Goal: Task Accomplishment & Management: Use online tool/utility

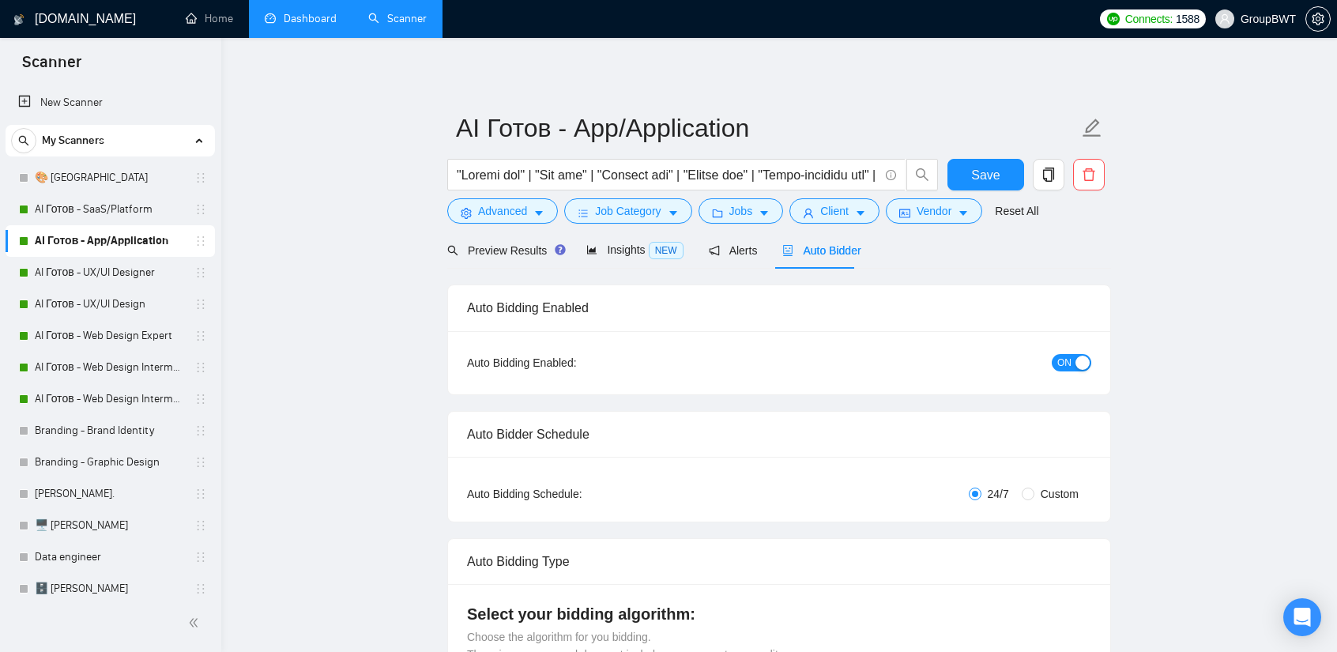
click at [295, 20] on link "Dashboard" at bounding box center [301, 18] width 72 height 13
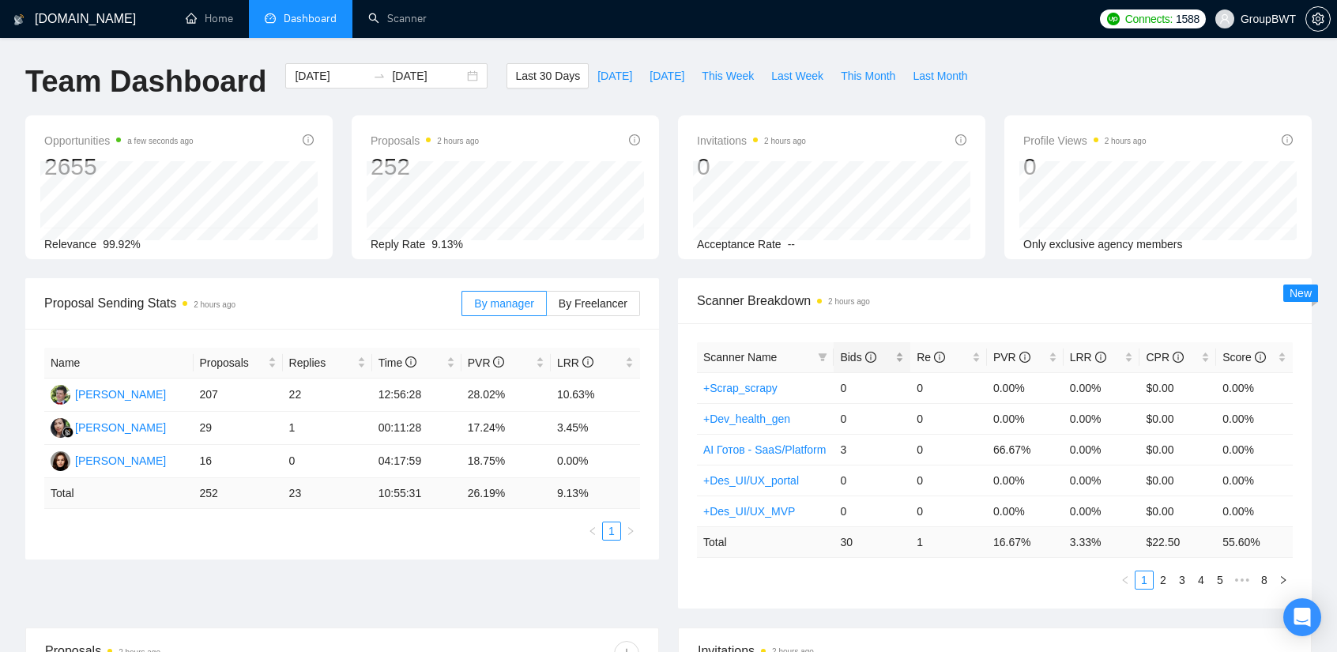
click at [840, 349] on div "Bids" at bounding box center [872, 356] width 64 height 17
click at [841, 352] on span "Bids" at bounding box center [858, 357] width 36 height 13
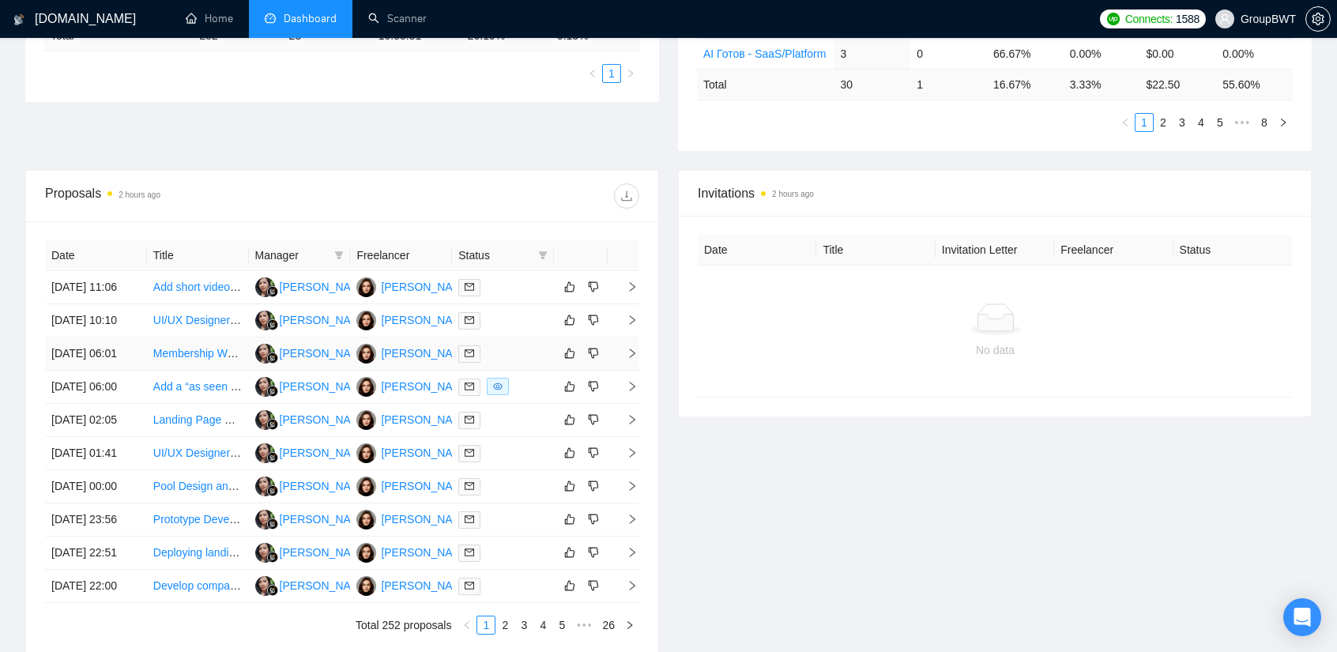
scroll to position [474, 0]
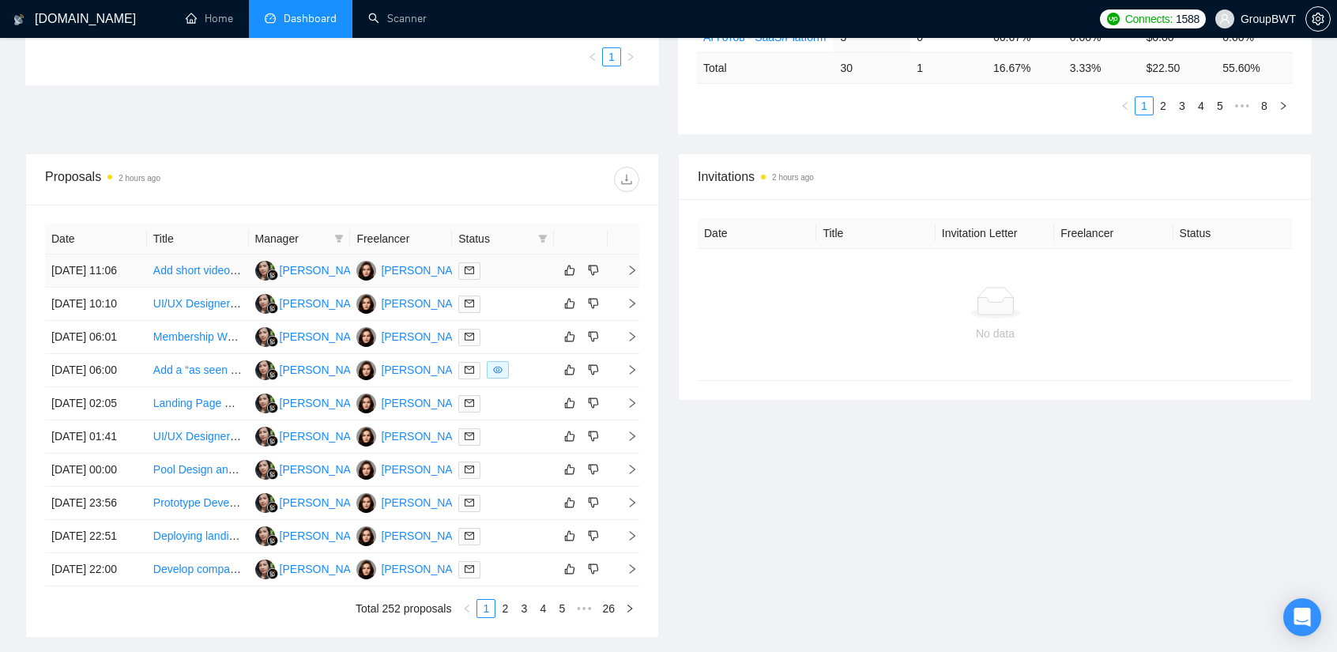
click at [186, 274] on link "Add short video creation to our image store using a hosted provider" at bounding box center [317, 270] width 329 height 13
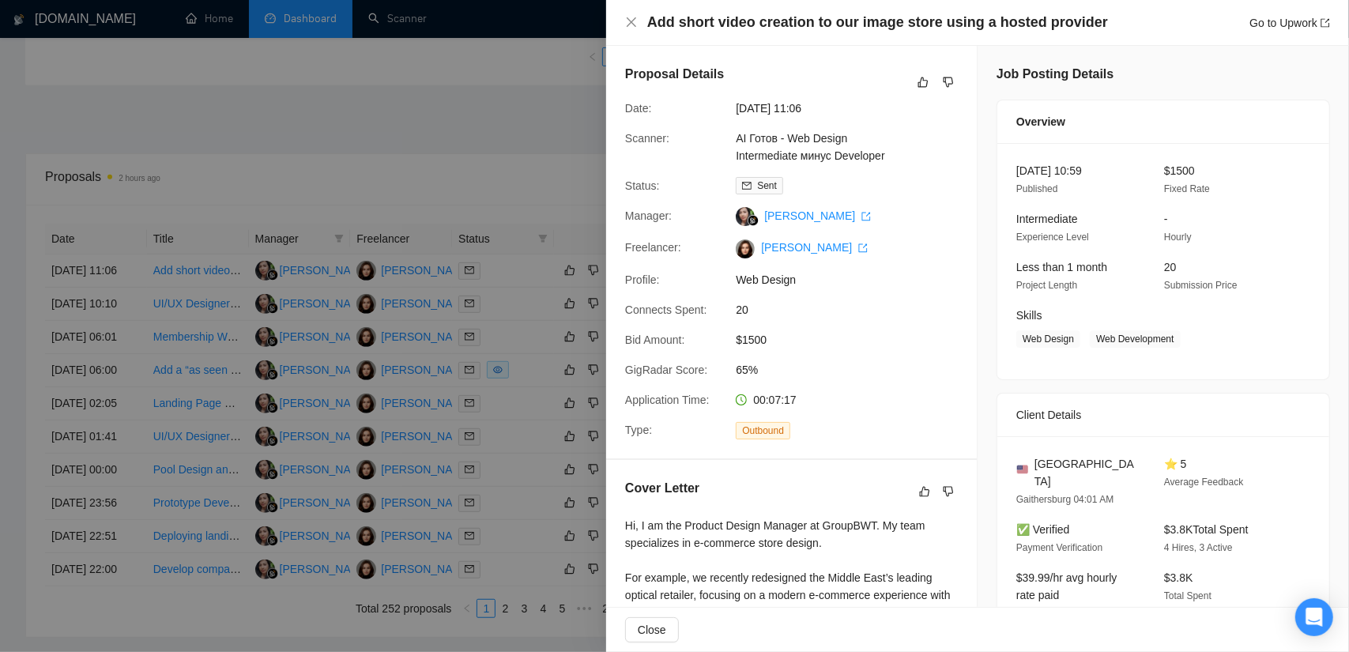
click at [518, 107] on div at bounding box center [674, 326] width 1349 height 652
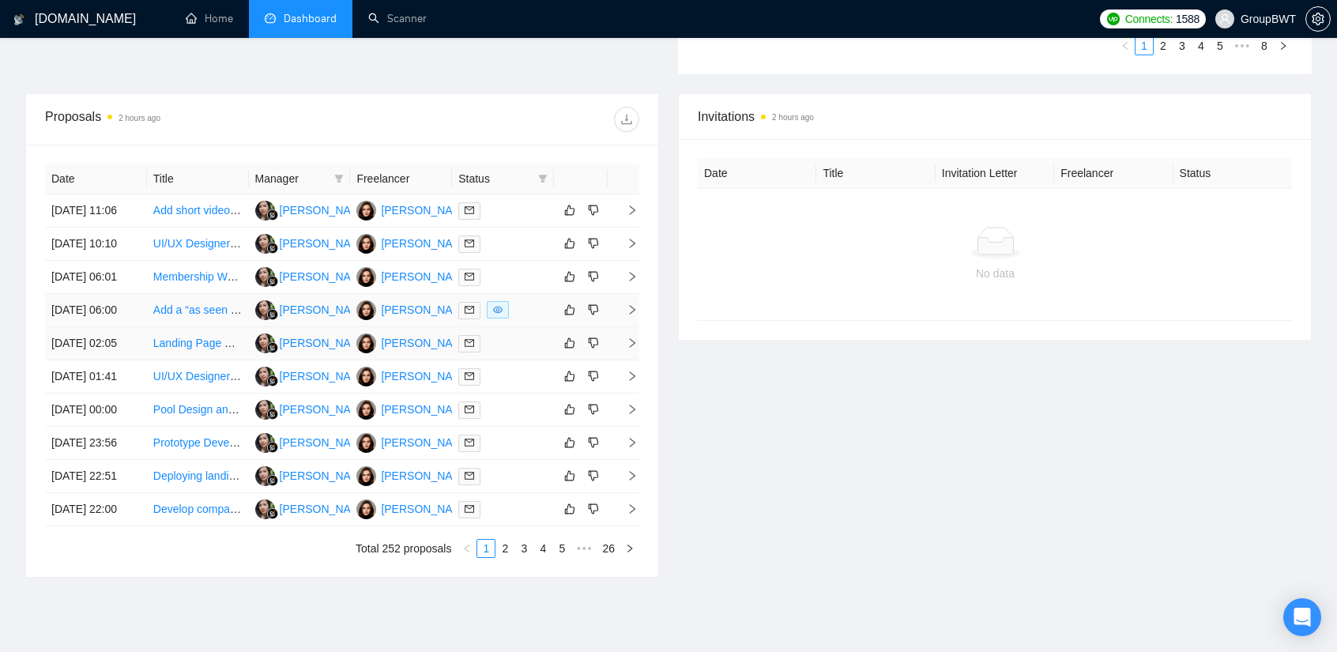
scroll to position [632, 0]
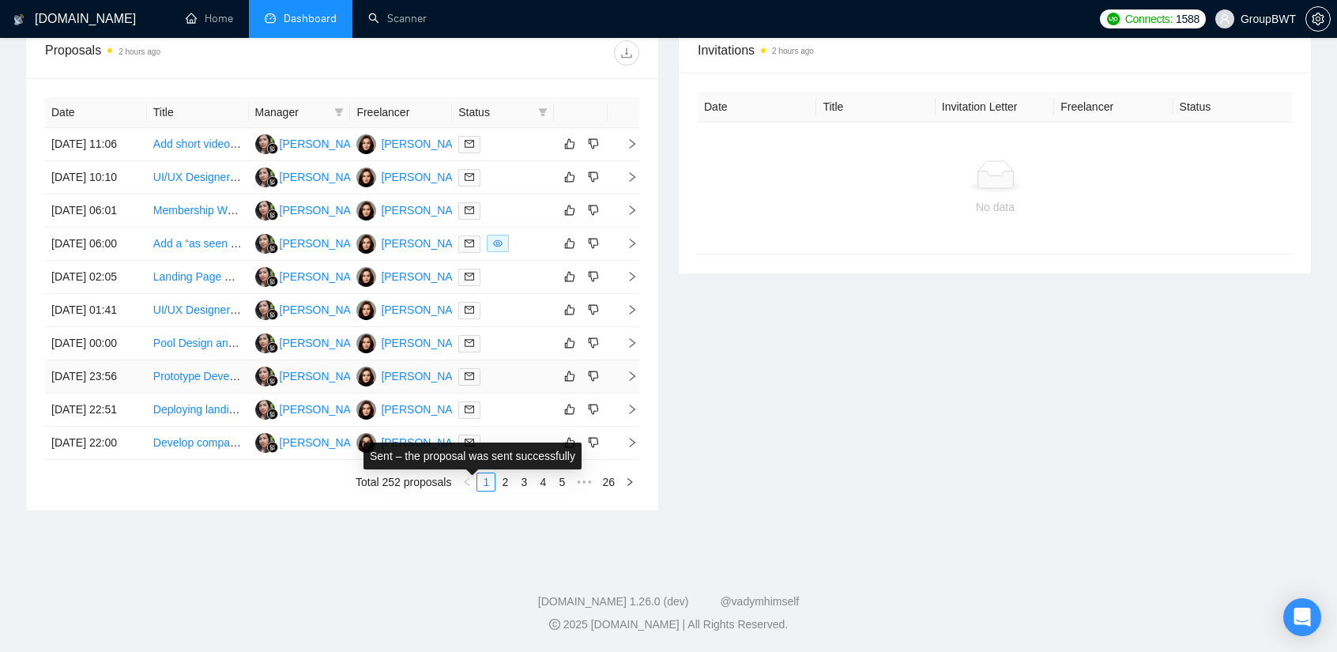
click at [470, 381] on icon "mail" at bounding box center [469, 375] width 9 height 9
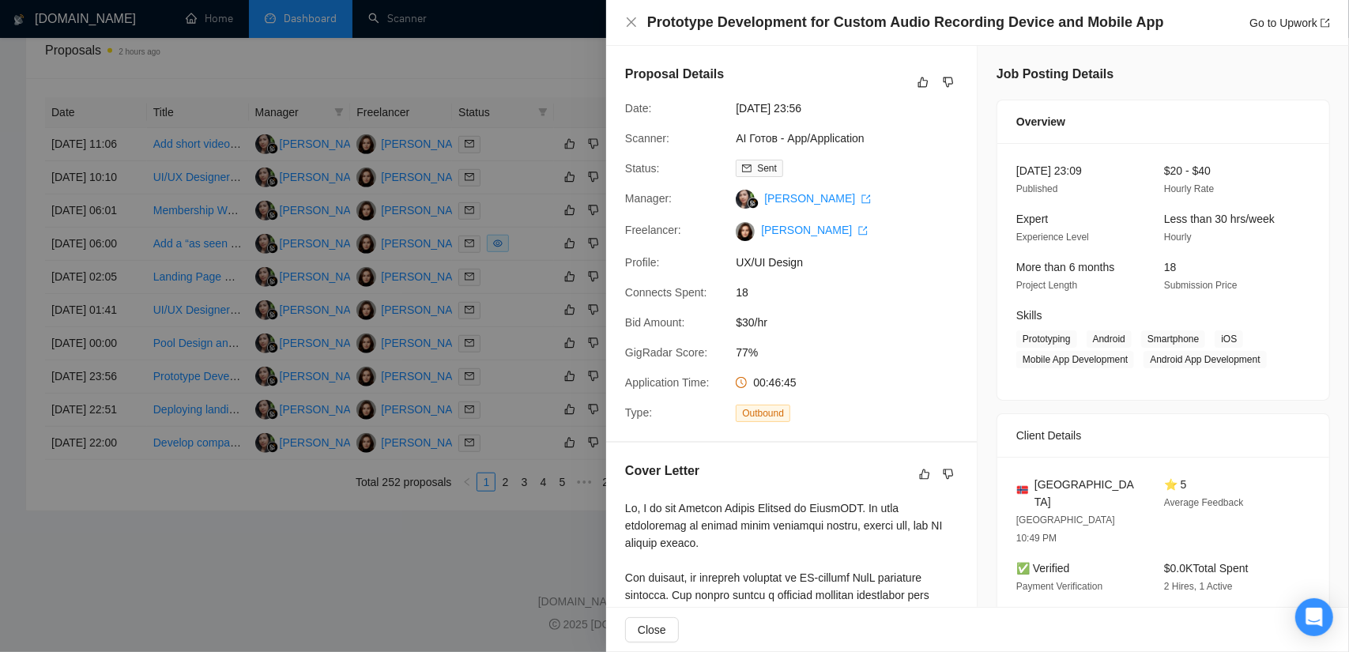
click at [536, 363] on div at bounding box center [674, 326] width 1349 height 652
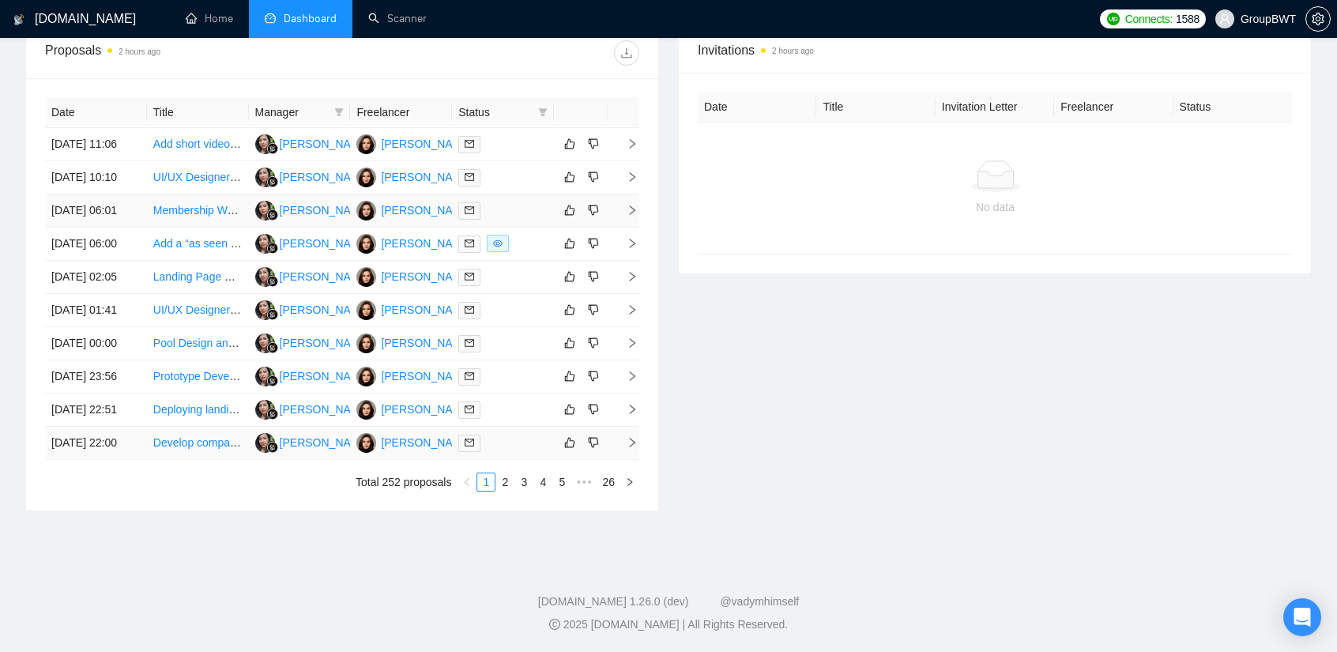
scroll to position [744, 0]
click at [474, 439] on icon "mail" at bounding box center [469, 442] width 9 height 7
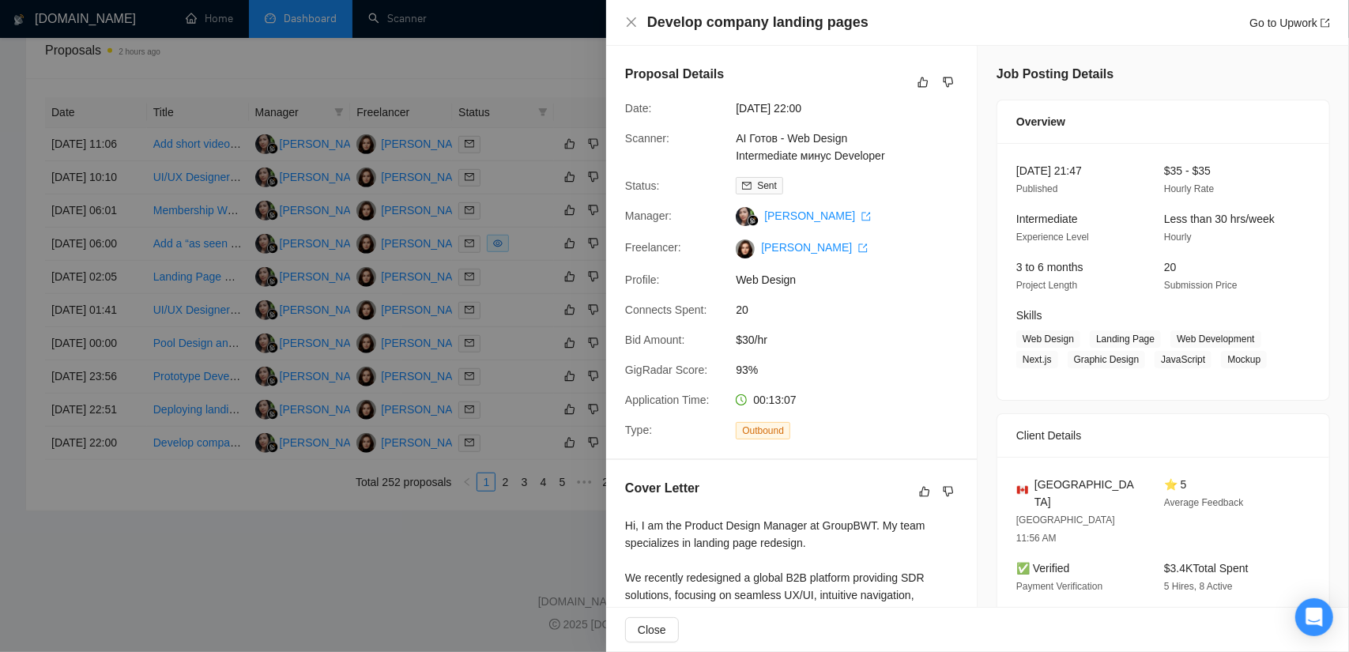
click at [309, 529] on div at bounding box center [674, 326] width 1349 height 652
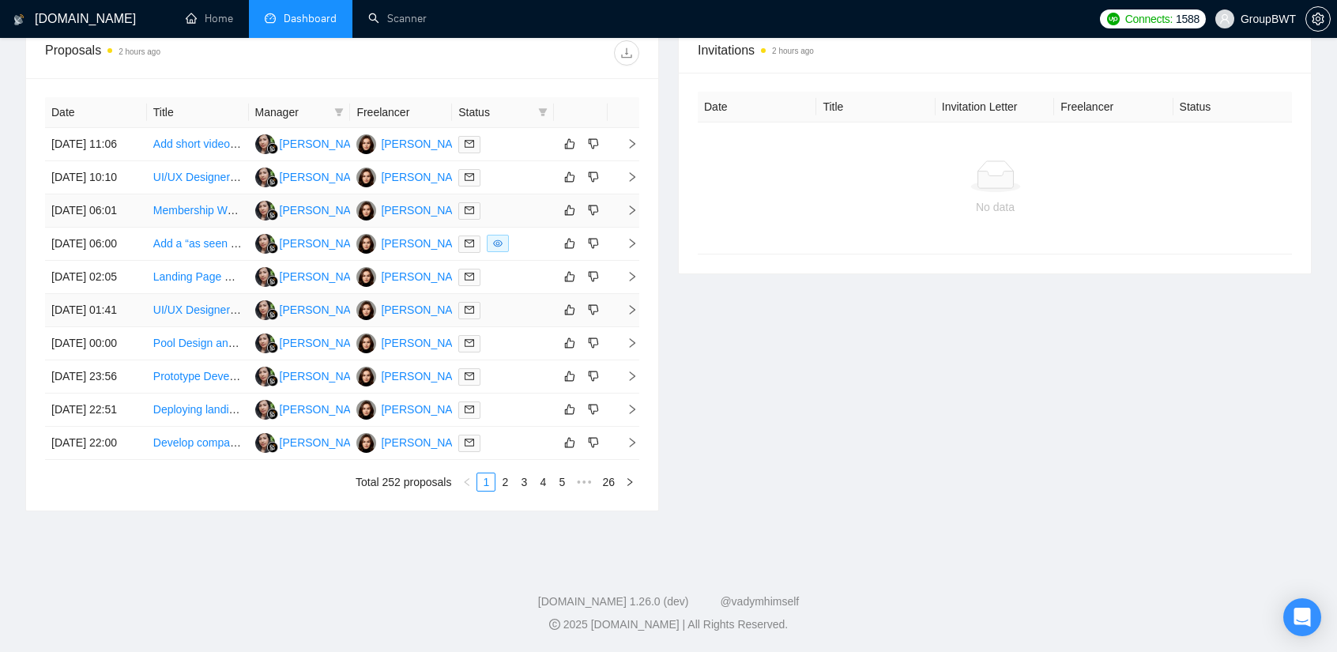
scroll to position [665, 0]
click at [471, 319] on span at bounding box center [469, 310] width 22 height 17
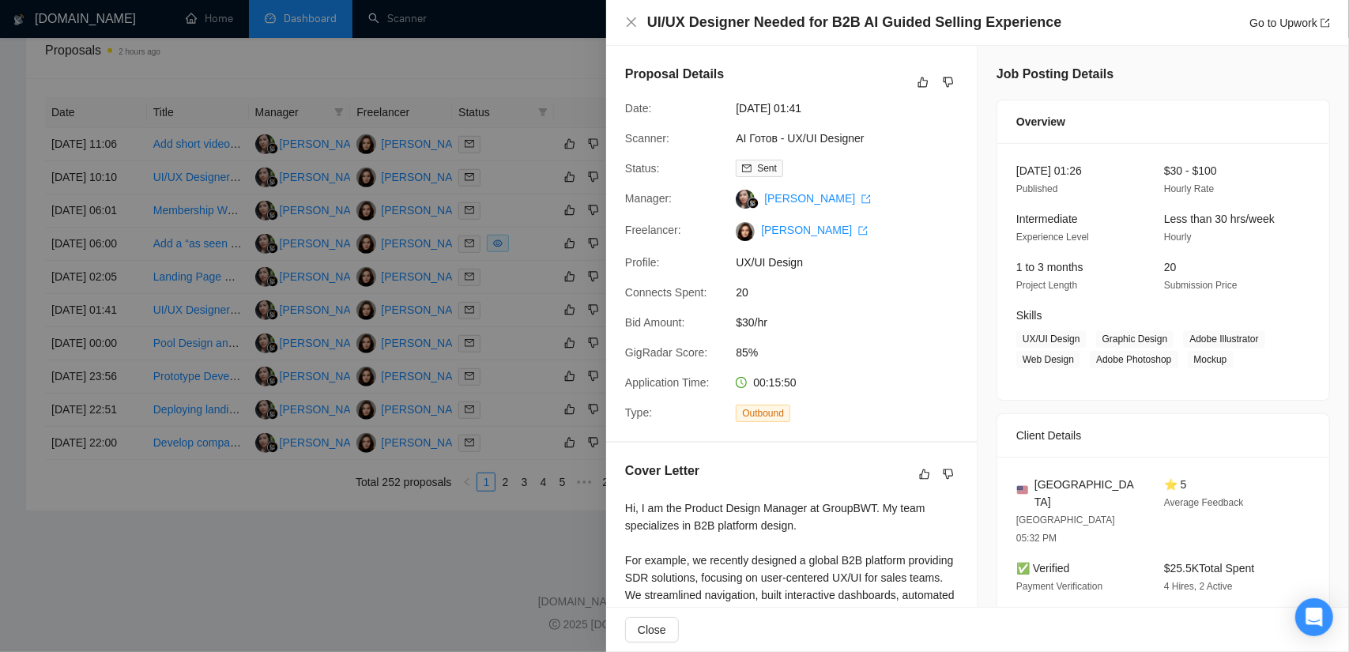
click at [519, 154] on div at bounding box center [674, 326] width 1349 height 652
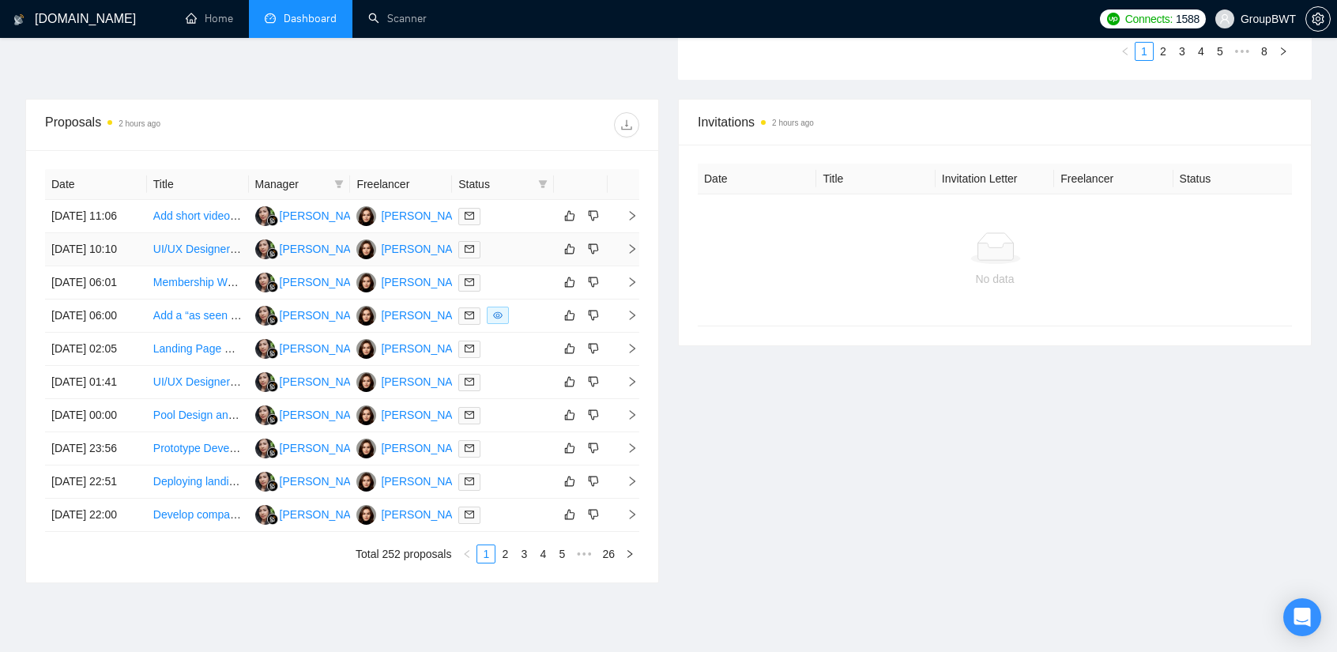
scroll to position [507, 0]
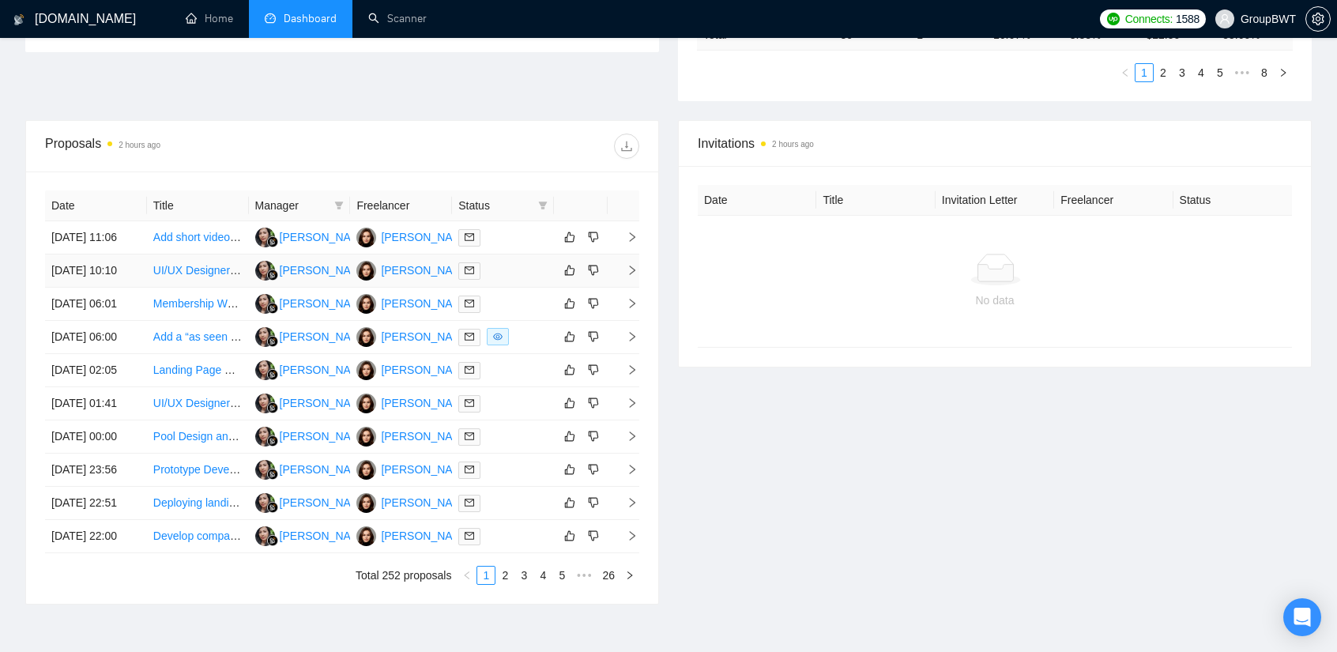
click at [479, 280] on span at bounding box center [469, 270] width 22 height 17
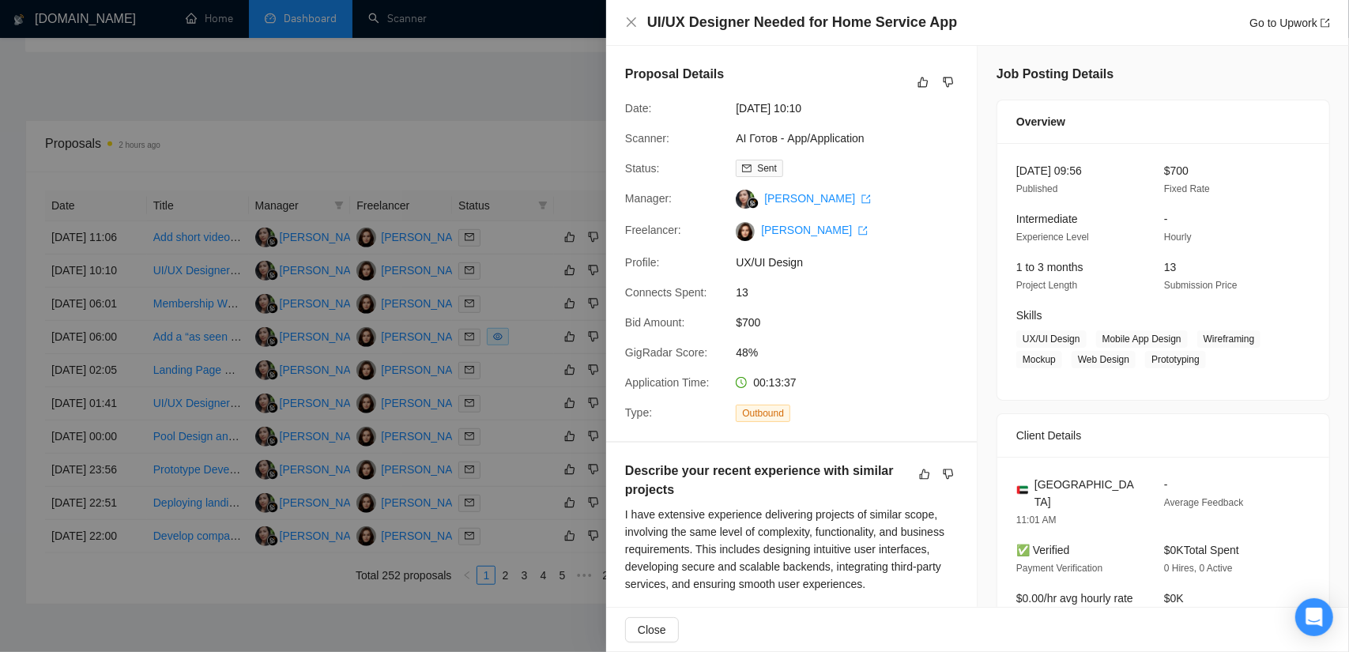
click at [463, 92] on div at bounding box center [674, 326] width 1349 height 652
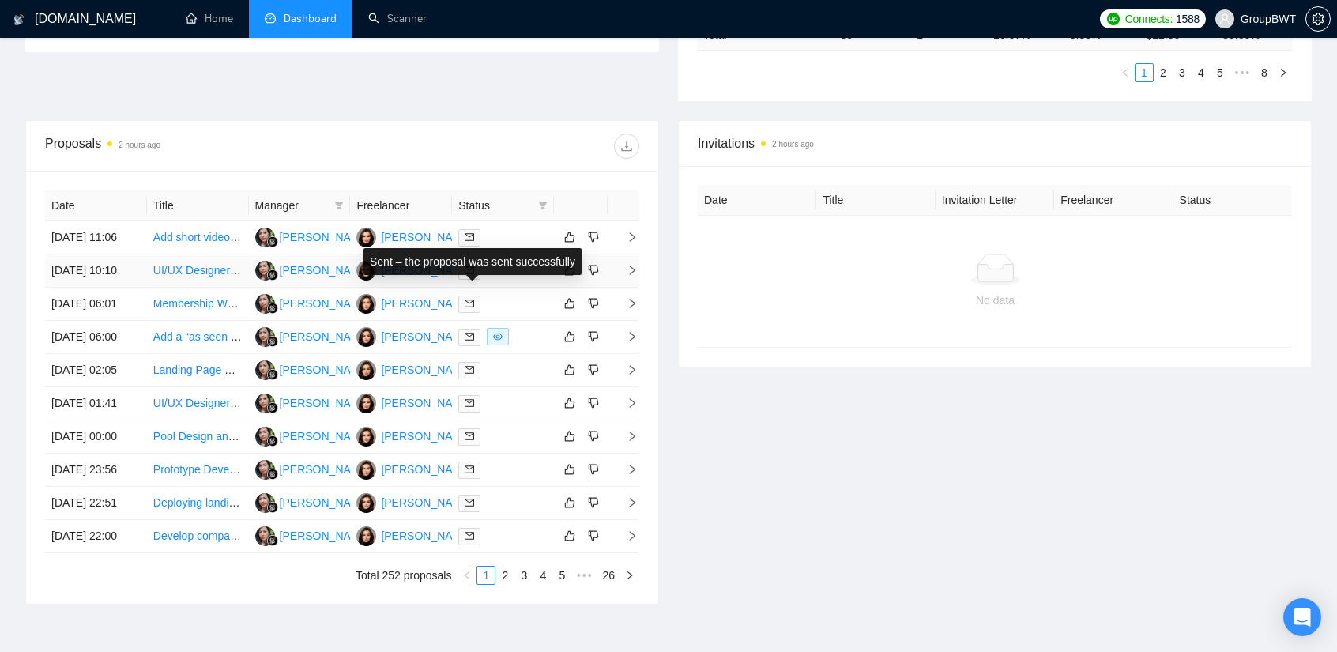
click at [464, 280] on span at bounding box center [469, 270] width 22 height 17
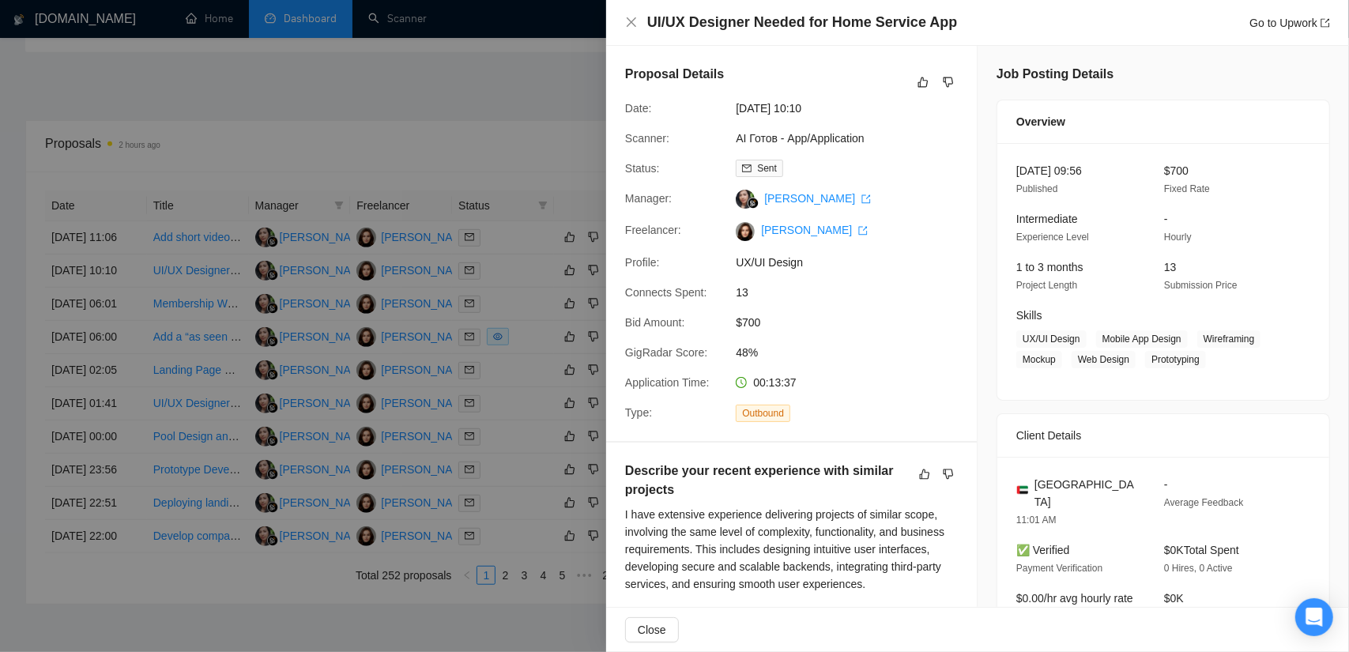
click at [435, 132] on div at bounding box center [674, 326] width 1349 height 652
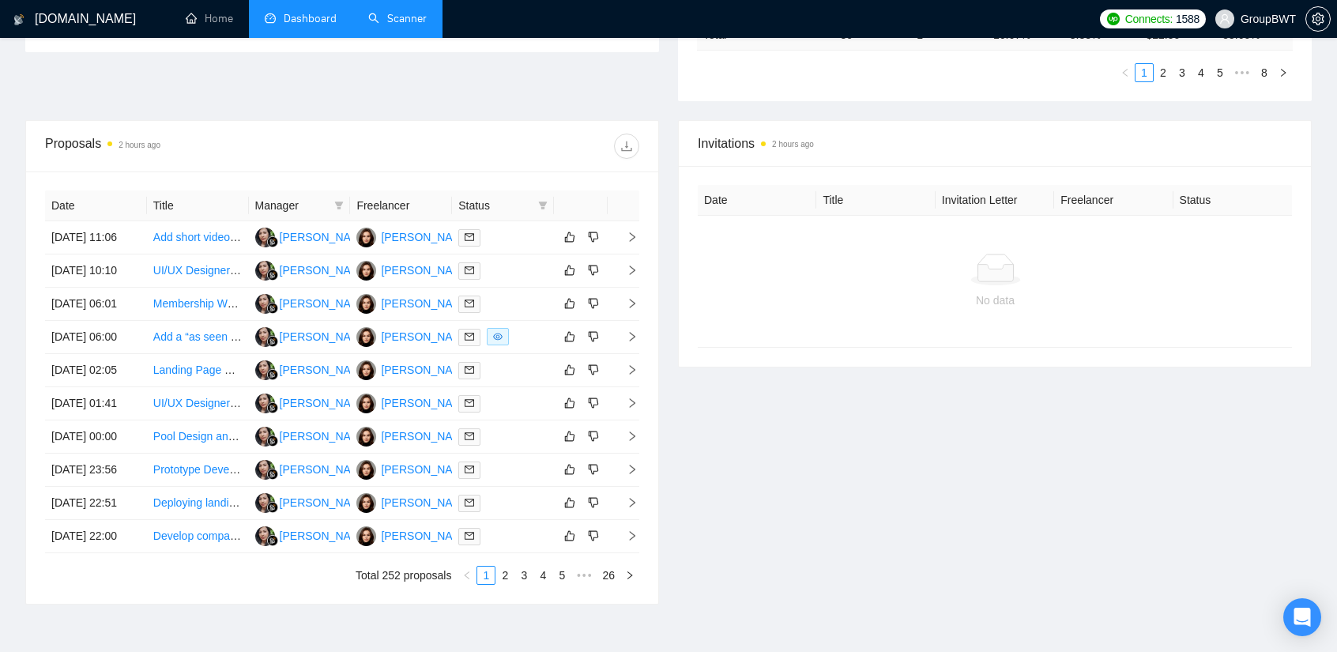
click at [384, 22] on link "Scanner" at bounding box center [397, 18] width 58 height 13
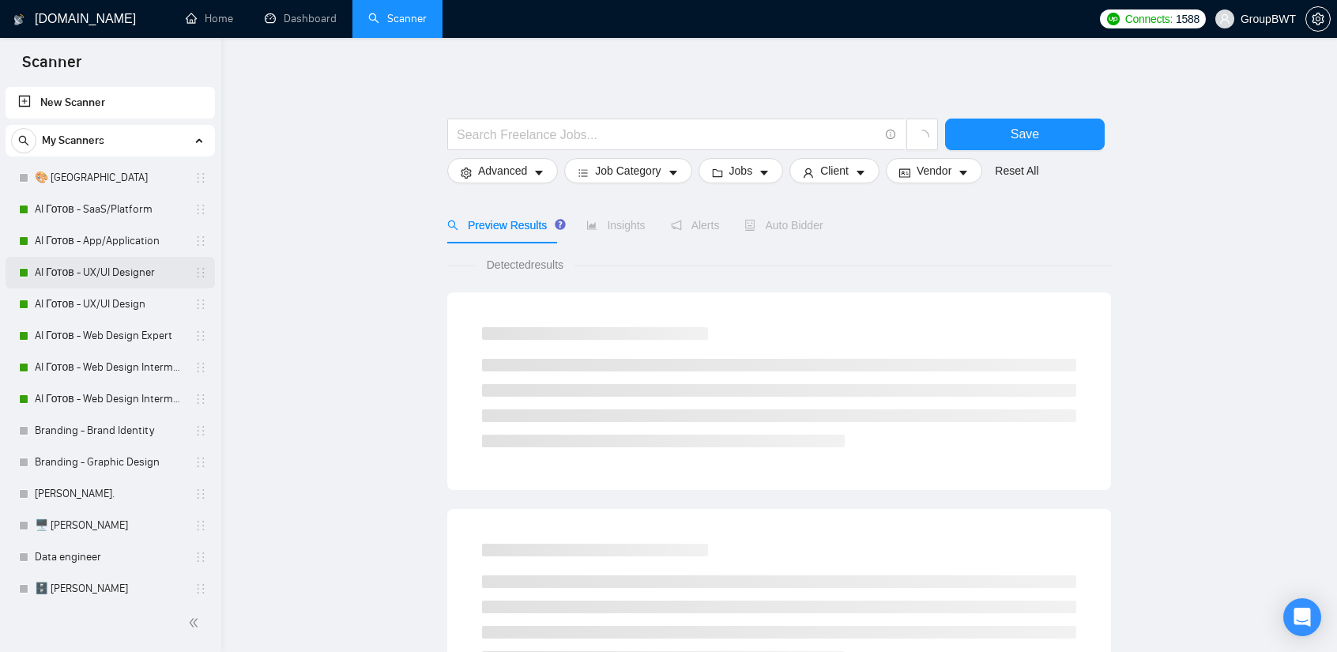
click at [141, 278] on link "AI Готов - UX/UI Designer" at bounding box center [110, 273] width 150 height 32
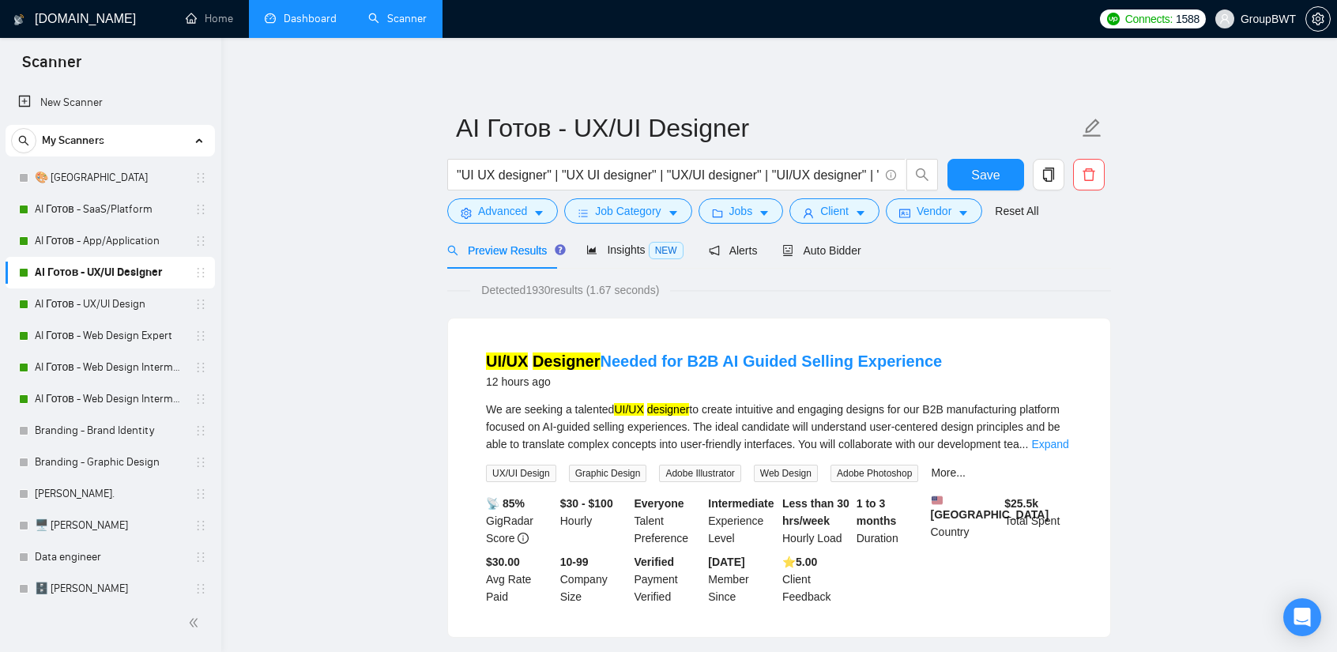
click at [311, 25] on link "Dashboard" at bounding box center [301, 18] width 72 height 13
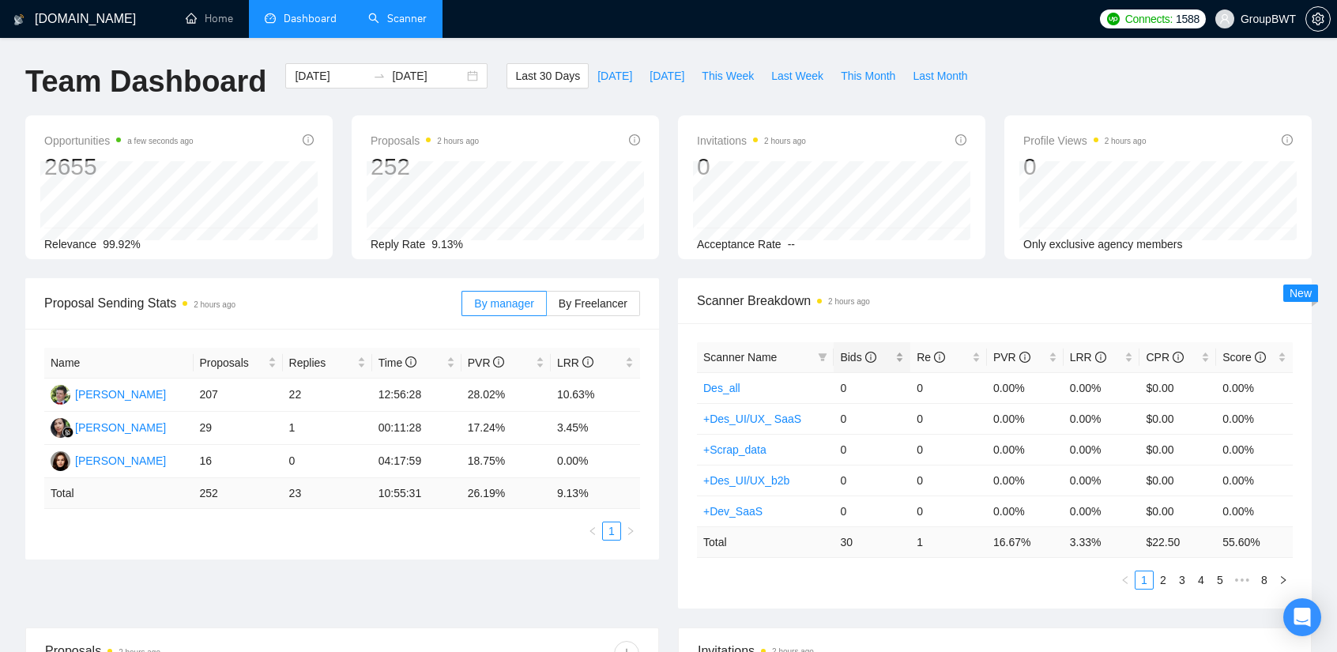
click at [847, 356] on span "Bids" at bounding box center [858, 357] width 36 height 13
click at [852, 357] on span "Bids" at bounding box center [858, 357] width 36 height 13
click at [810, 506] on link "AI Готов - SaaS/Platform" at bounding box center [764, 511] width 122 height 13
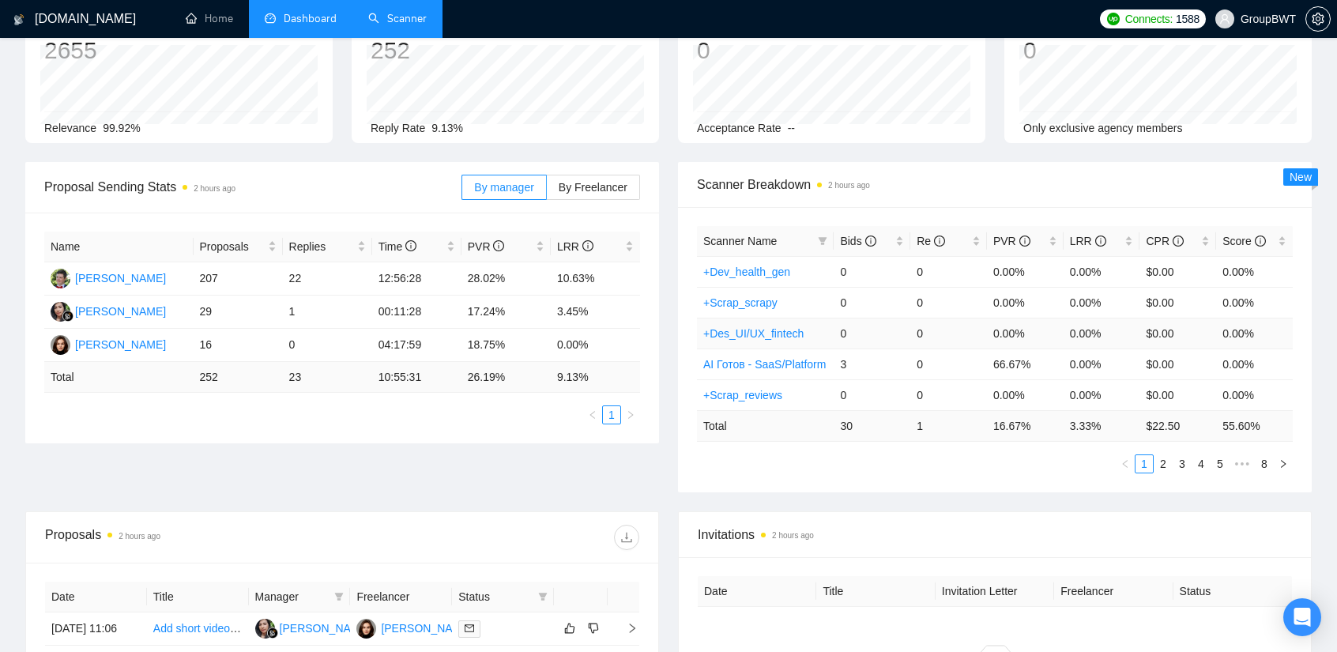
scroll to position [158, 0]
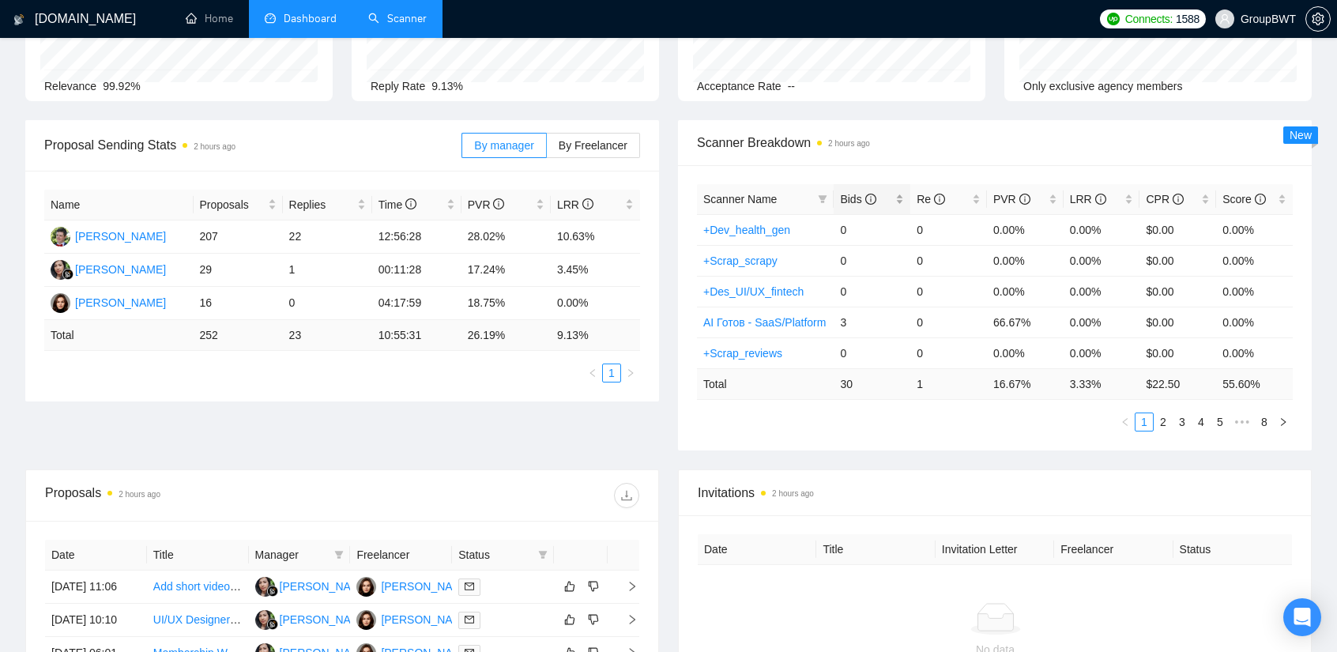
click at [848, 197] on span "Bids" at bounding box center [858, 199] width 36 height 13
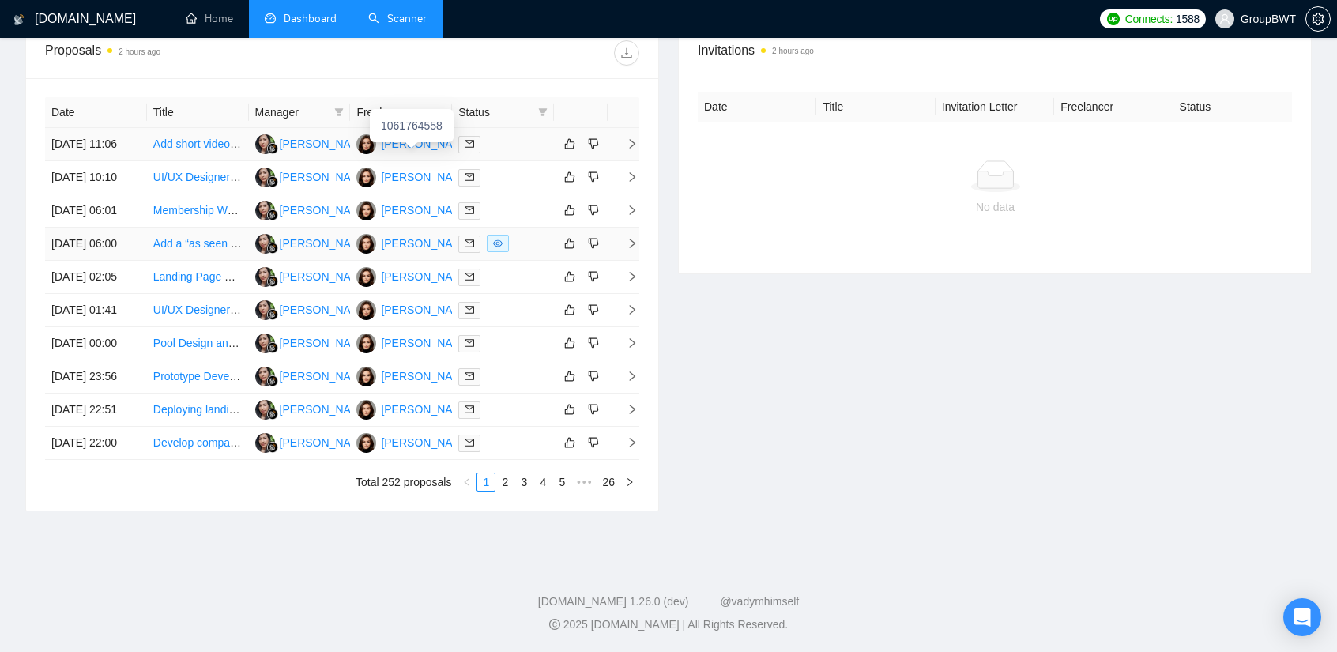
scroll to position [632, 0]
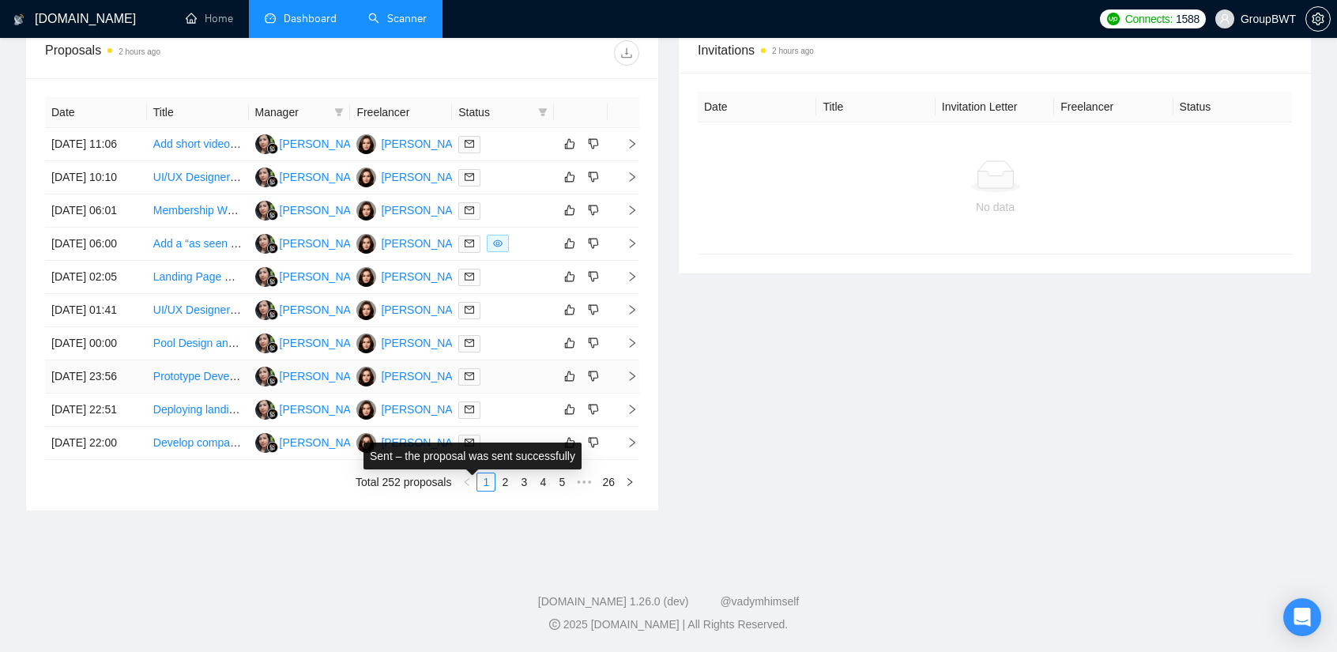
click at [471, 386] on span at bounding box center [469, 376] width 22 height 17
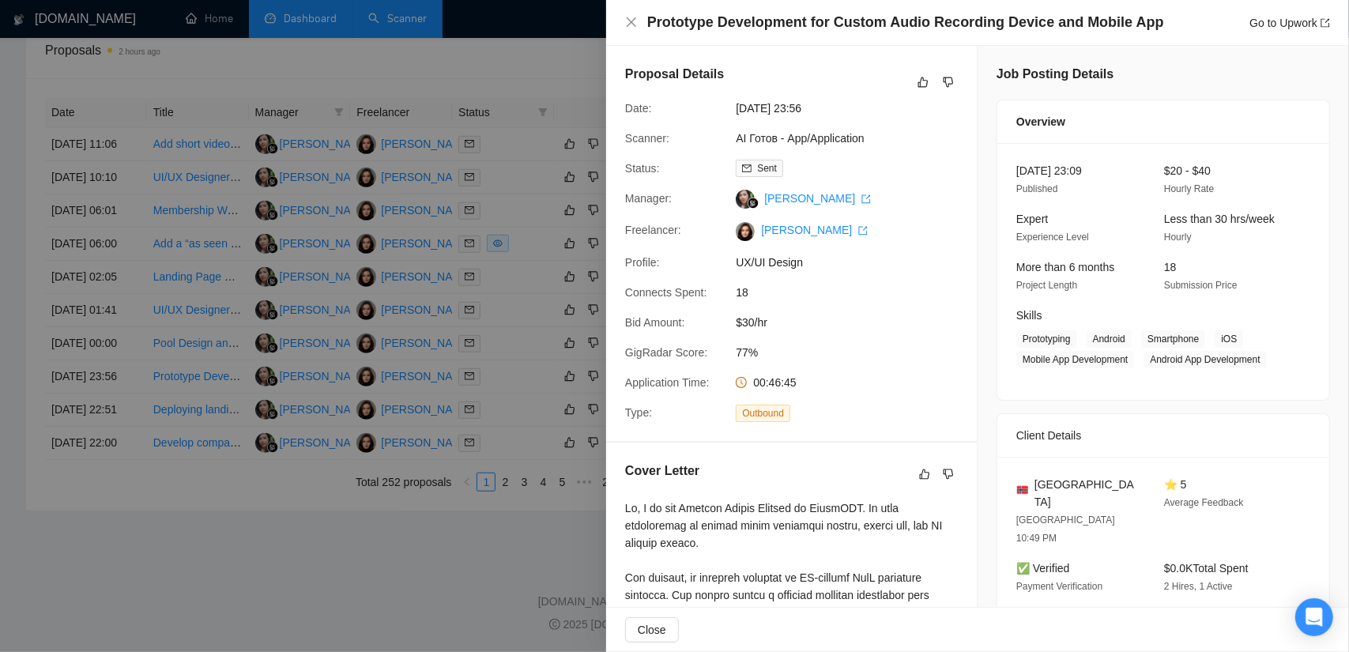
click at [559, 40] on div at bounding box center [674, 326] width 1349 height 652
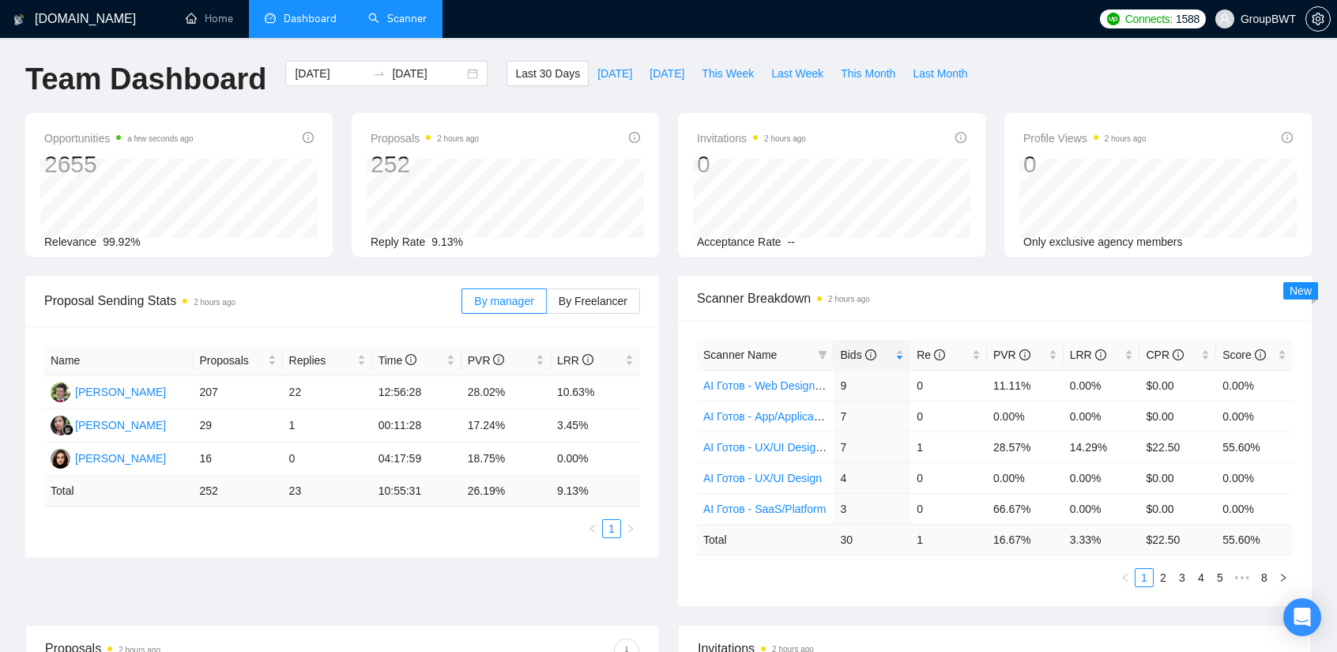
scroll to position [0, 0]
click at [401, 17] on link "Scanner" at bounding box center [397, 18] width 58 height 13
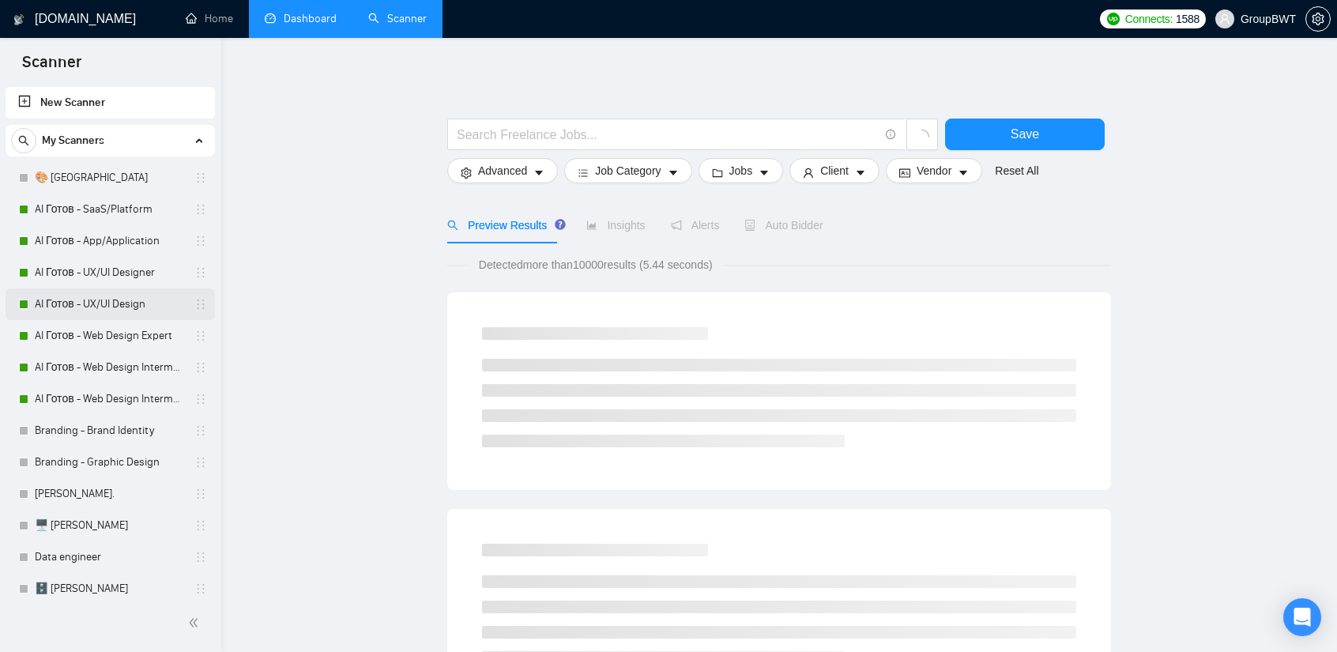
click at [150, 302] on link "AI Готов - UX/UI Design" at bounding box center [110, 304] width 150 height 32
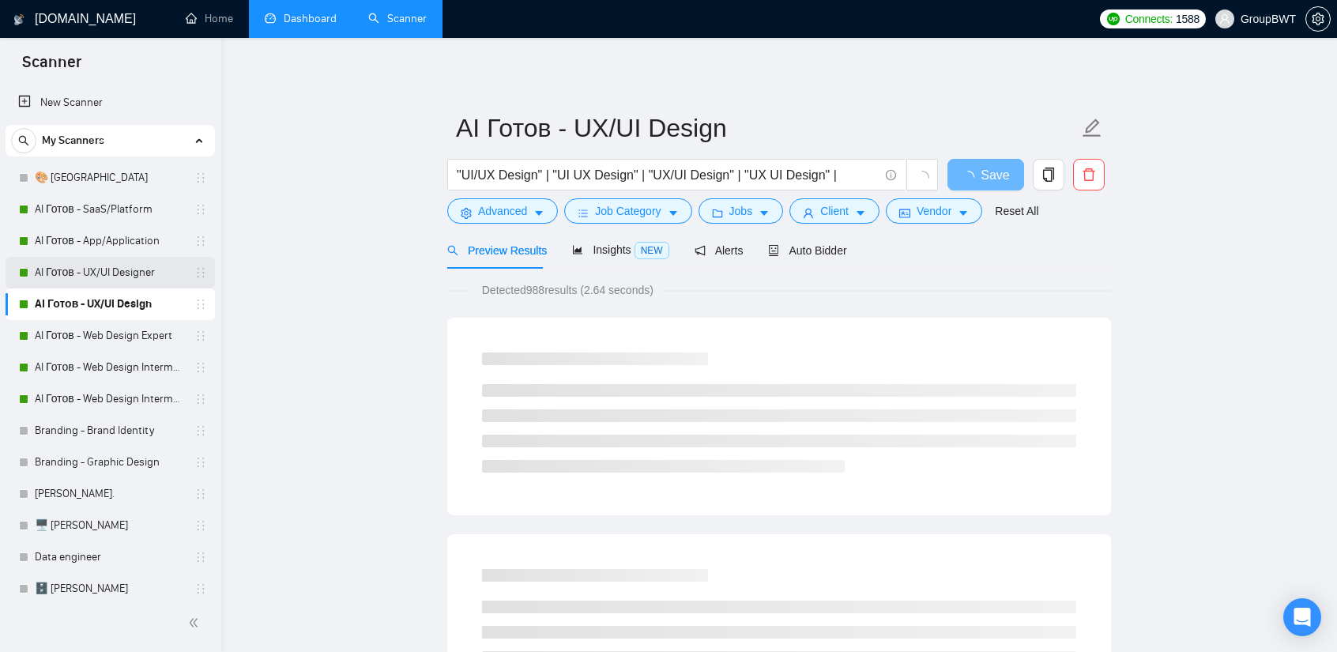
click at [127, 266] on link "AI Готов - UX/UI Designer" at bounding box center [110, 273] width 150 height 32
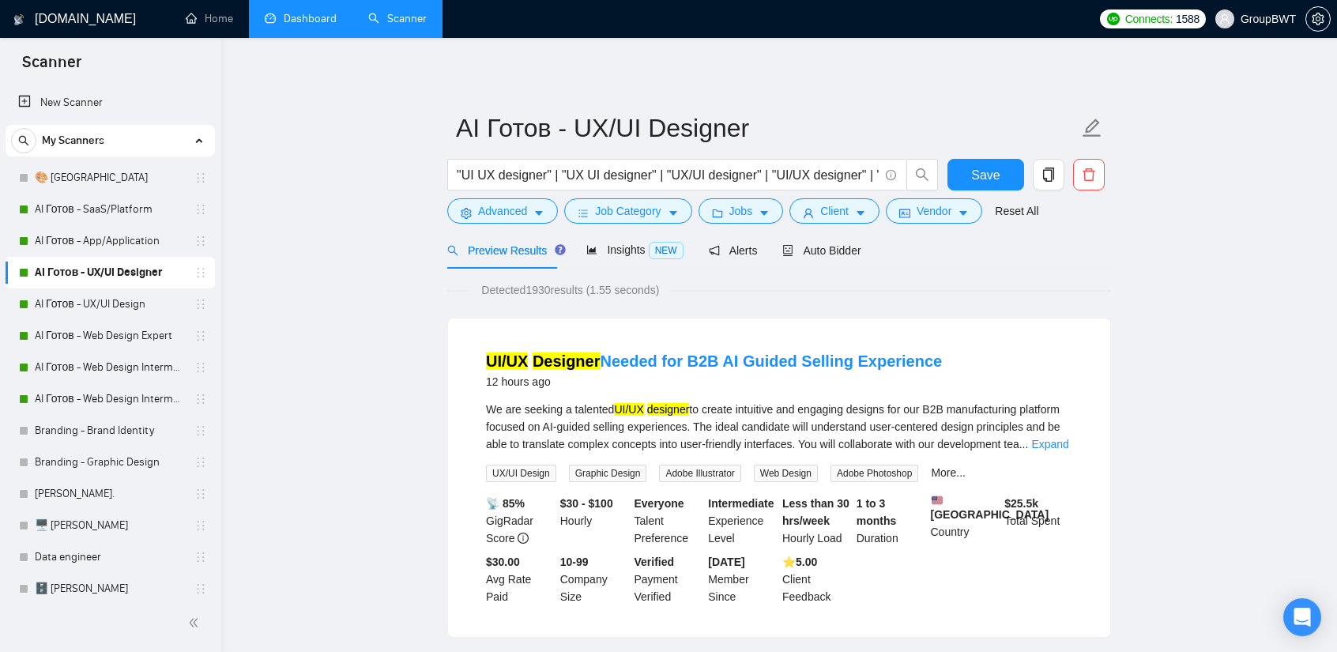
drag, startPoint x: 314, startPoint y: 15, endPoint x: 321, endPoint y: 36, distance: 22.5
click at [314, 15] on link "Dashboard" at bounding box center [301, 18] width 72 height 13
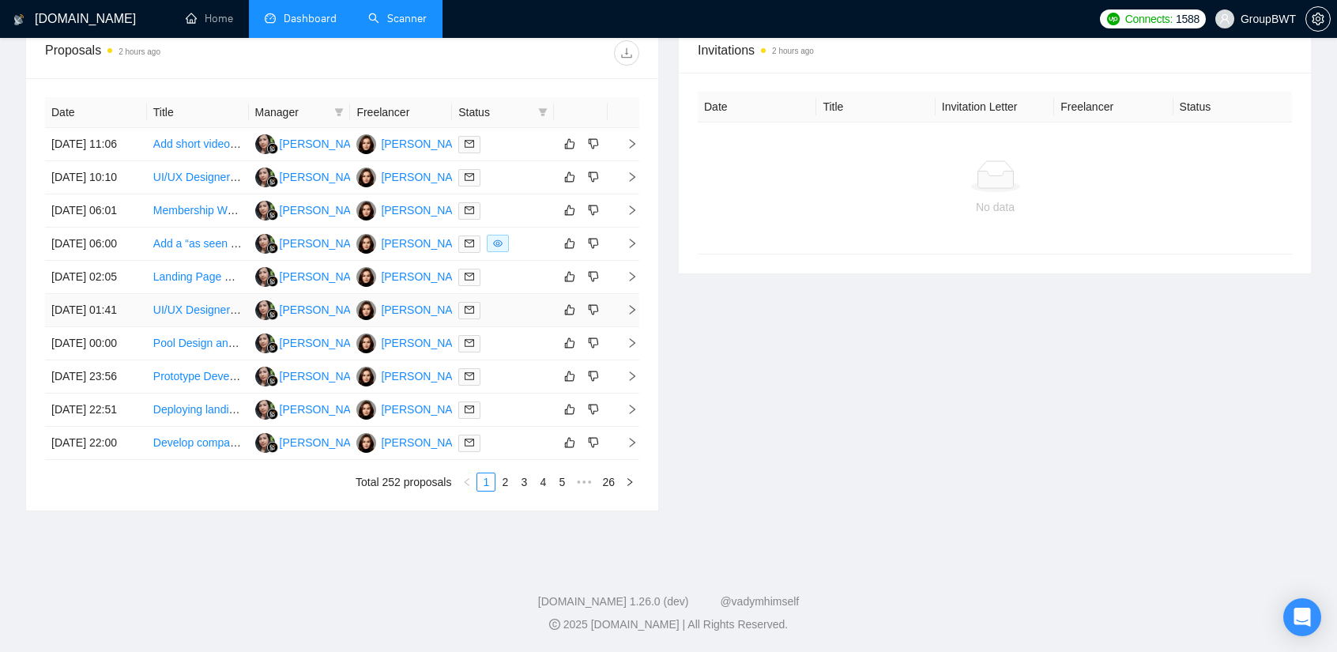
scroll to position [632, 0]
click at [465, 447] on icon "mail" at bounding box center [469, 442] width 9 height 9
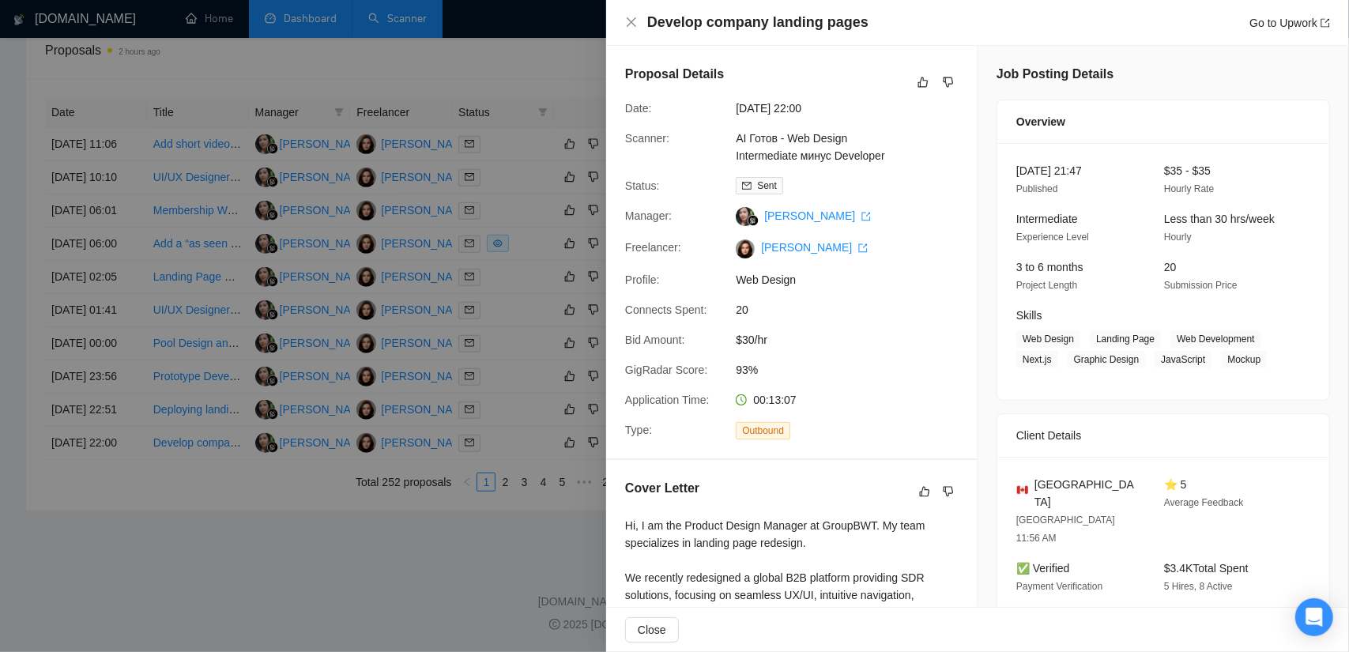
click at [537, 281] on div at bounding box center [674, 326] width 1349 height 652
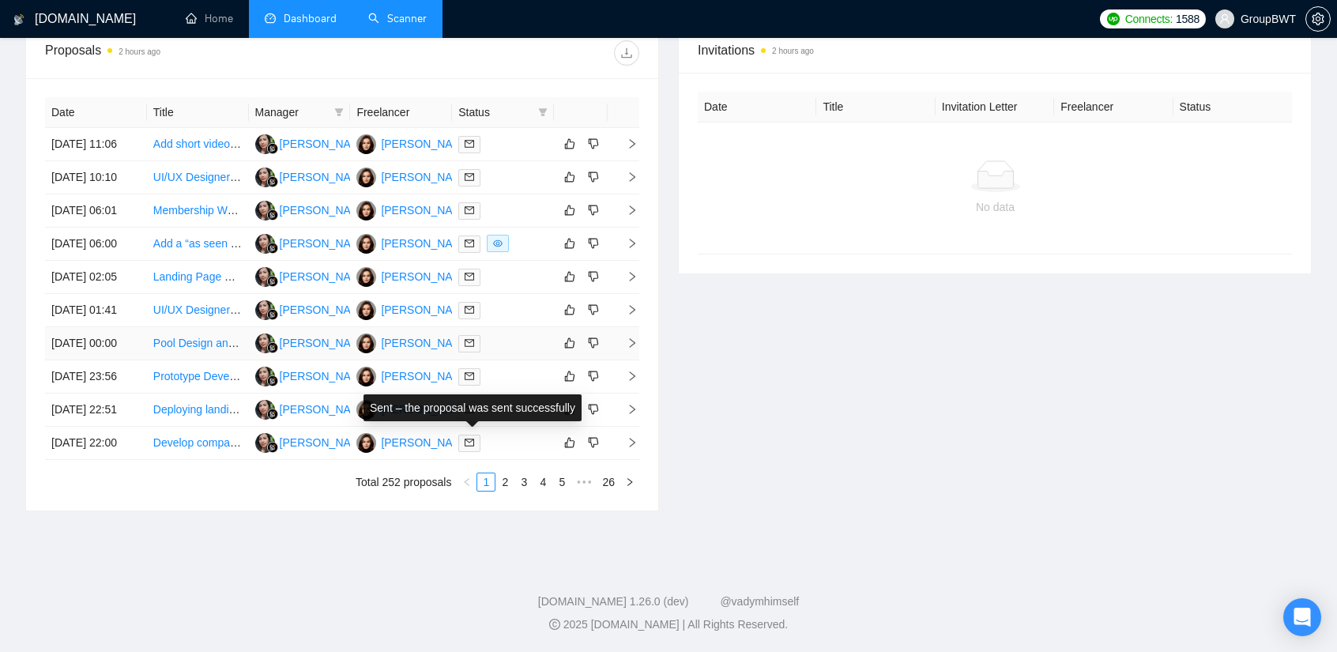
click at [473, 348] on icon "mail" at bounding box center [469, 342] width 9 height 9
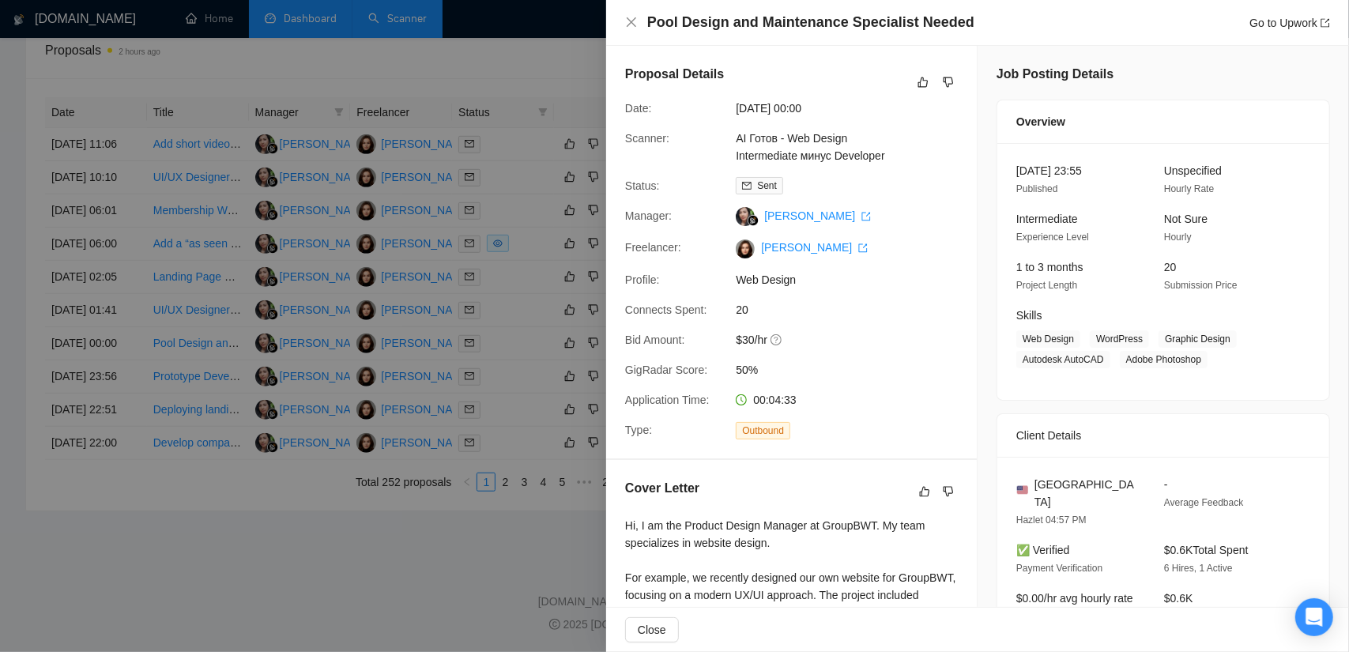
click at [547, 243] on div at bounding box center [674, 326] width 1349 height 652
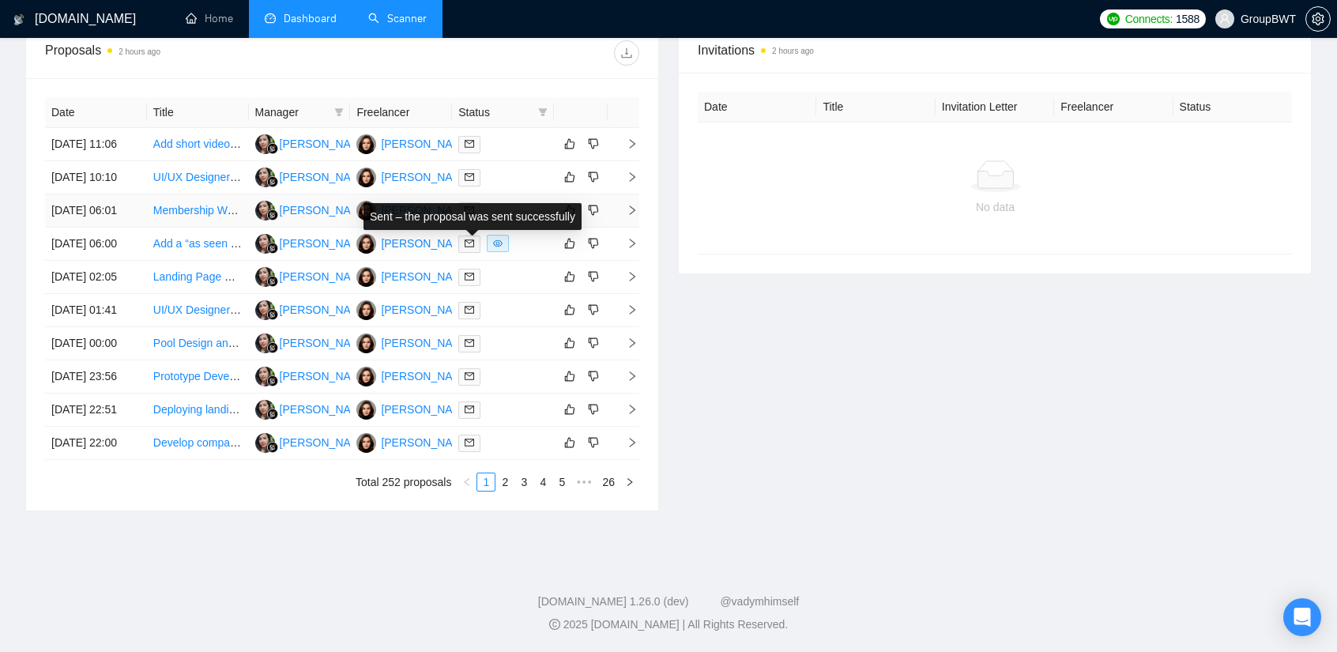
click at [466, 209] on icon "mail" at bounding box center [469, 210] width 9 height 7
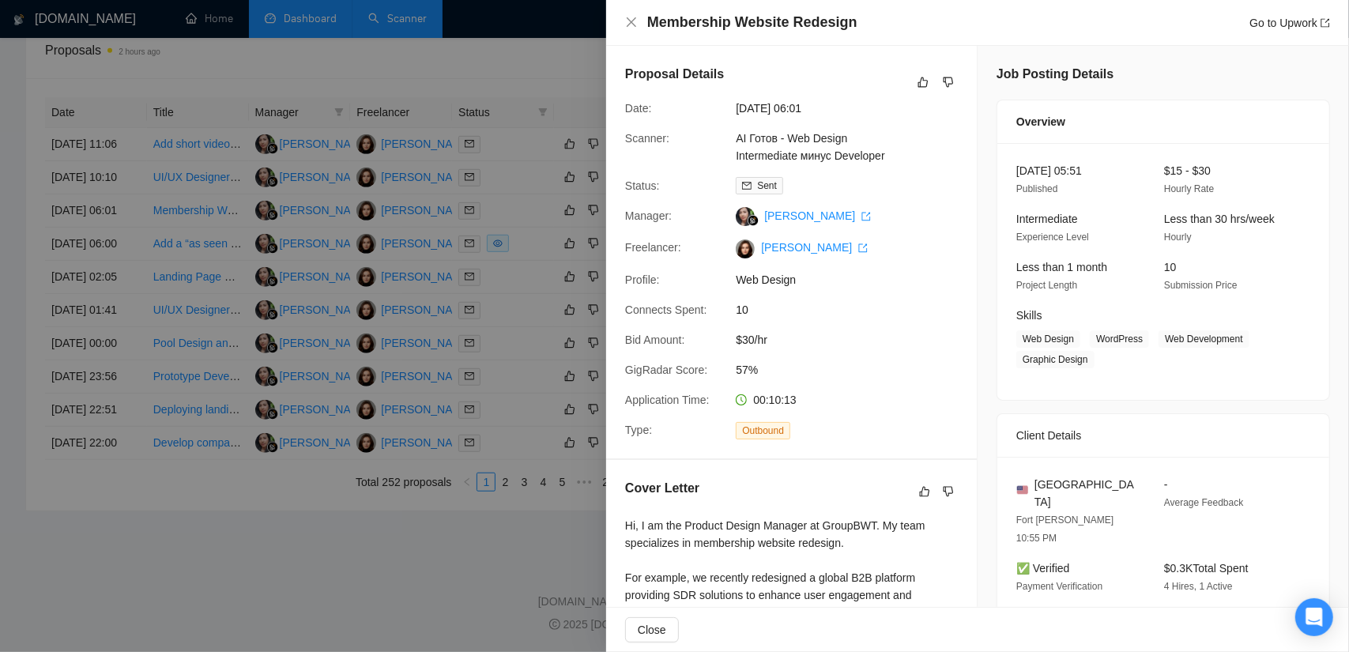
click at [526, 119] on div at bounding box center [674, 326] width 1349 height 652
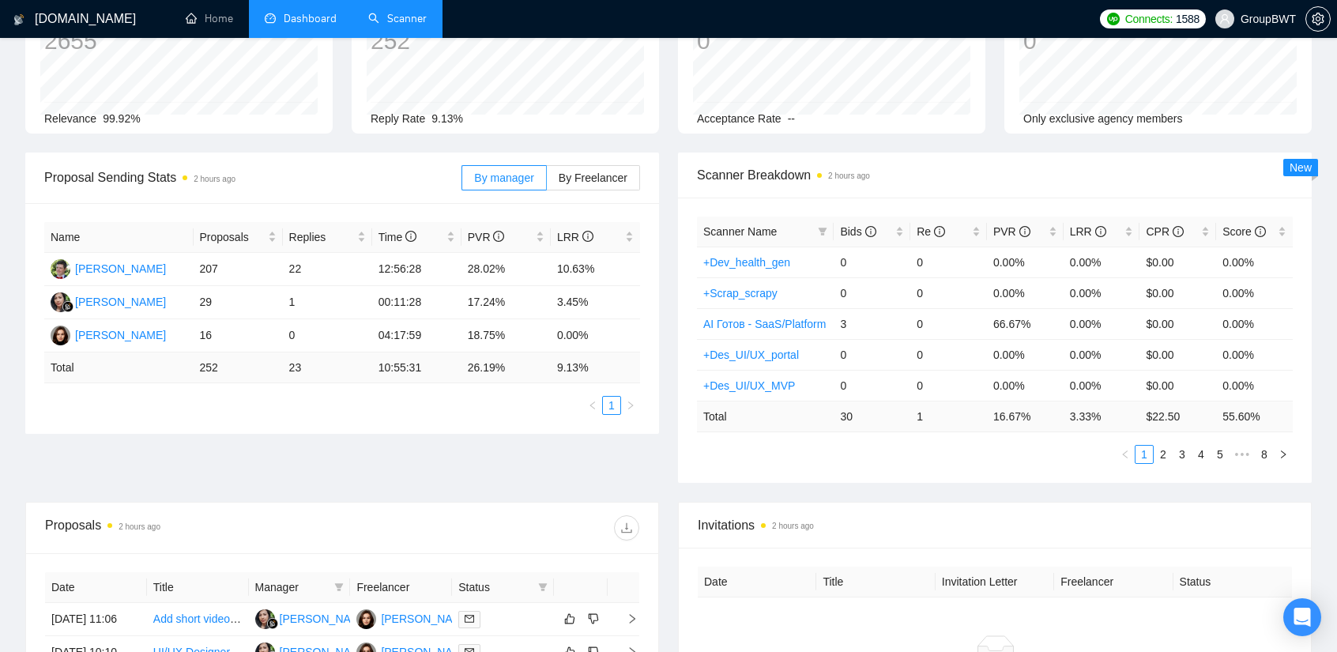
scroll to position [0, 0]
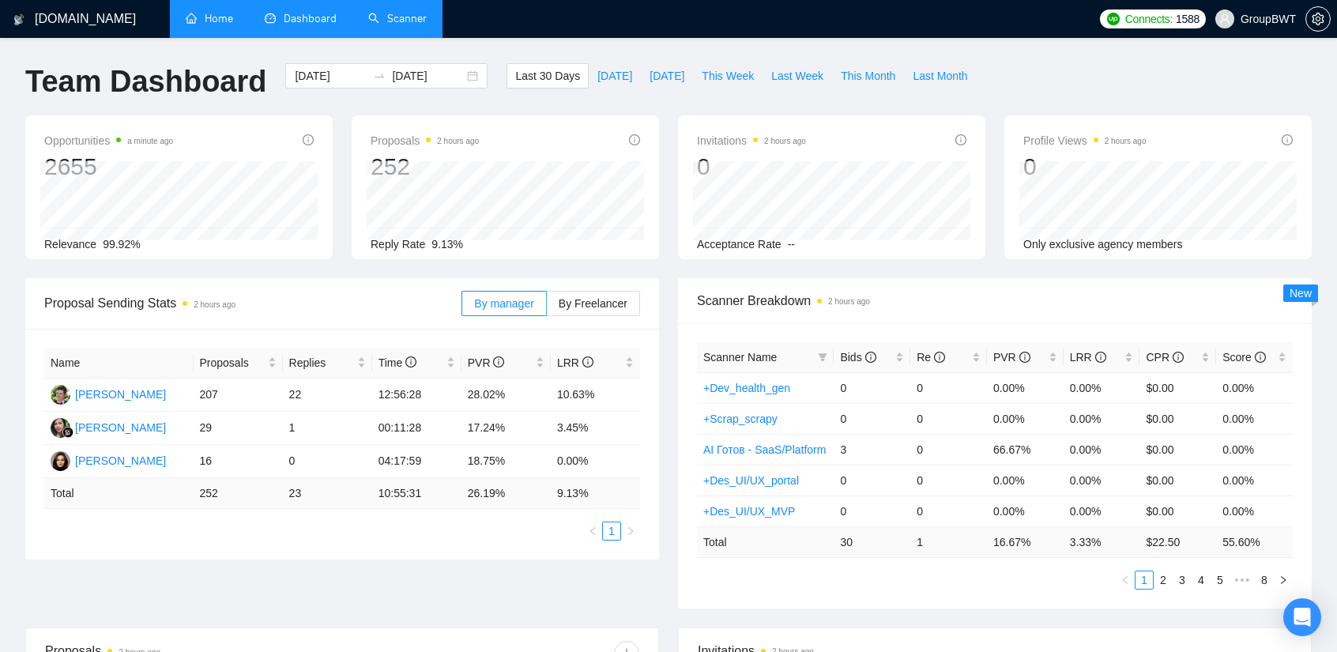
click at [213, 25] on link "Home" at bounding box center [209, 18] width 47 height 13
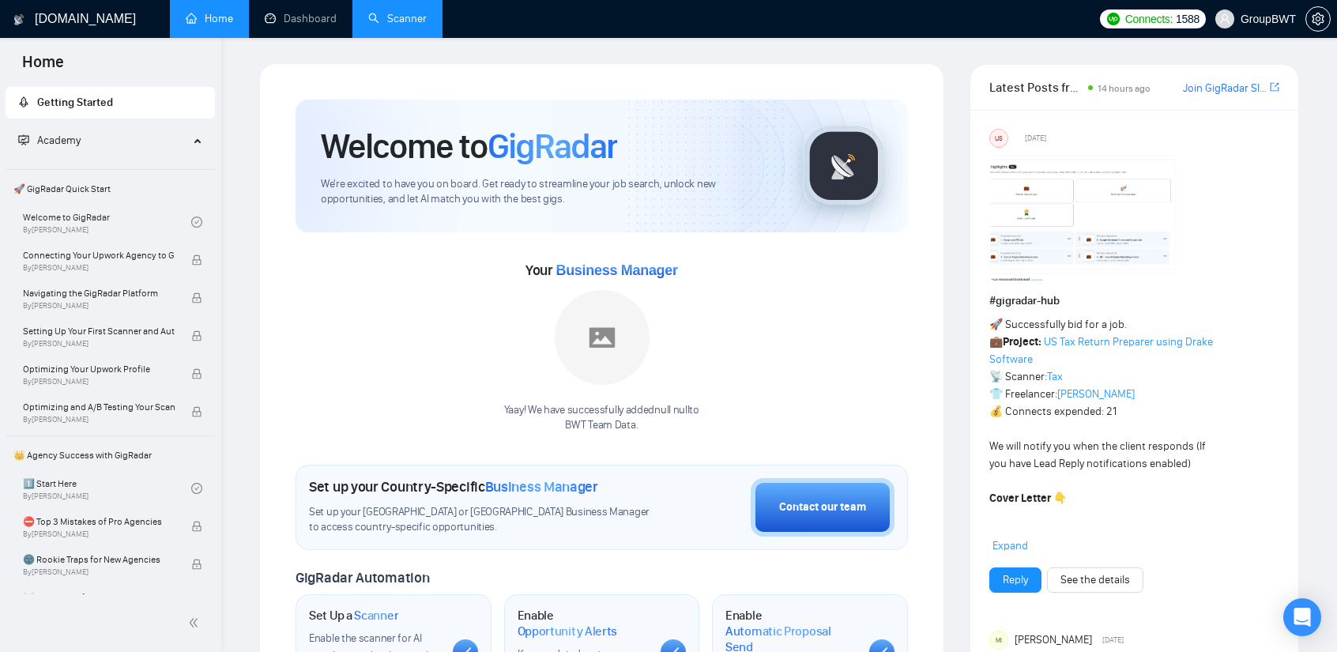
click at [374, 16] on link "Scanner" at bounding box center [397, 18] width 58 height 13
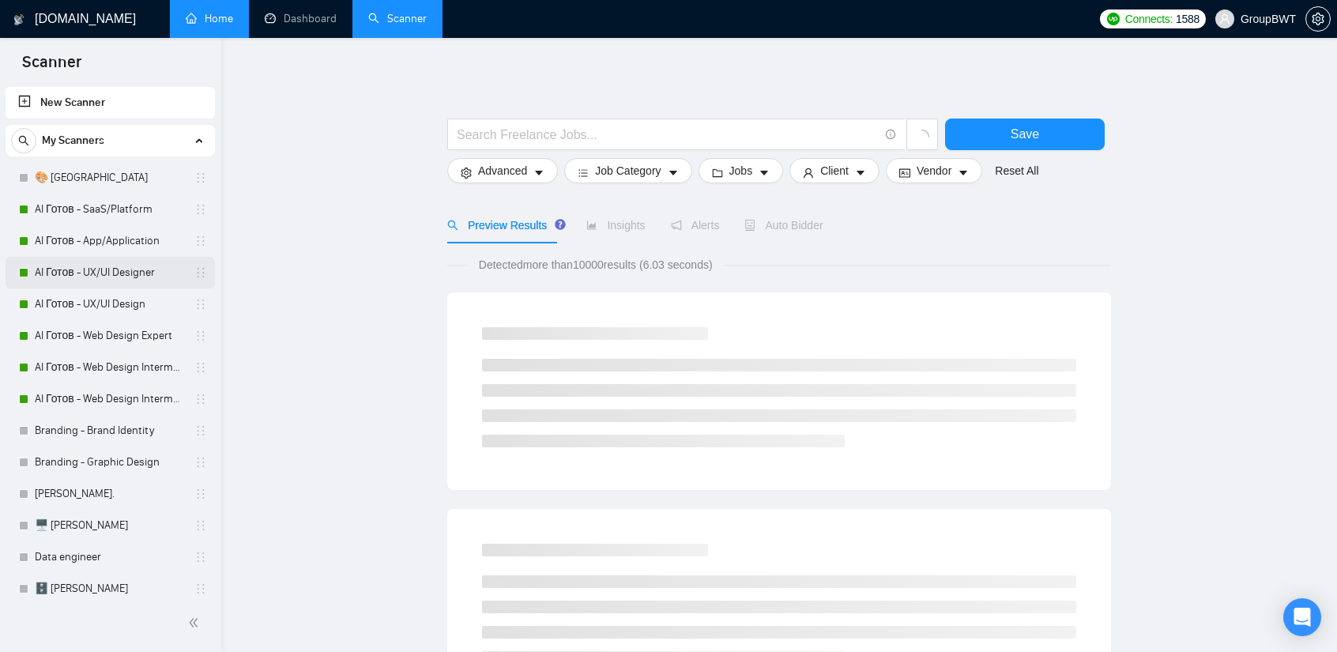
click at [116, 273] on link "AI Готов - UX/UI Designer" at bounding box center [110, 273] width 150 height 32
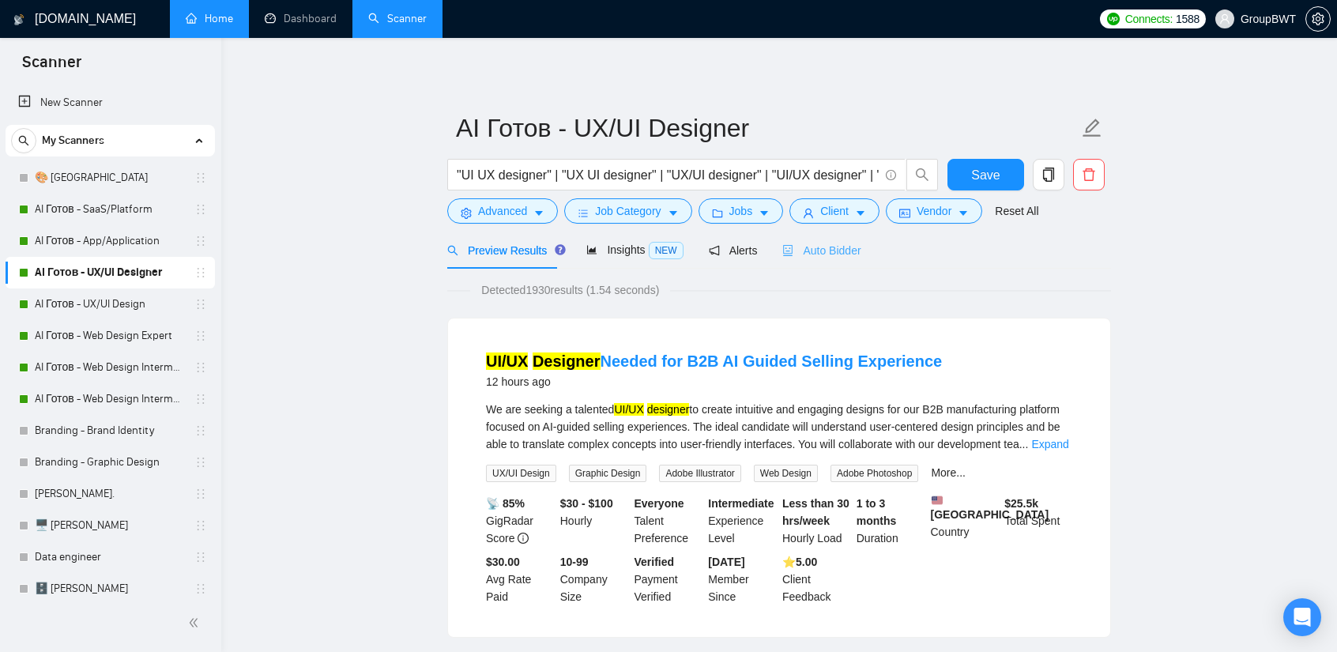
drag, startPoint x: 832, startPoint y: 239, endPoint x: 838, endPoint y: 268, distance: 29.1
click at [832, 239] on div "Auto Bidder" at bounding box center [821, 249] width 78 height 37
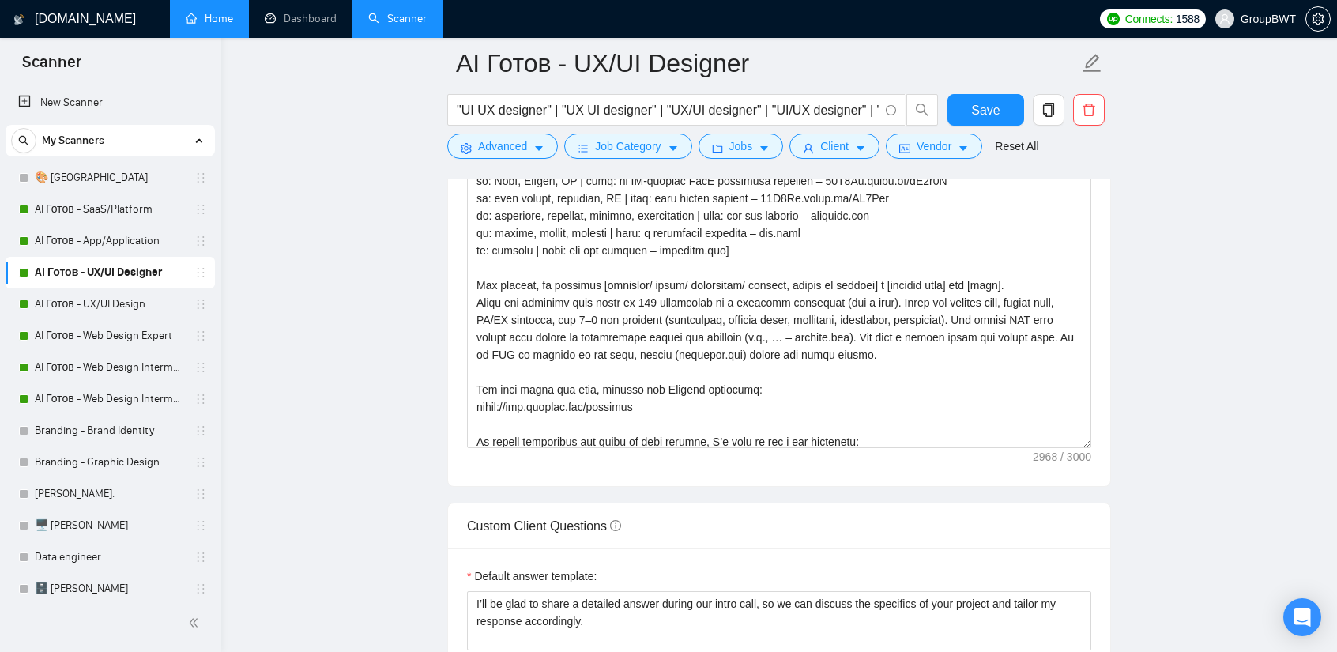
scroll to position [217, 0]
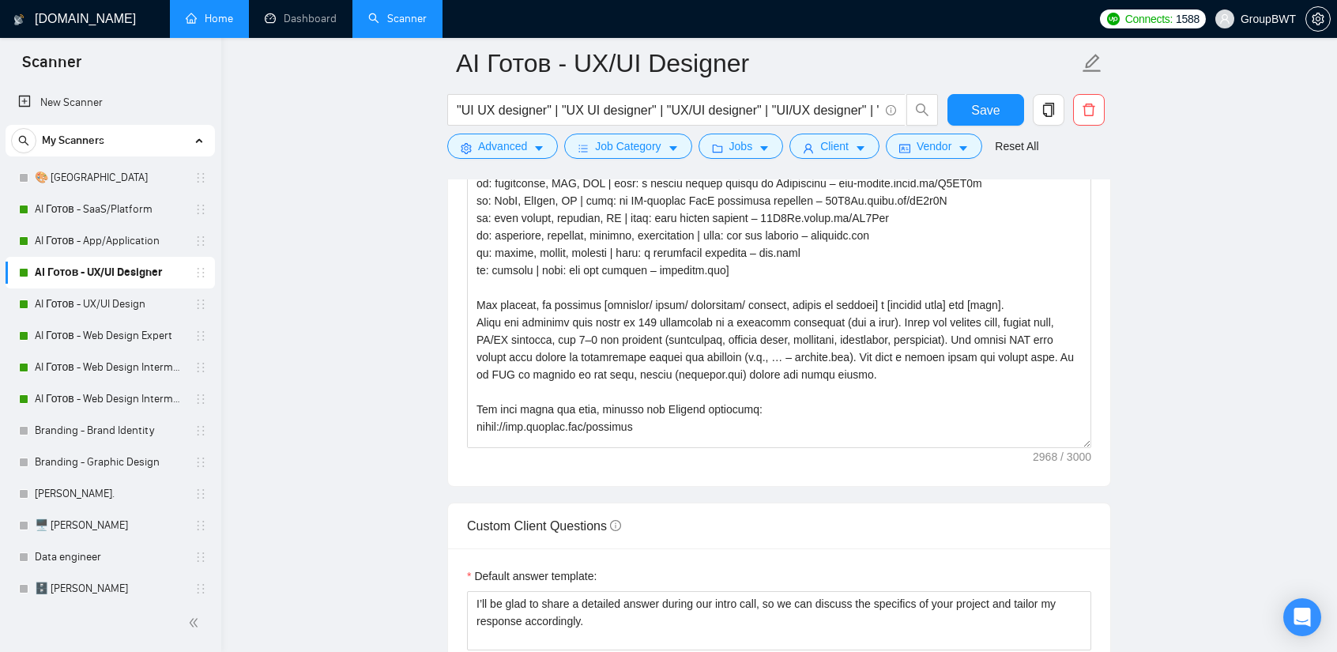
drag, startPoint x: 1086, startPoint y: 437, endPoint x: 1063, endPoint y: 689, distance: 253.0
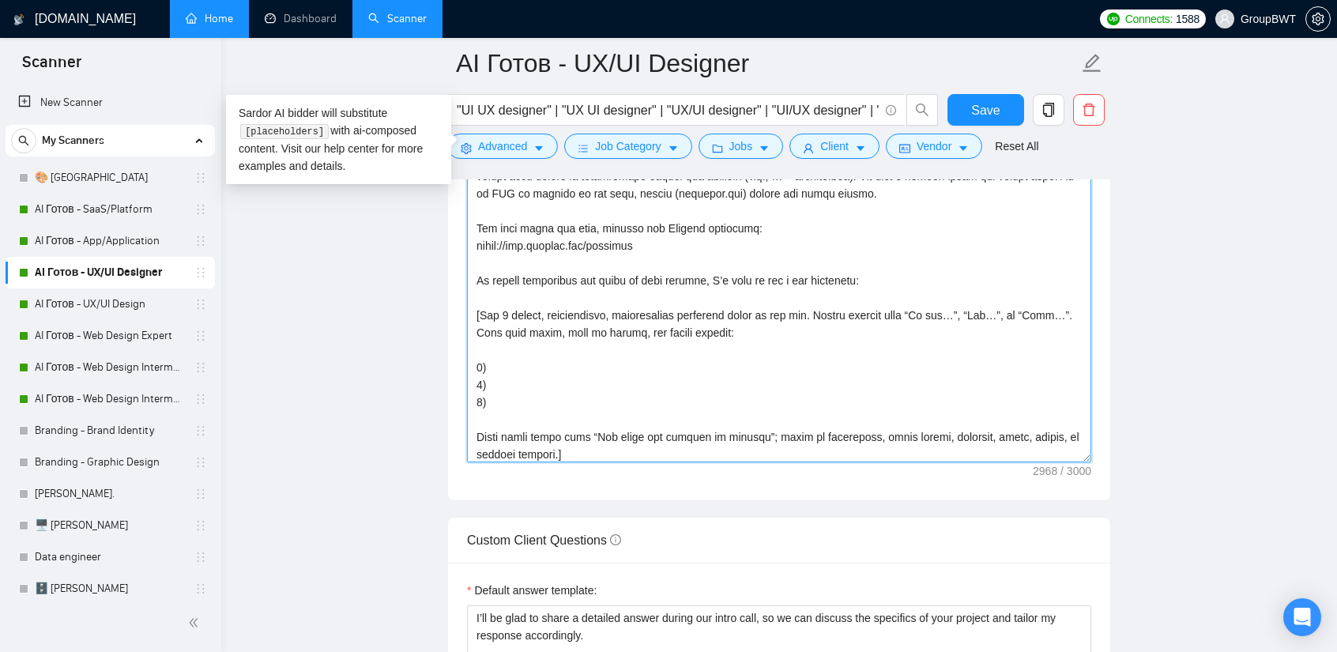
scroll to position [0, 0]
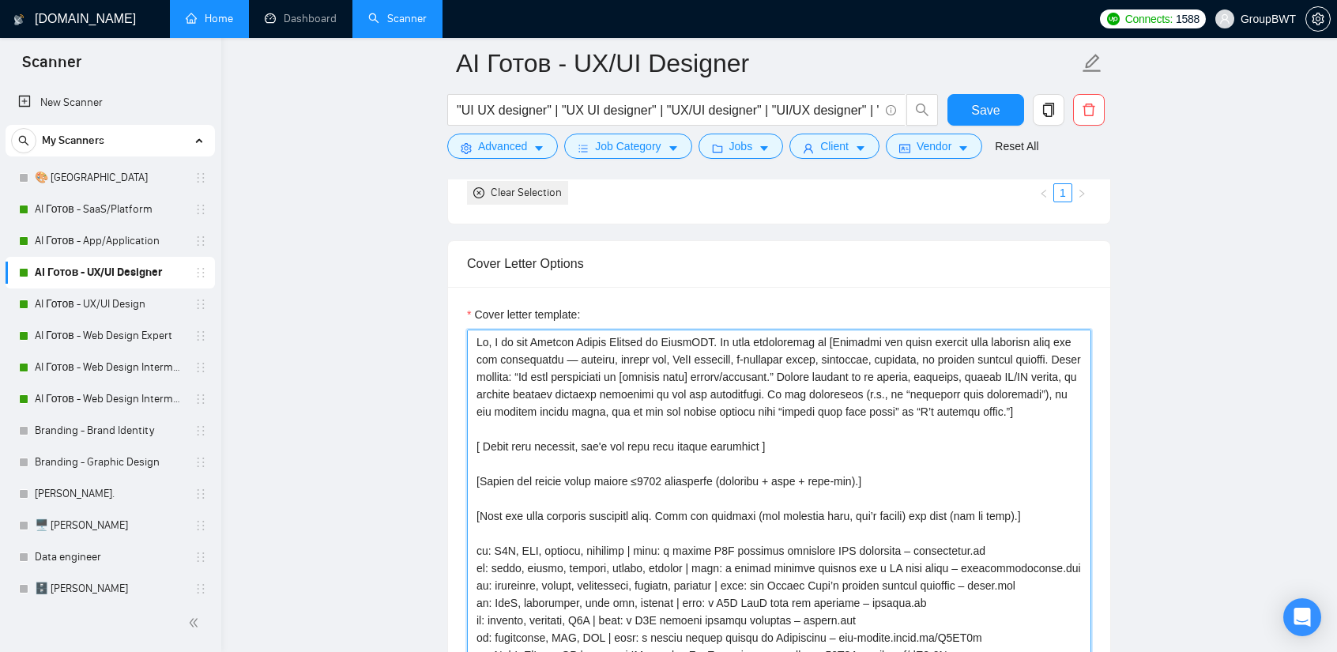
drag, startPoint x: 716, startPoint y: 445, endPoint x: 379, endPoint y: 292, distance: 369.5
paste textarea "- loremip, dolors ame, ConS adipisci, e-seddoeiu tempo, incididun, utlabore, et…"
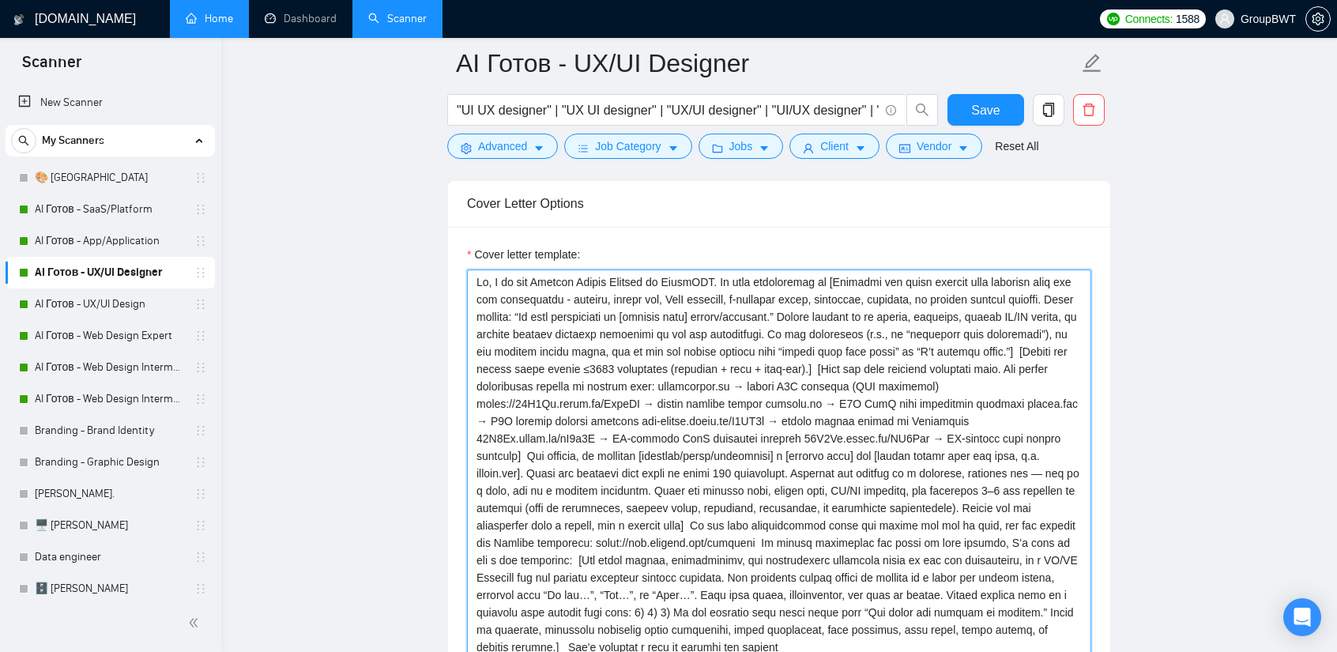
scroll to position [1714, 0]
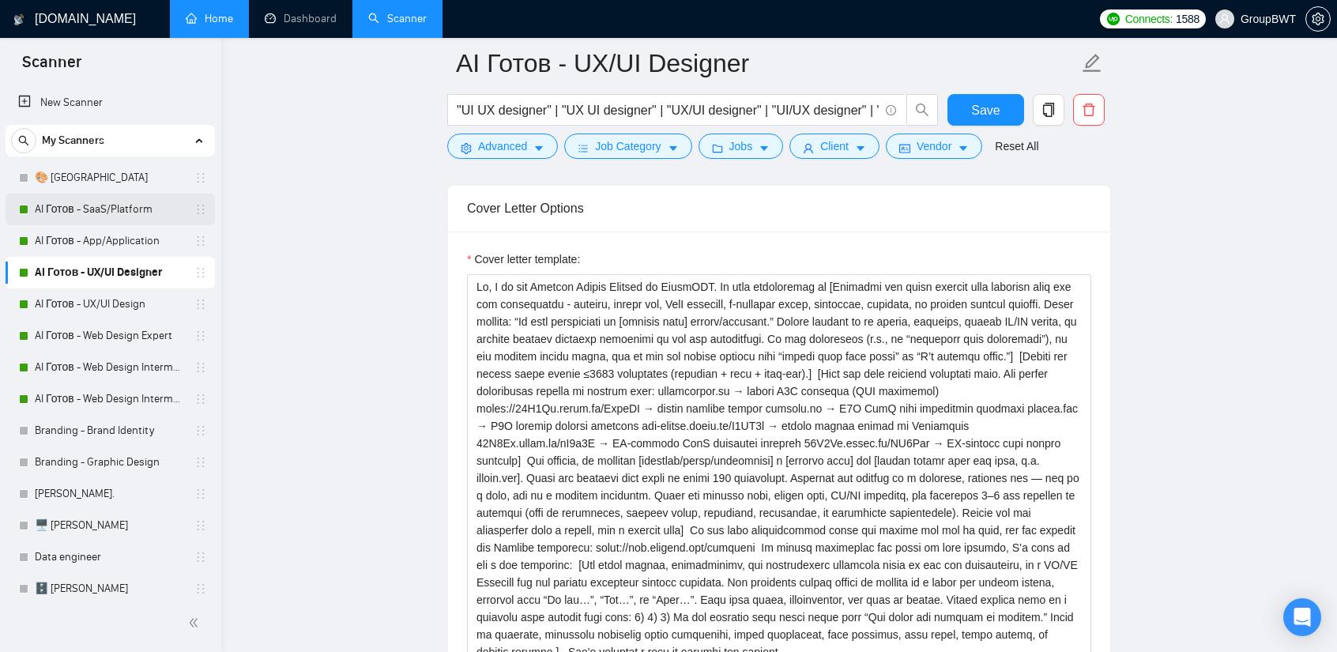
click at [127, 213] on link "AI Готов - SaaS/Platform" at bounding box center [110, 210] width 150 height 32
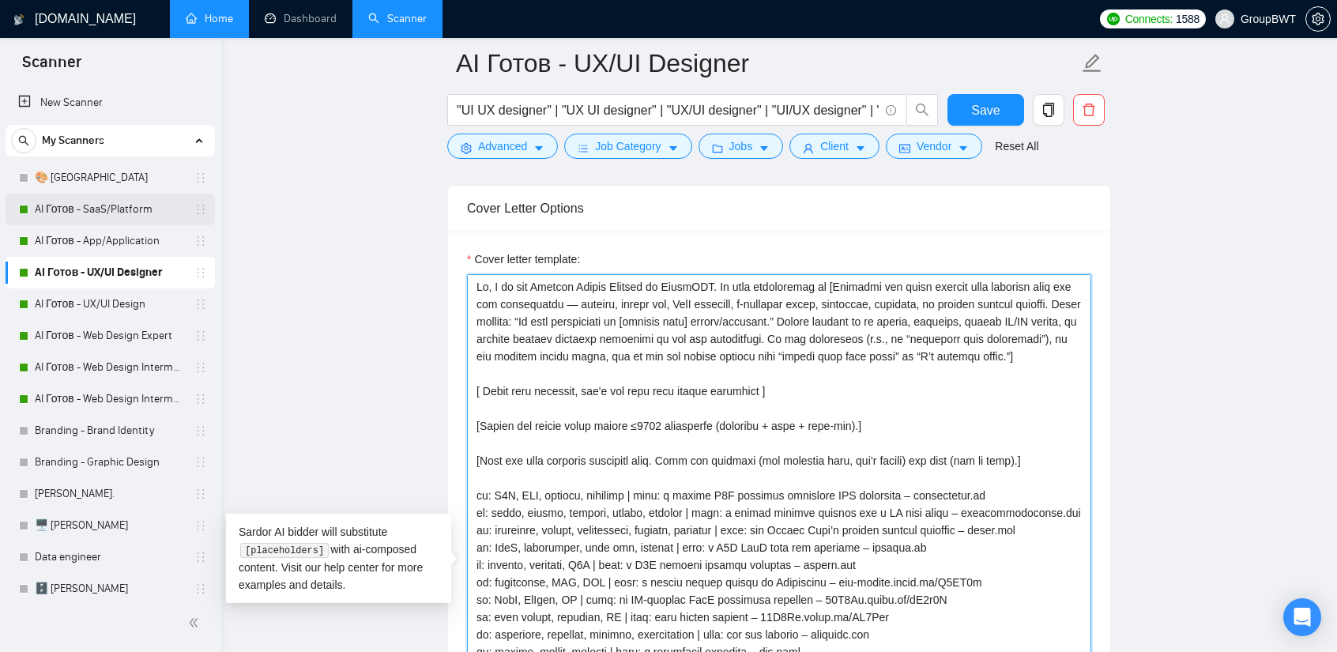
type textarea "Lo, I do sit Ametcon Adipis Elitsed do EiusmODT. In utla etdoloremag al [Enimad…"
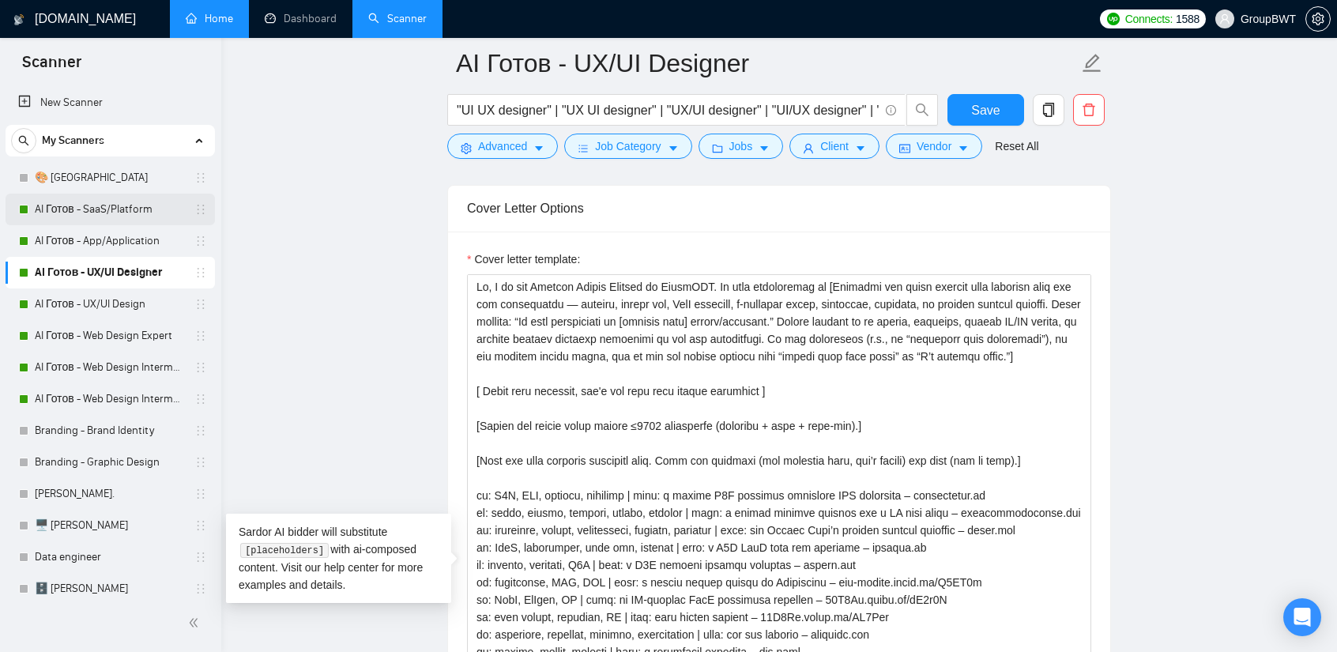
click at [140, 220] on link "AI Готов - SaaS/Platform" at bounding box center [110, 210] width 150 height 32
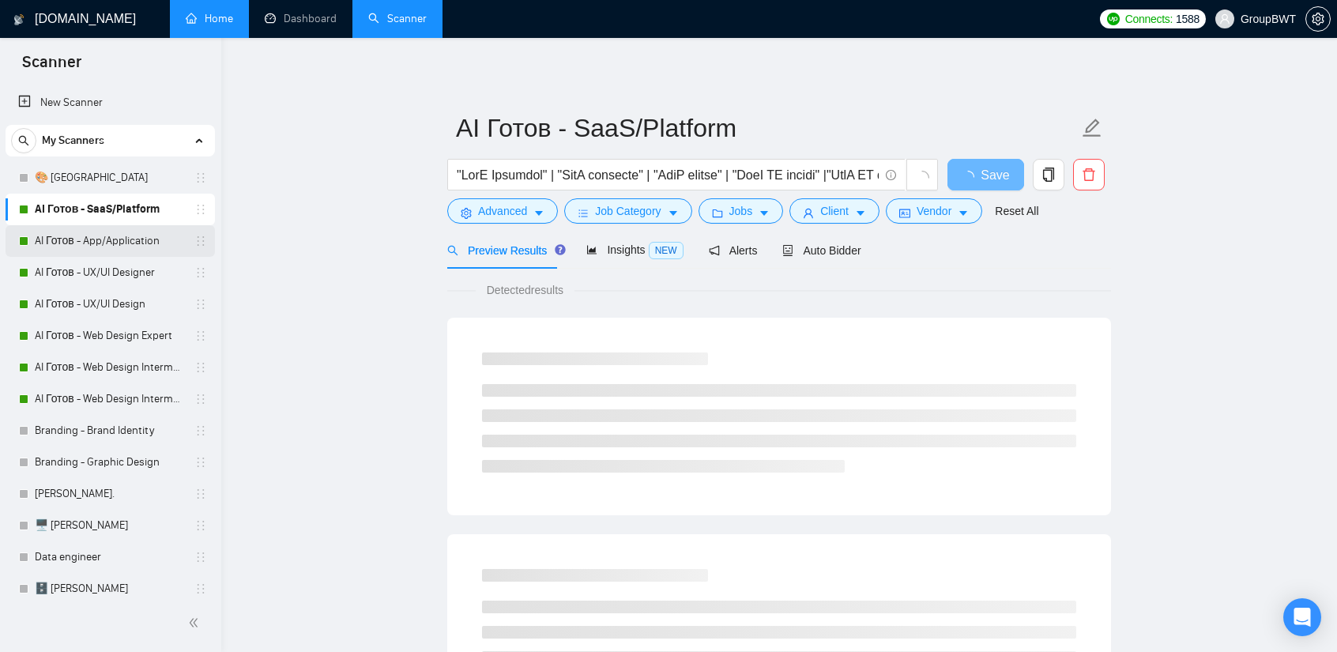
click at [120, 237] on link "AI Готов - App/Application" at bounding box center [110, 241] width 150 height 32
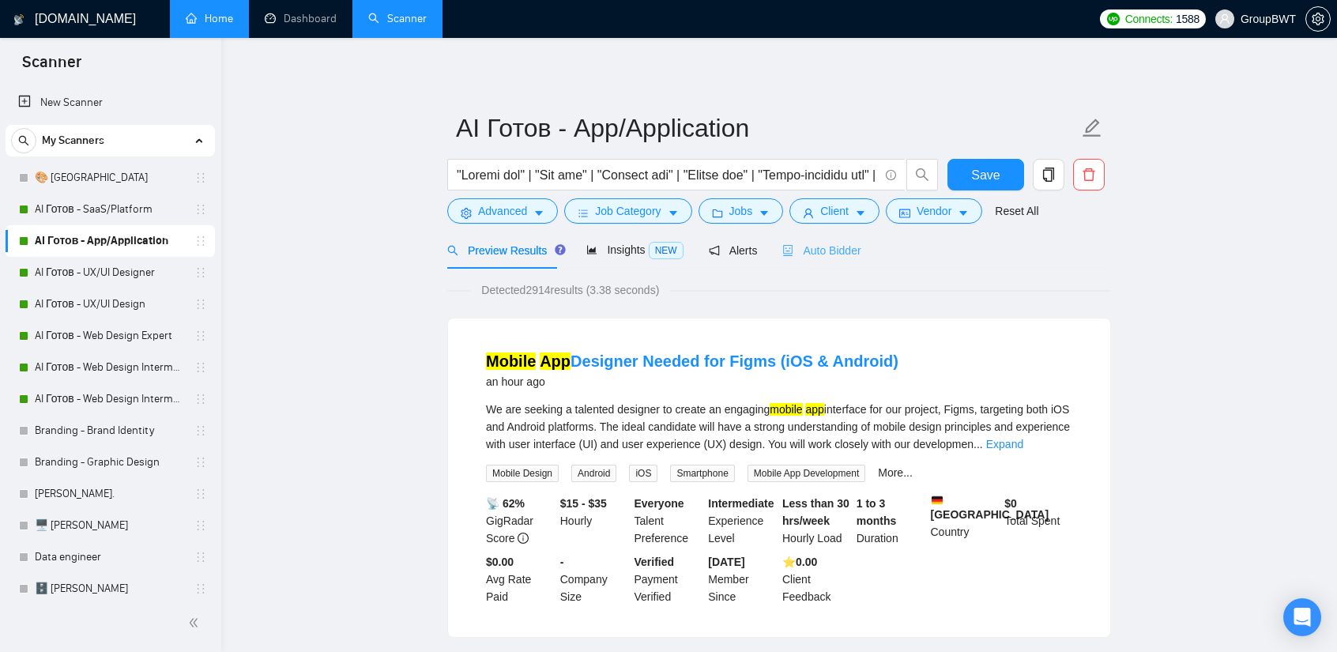
click at [821, 260] on div "Auto Bidder" at bounding box center [821, 249] width 78 height 37
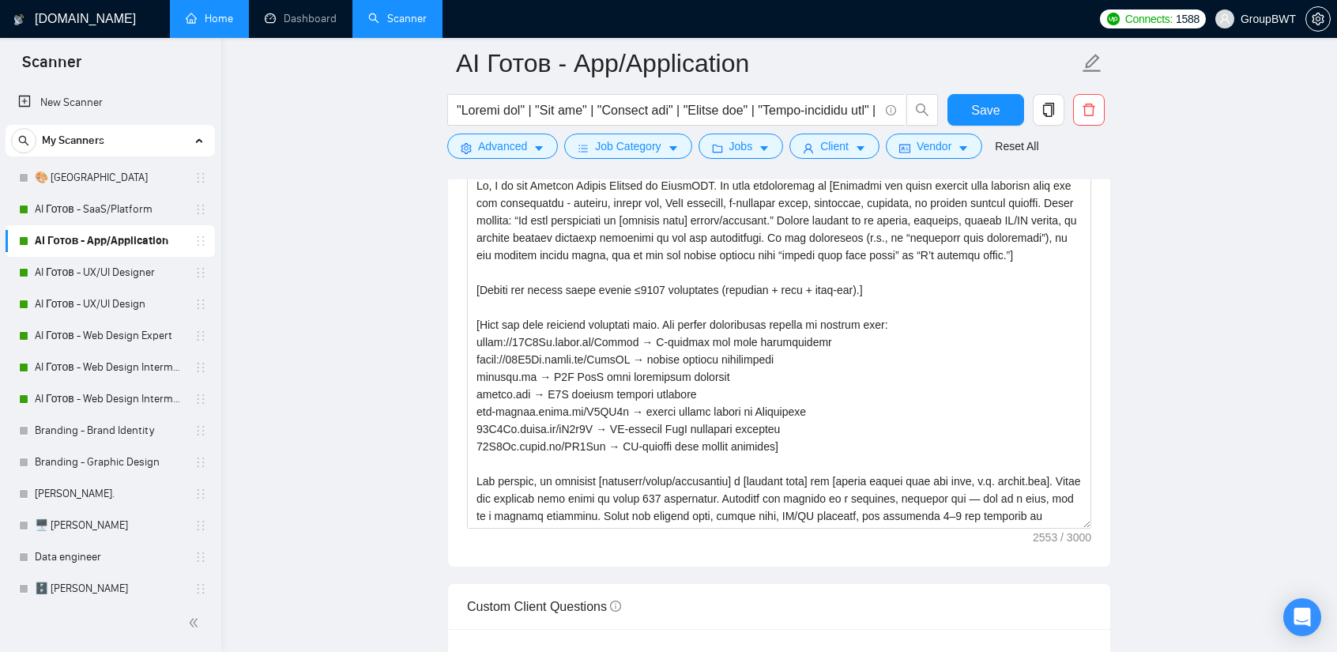
scroll to position [1817, 0]
click at [107, 282] on link "AI Готов - UX/UI Designer" at bounding box center [110, 273] width 150 height 32
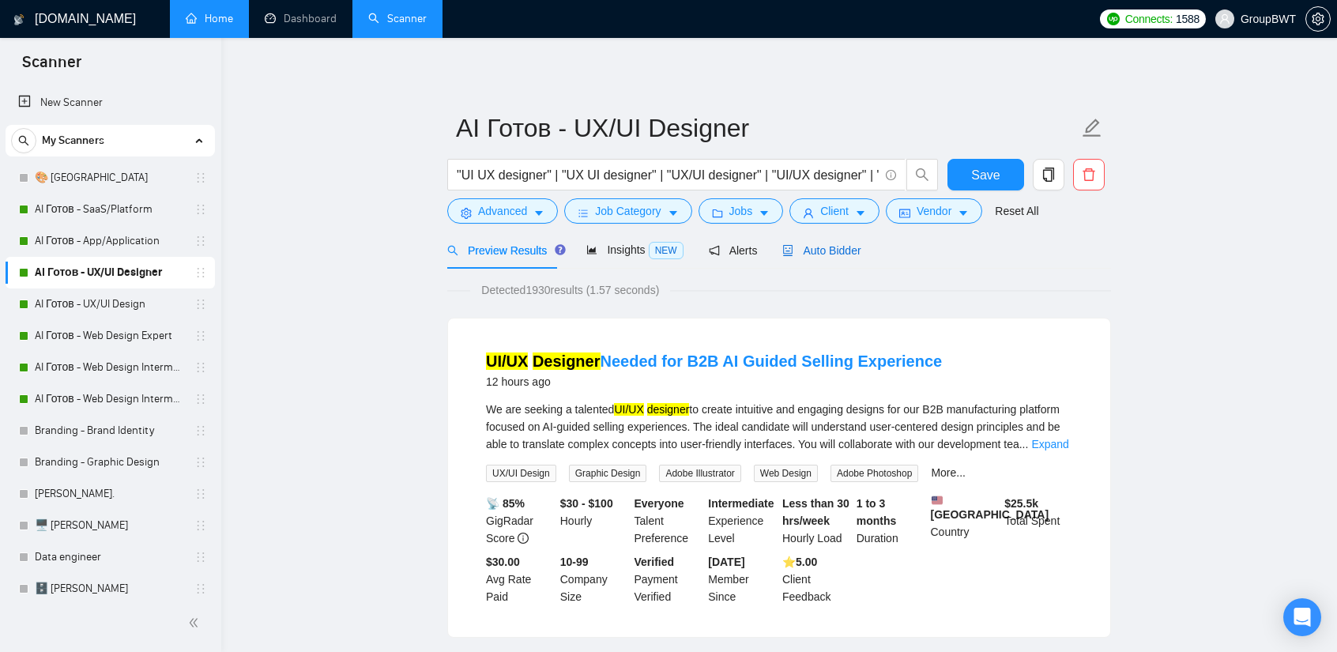
click at [822, 249] on span "Auto Bidder" at bounding box center [821, 250] width 78 height 13
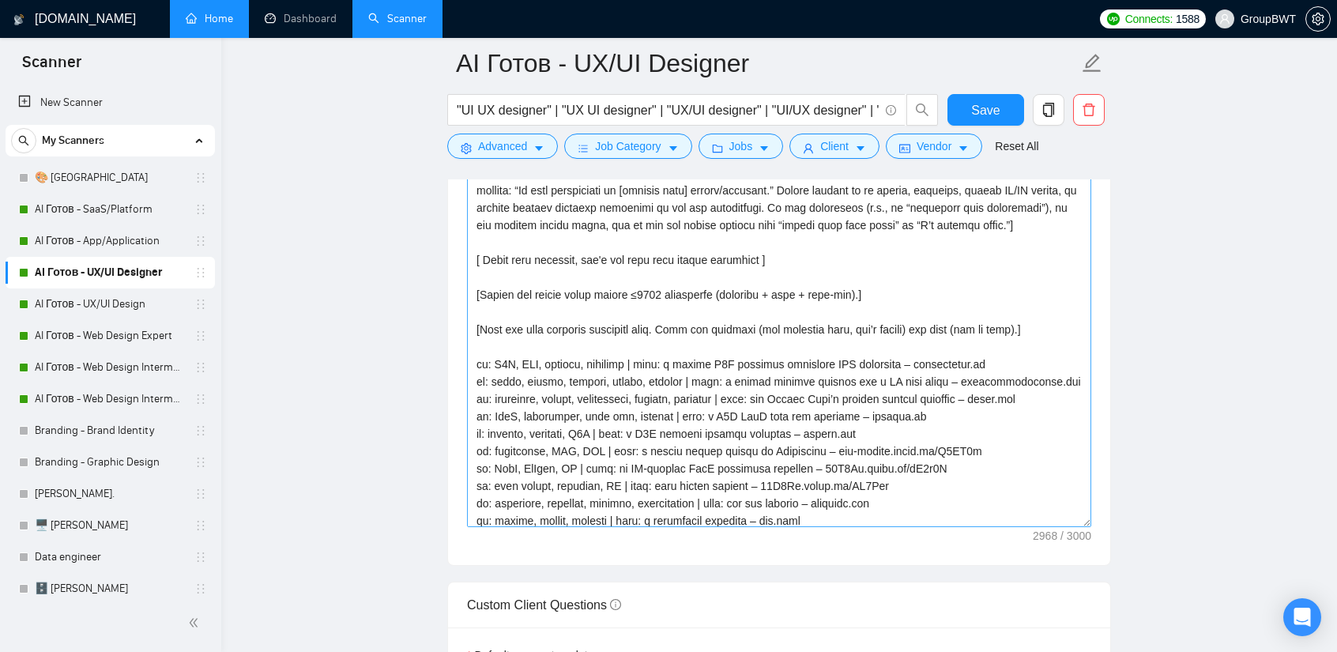
scroll to position [79, 0]
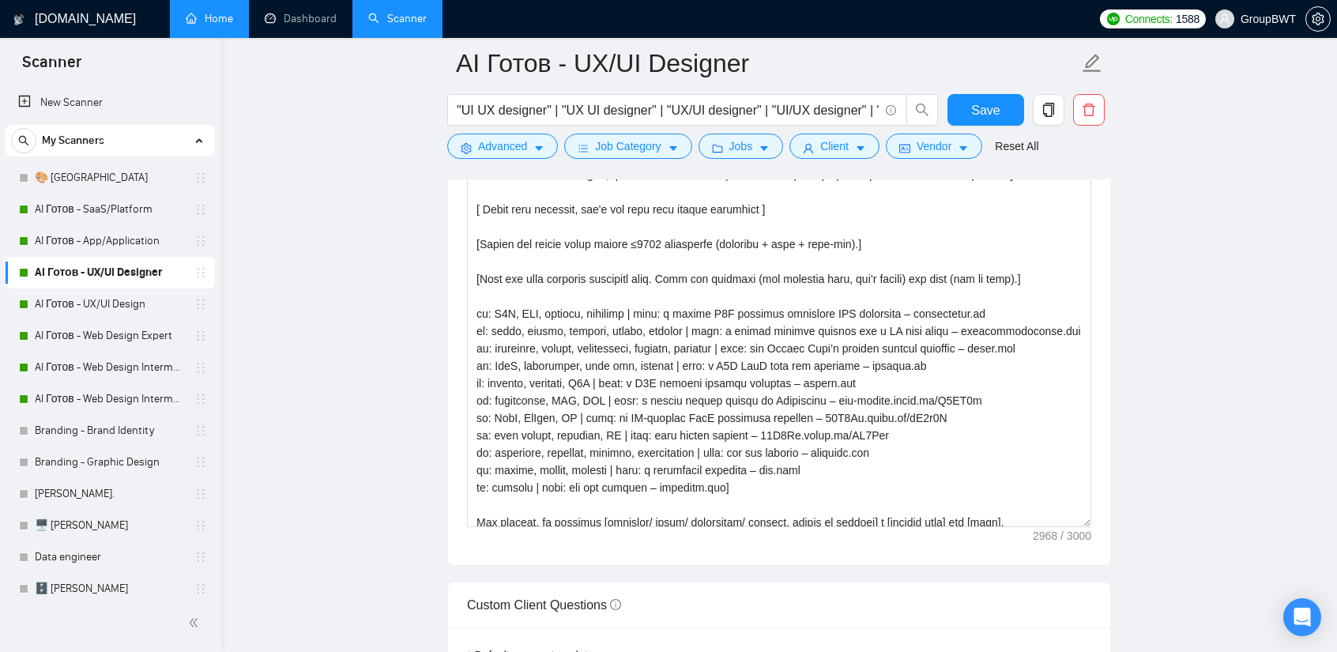
drag, startPoint x: 1088, startPoint y: 511, endPoint x: 1071, endPoint y: 689, distance: 178.5
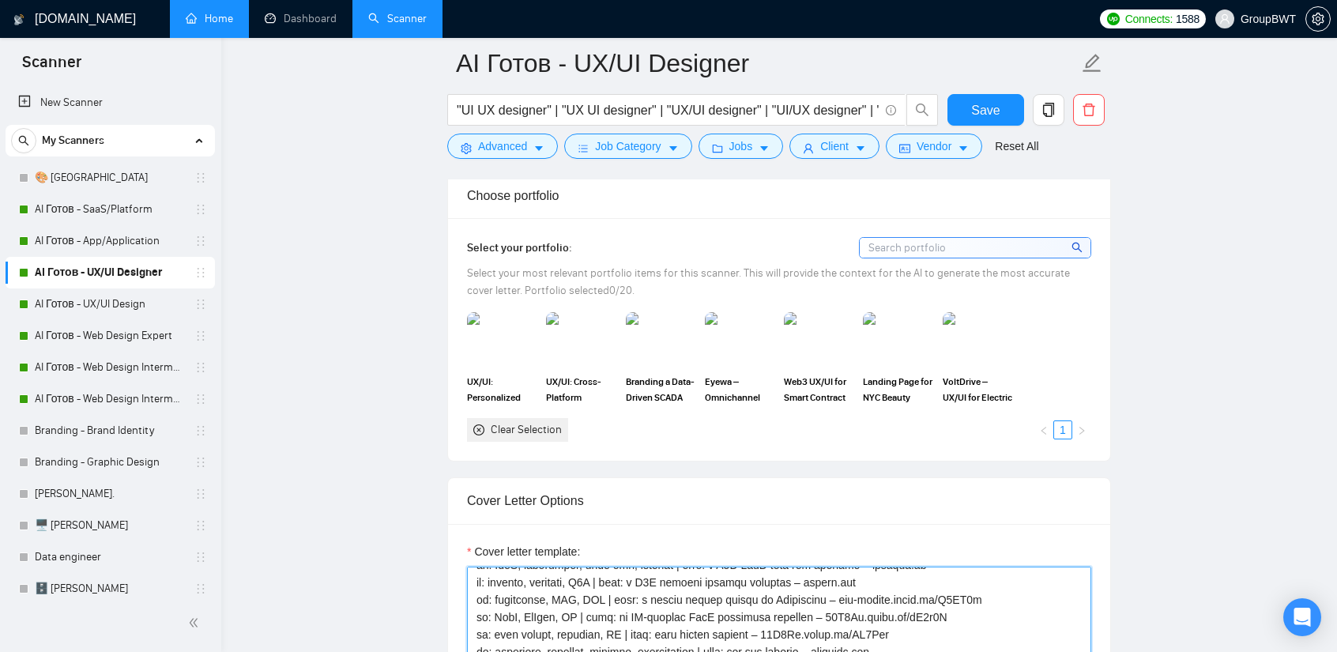
scroll to position [0, 0]
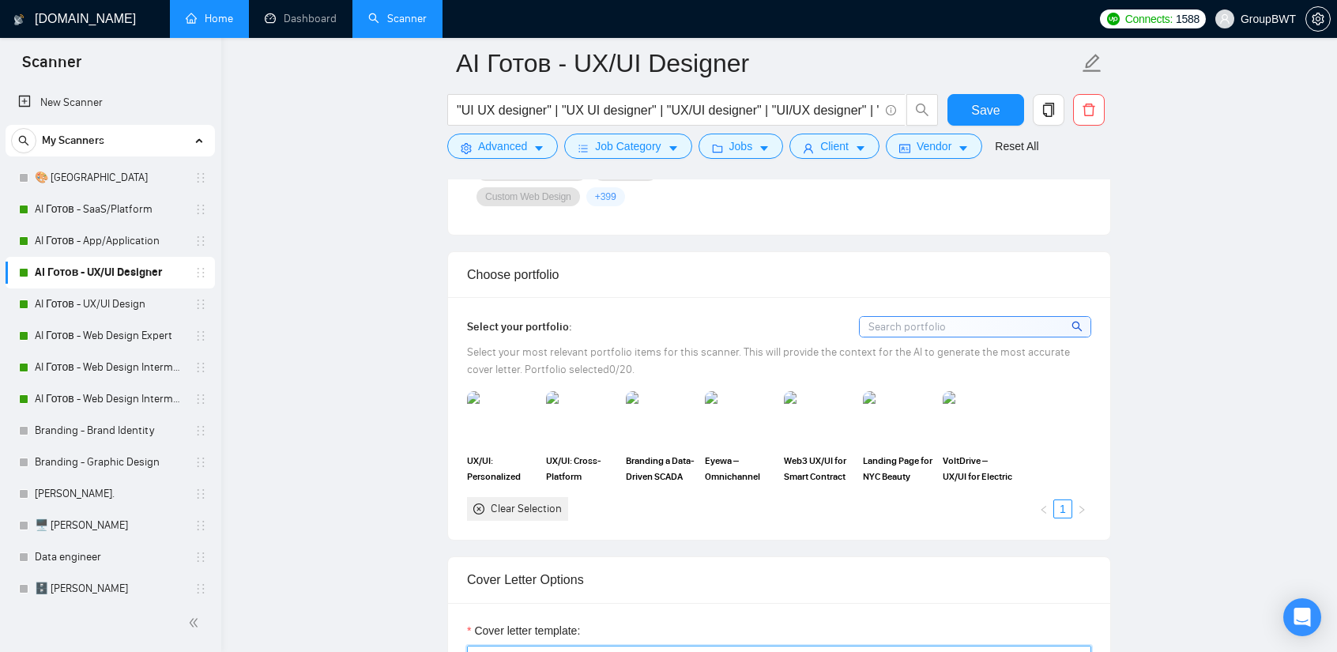
drag, startPoint x: 662, startPoint y: 521, endPoint x: 374, endPoint y: 408, distance: 309.7
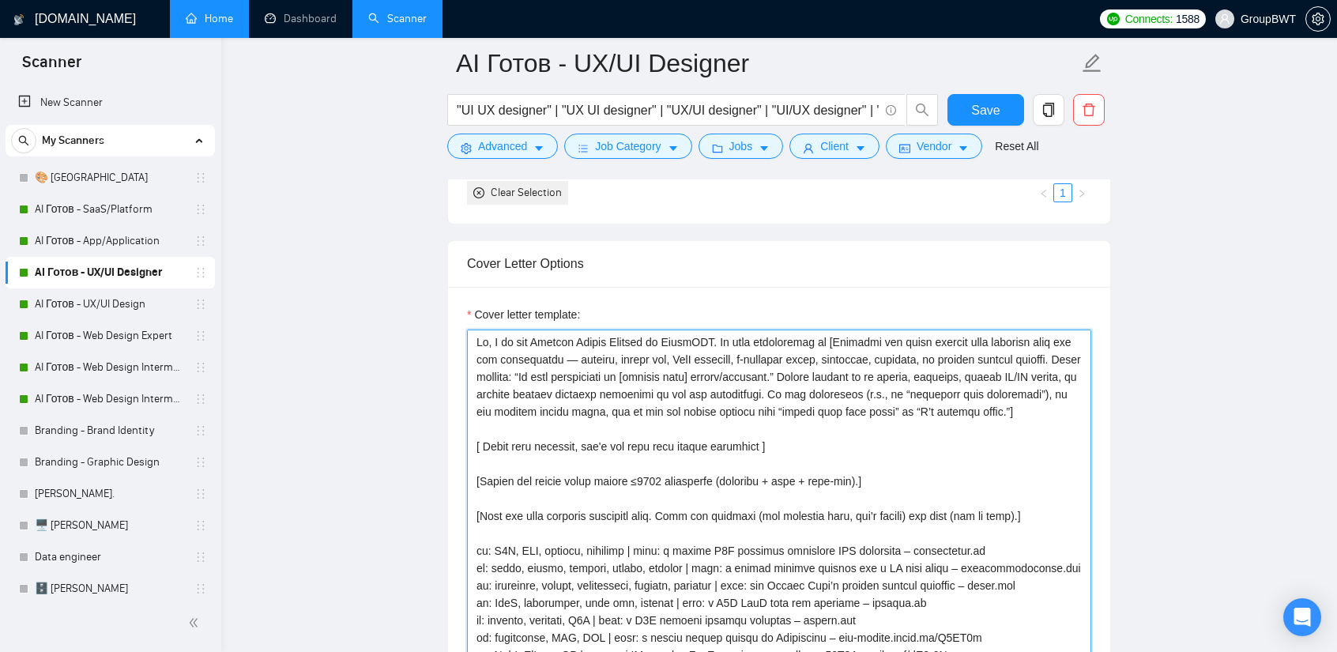
paste textarea "- loremip, dolors ame, ConS adipisci, e-seddoeiu tempo, incididun, utlabore, et…"
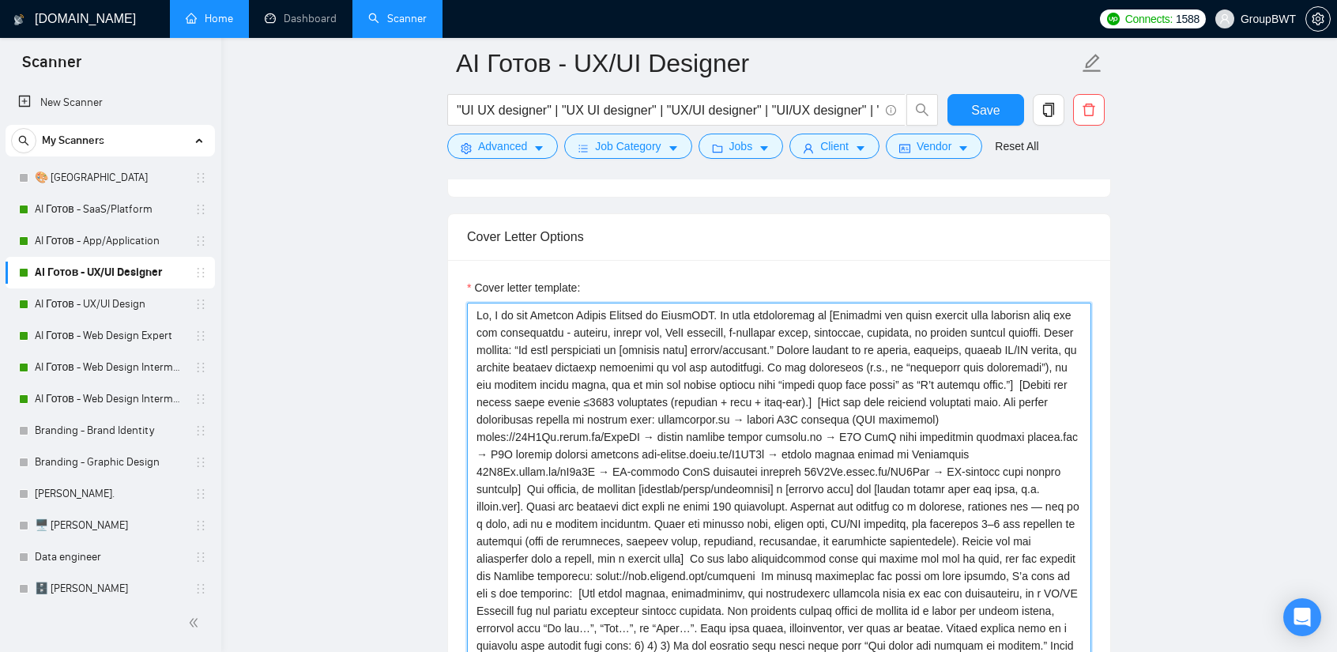
scroll to position [1793, 0]
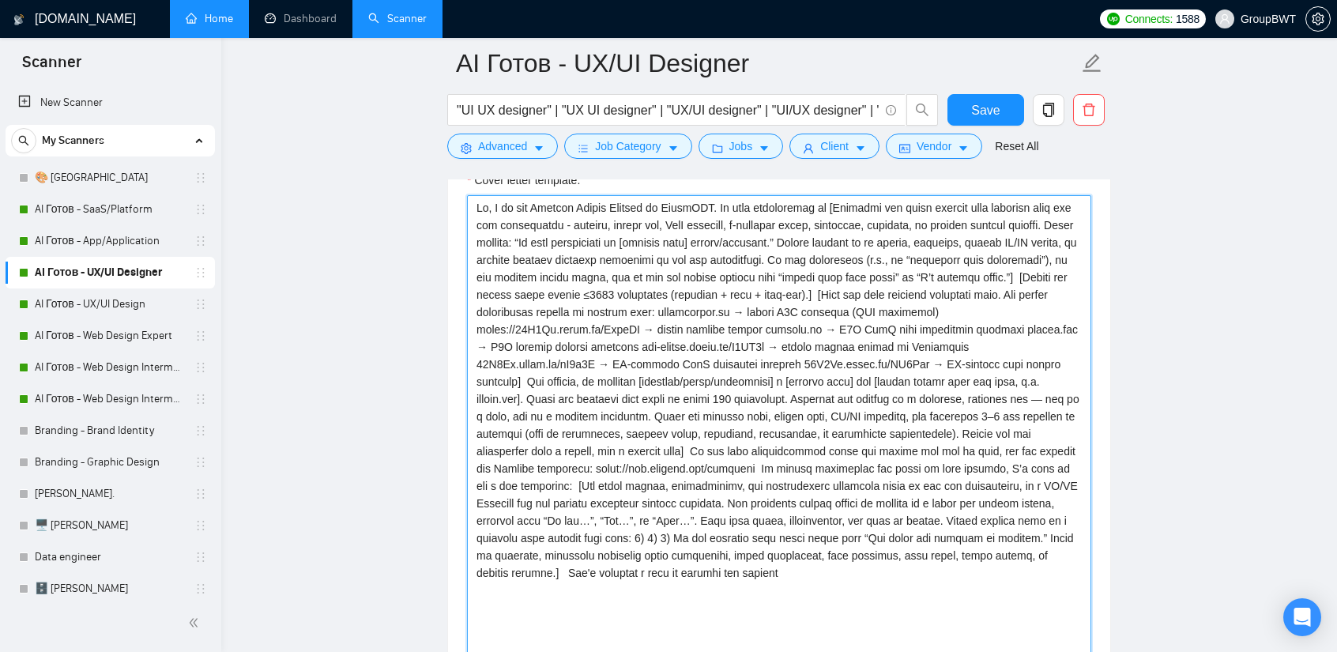
click at [819, 238] on textarea "Cover letter template:" at bounding box center [779, 461] width 624 height 533
click at [545, 233] on textarea "Cover letter template:" at bounding box center [779, 461] width 624 height 533
click at [941, 358] on textarea "Cover letter template:" at bounding box center [779, 461] width 624 height 533
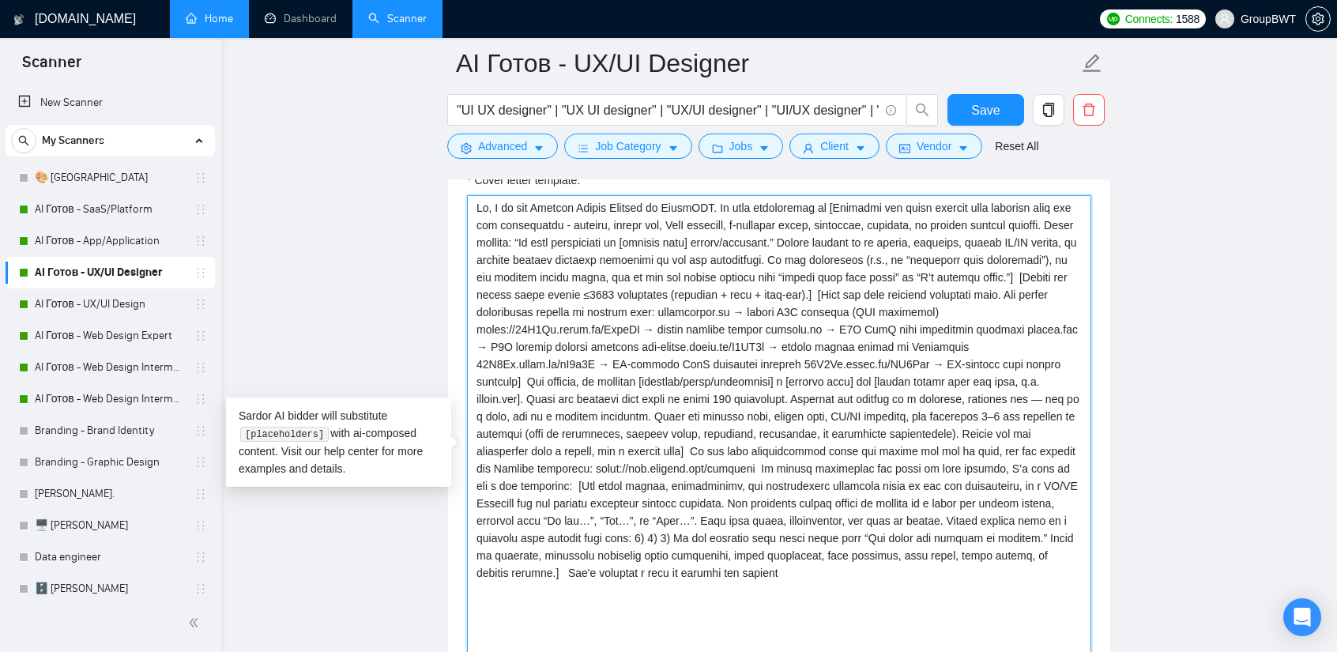
click at [947, 367] on textarea "Cover letter template:" at bounding box center [779, 461] width 624 height 533
click at [947, 358] on textarea "Cover letter template:" at bounding box center [779, 461] width 624 height 533
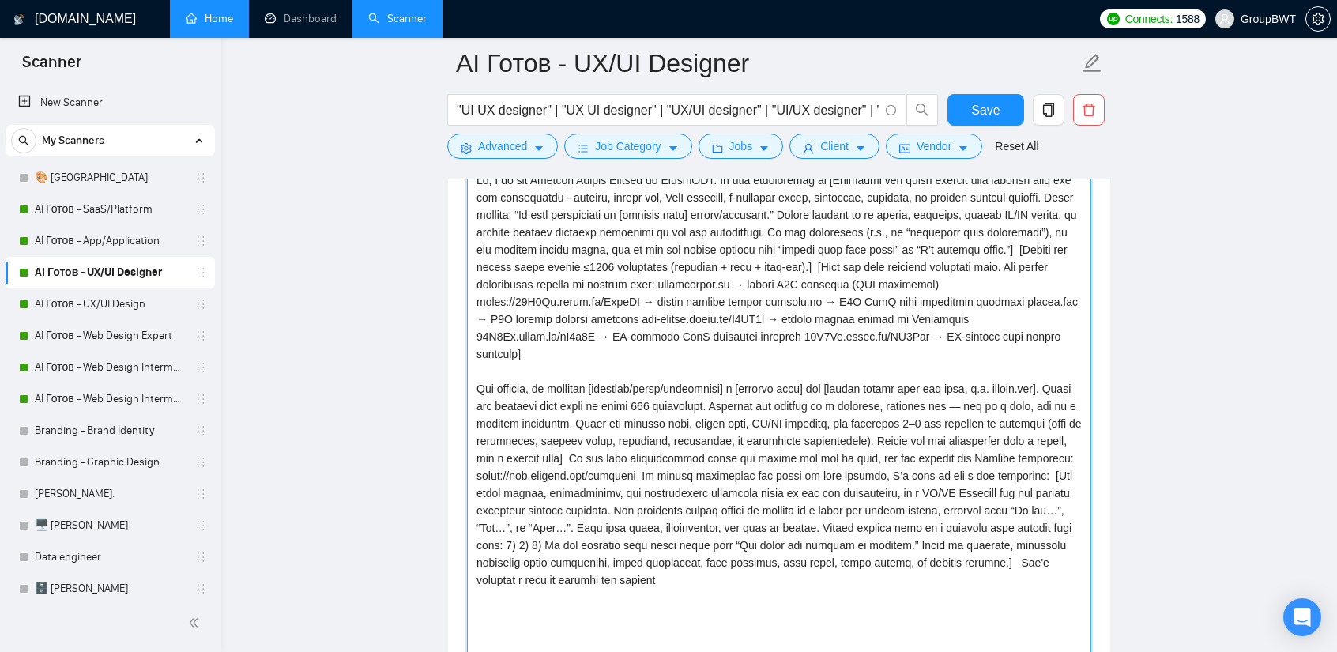
scroll to position [1872, 0]
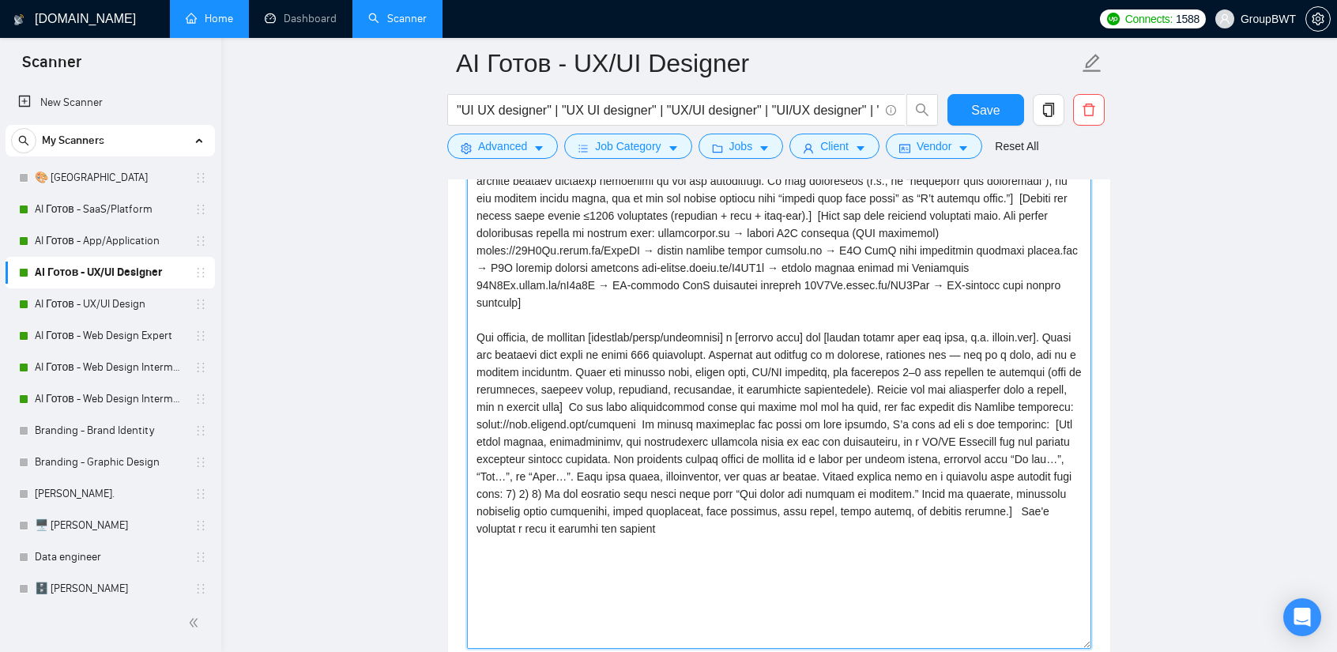
click at [942, 488] on textarea "Cover letter template:" at bounding box center [779, 382] width 624 height 533
click at [570, 387] on textarea "Cover letter template:" at bounding box center [779, 382] width 624 height 533
click at [567, 383] on textarea "Cover letter template:" at bounding box center [779, 382] width 624 height 533
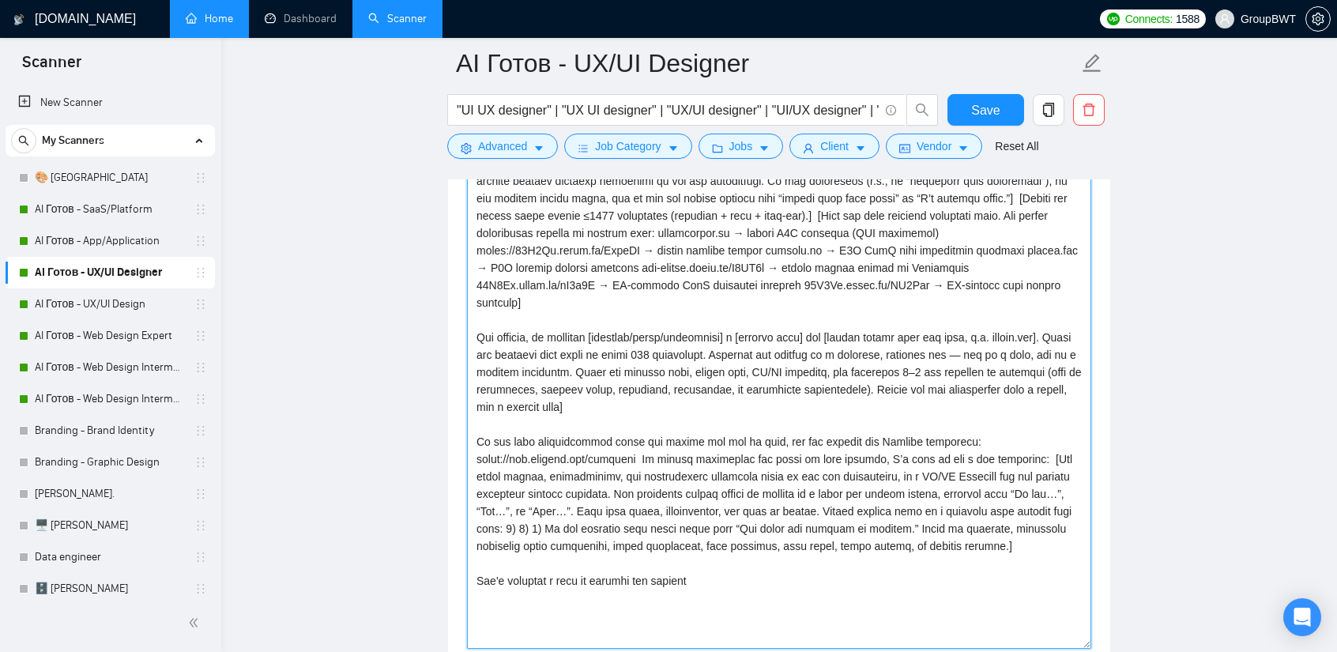
click at [657, 431] on textarea "Cover letter template:" at bounding box center [779, 382] width 624 height 533
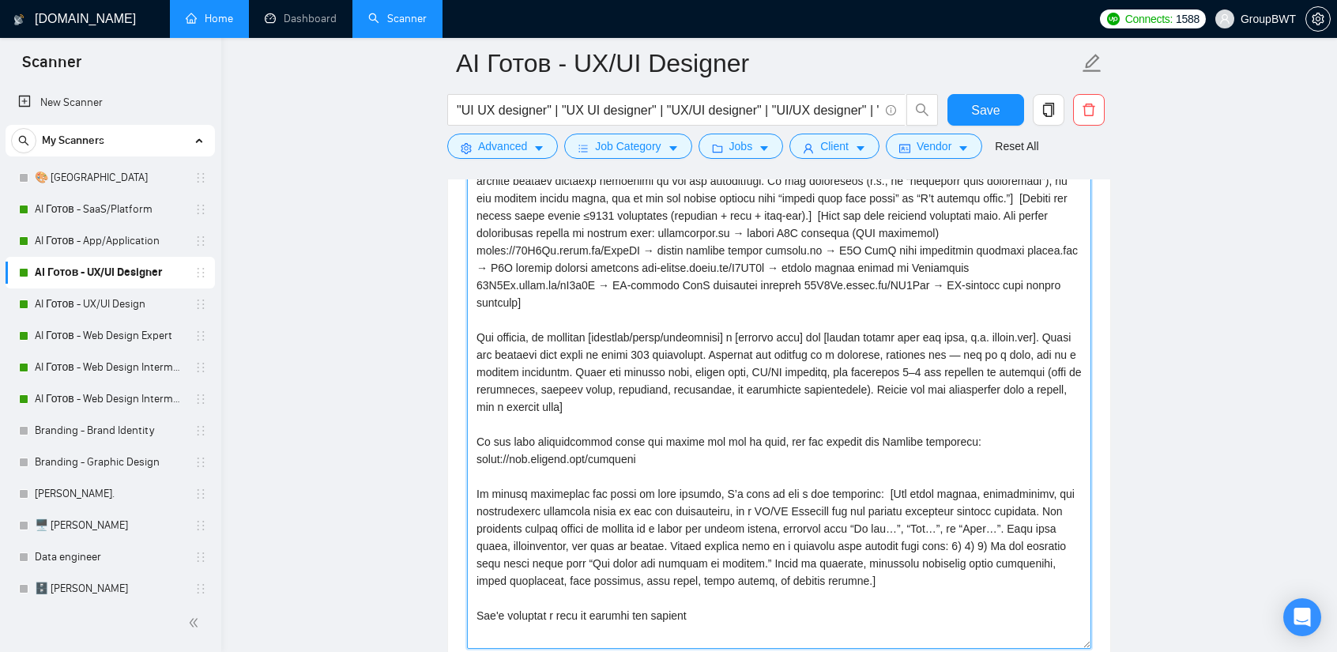
click at [945, 519] on textarea "Cover letter template:" at bounding box center [779, 382] width 624 height 533
click at [491, 541] on textarea "Cover letter template:" at bounding box center [779, 382] width 624 height 533
click at [490, 541] on textarea "Cover letter template:" at bounding box center [779, 382] width 624 height 533
click at [477, 536] on textarea "Cover letter template:" at bounding box center [779, 382] width 624 height 533
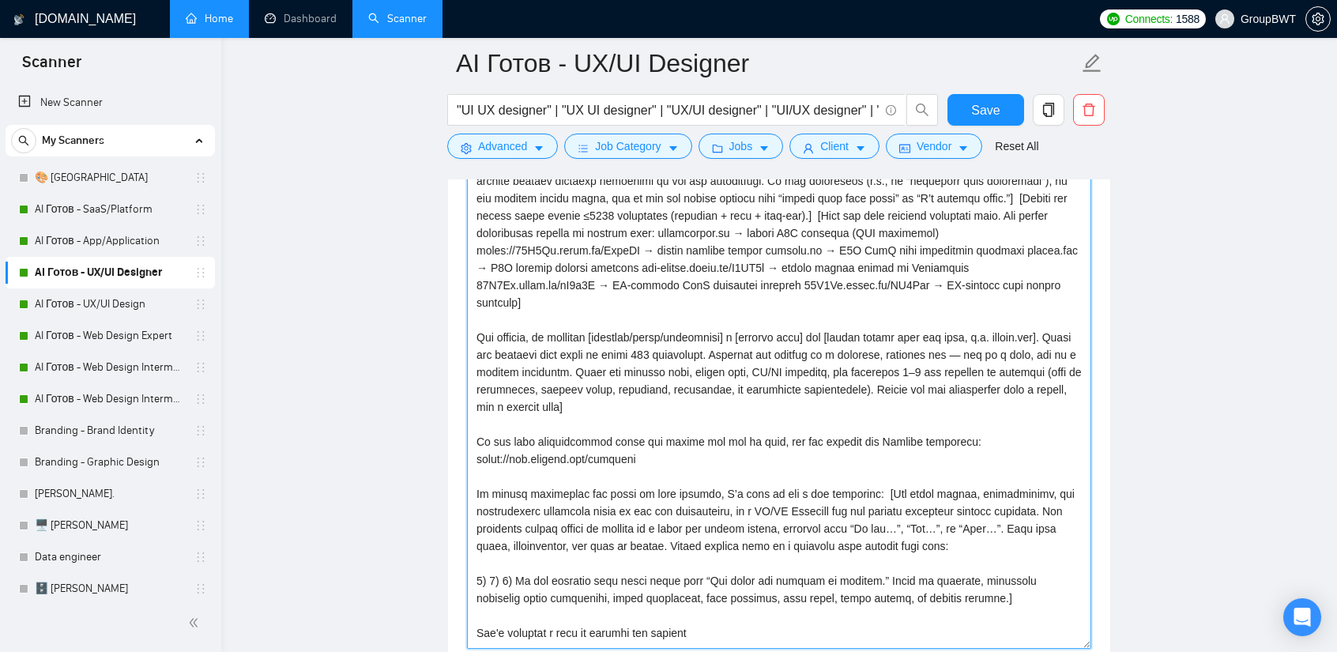
click at [487, 554] on textarea "Cover letter template:" at bounding box center [779, 382] width 624 height 533
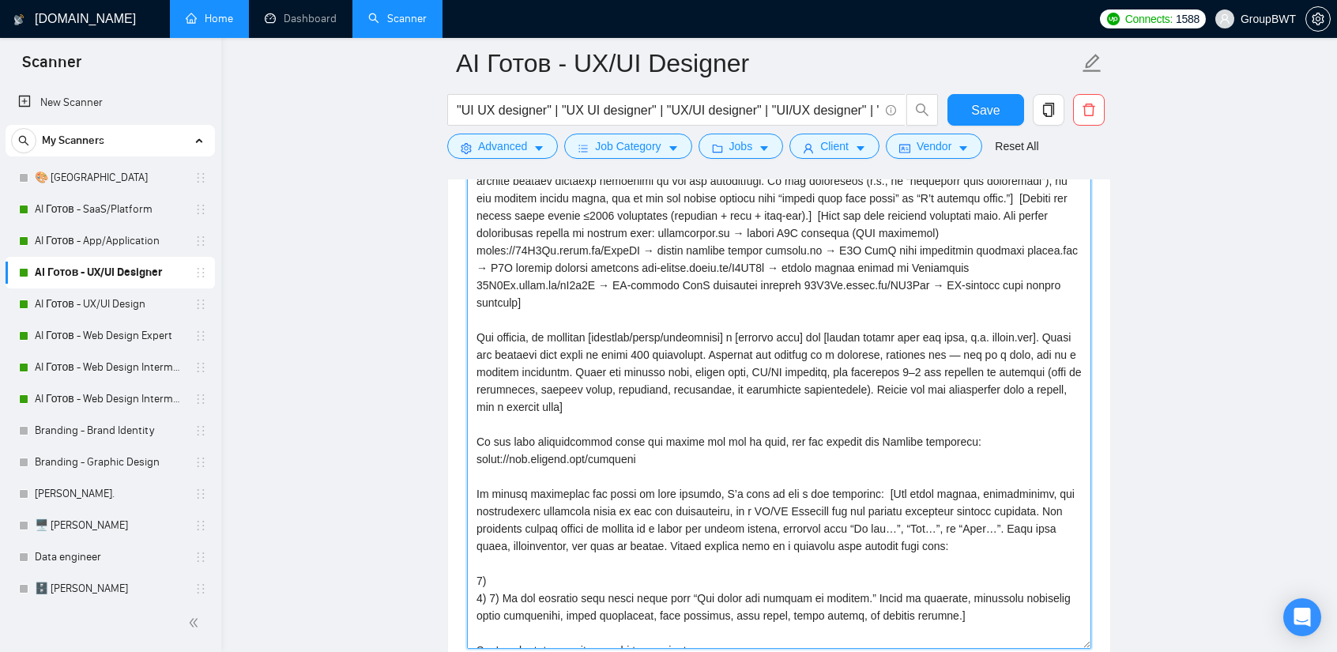
click at [486, 577] on textarea "Cover letter template:" at bounding box center [779, 382] width 624 height 533
click at [488, 577] on textarea "Cover letter template:" at bounding box center [779, 382] width 624 height 533
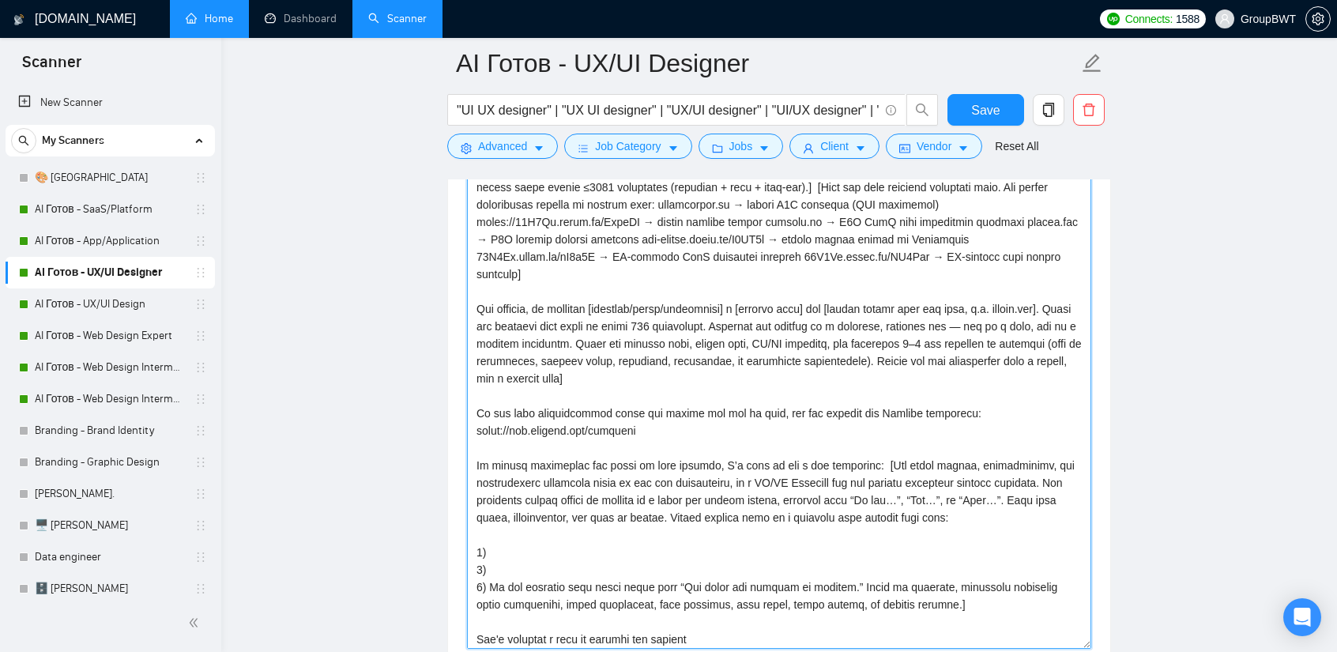
scroll to position [31, 0]
click at [487, 581] on textarea "Cover letter template:" at bounding box center [779, 382] width 624 height 533
click at [494, 578] on textarea "Cover letter template:" at bounding box center [779, 382] width 624 height 533
click at [487, 581] on textarea "Cover letter template:" at bounding box center [779, 382] width 624 height 533
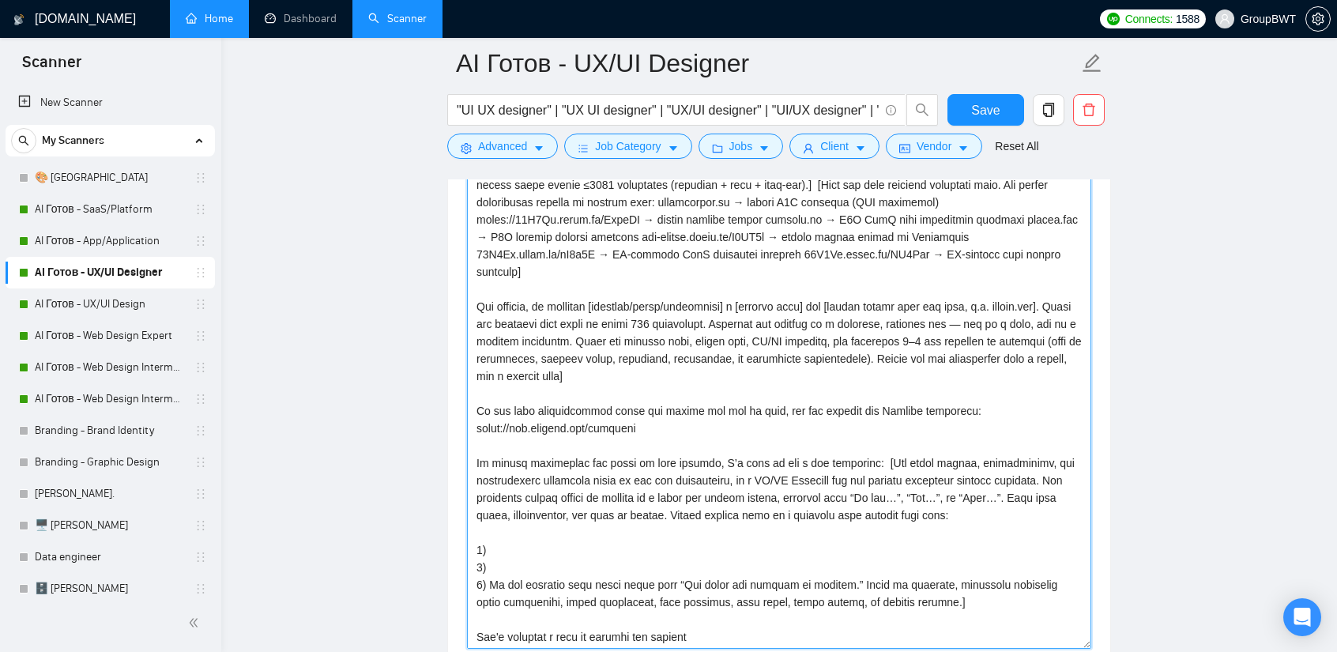
click at [490, 581] on textarea "Cover letter template:" at bounding box center [779, 382] width 624 height 533
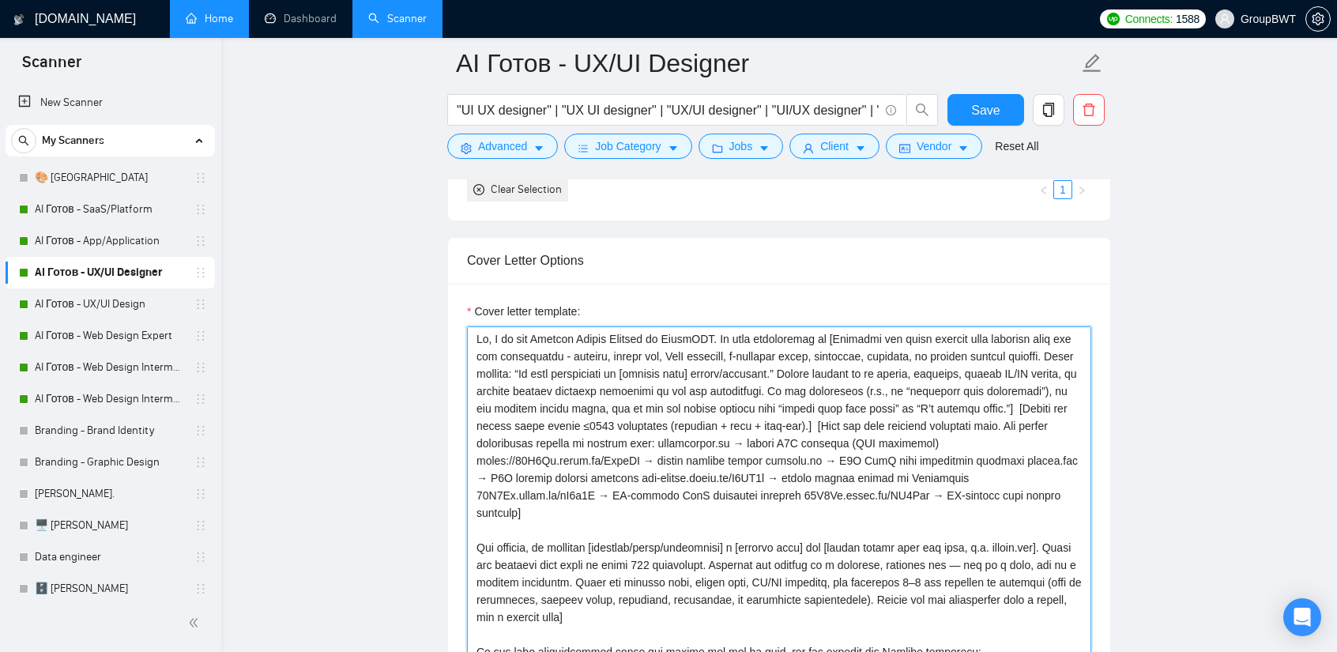
scroll to position [1635, 0]
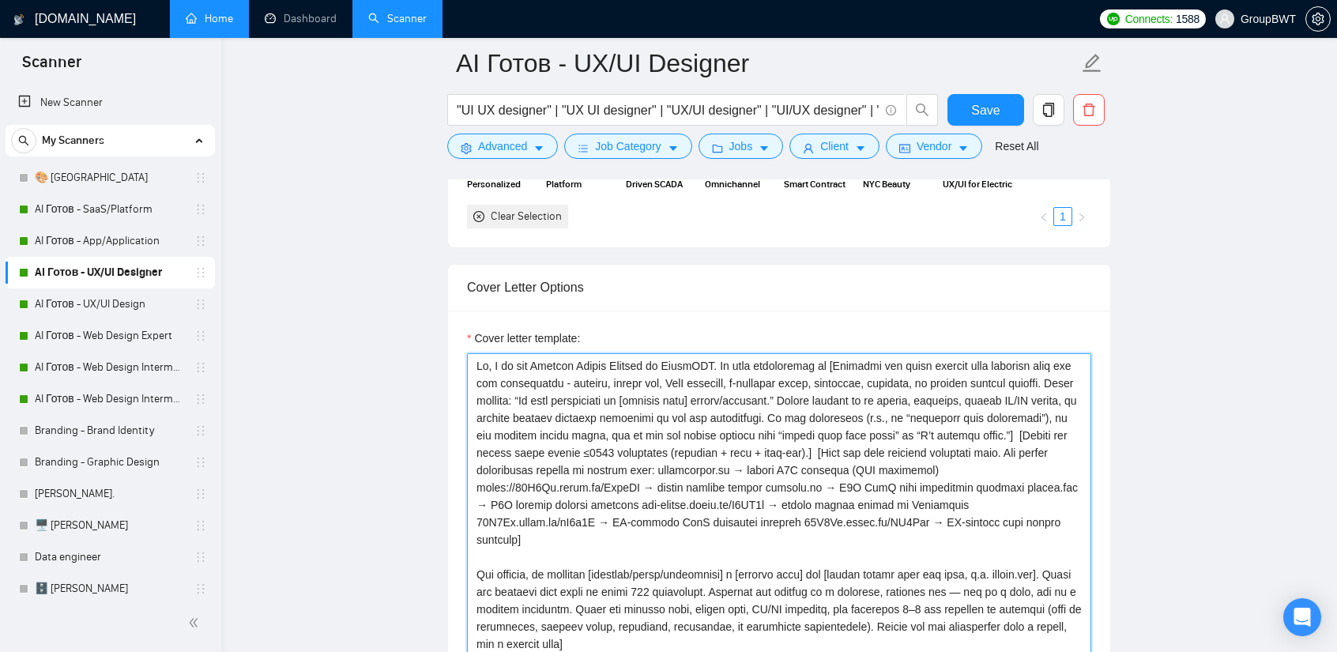
click at [964, 449] on textarea "Cover letter template:" at bounding box center [779, 619] width 624 height 533
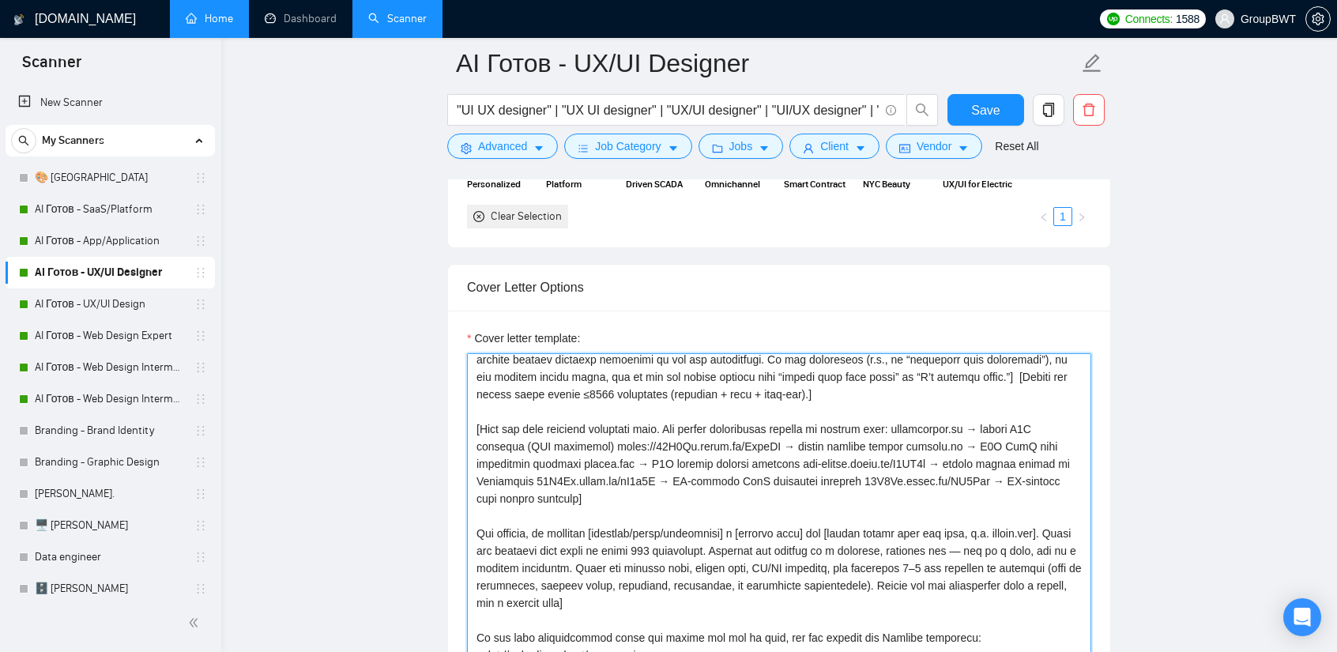
scroll to position [66, 0]
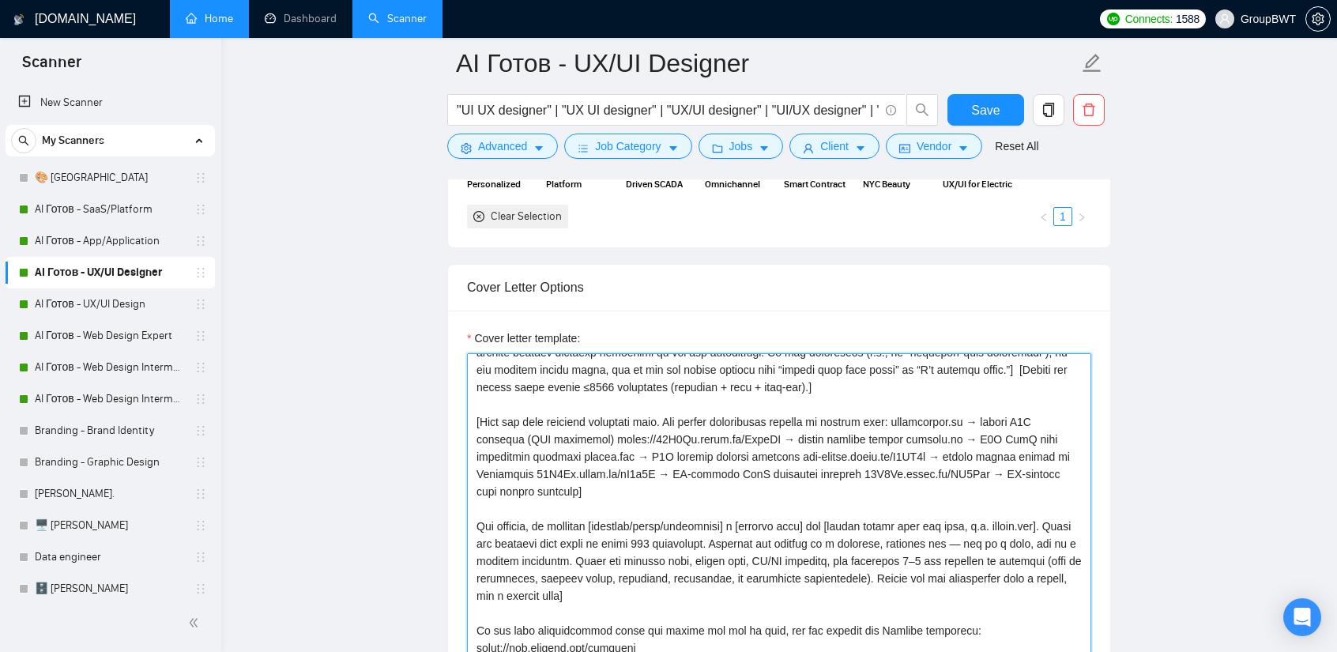
click at [600, 434] on textarea "Cover letter template:" at bounding box center [779, 619] width 624 height 533
click at [599, 433] on textarea "Cover letter template:" at bounding box center [779, 619] width 624 height 533
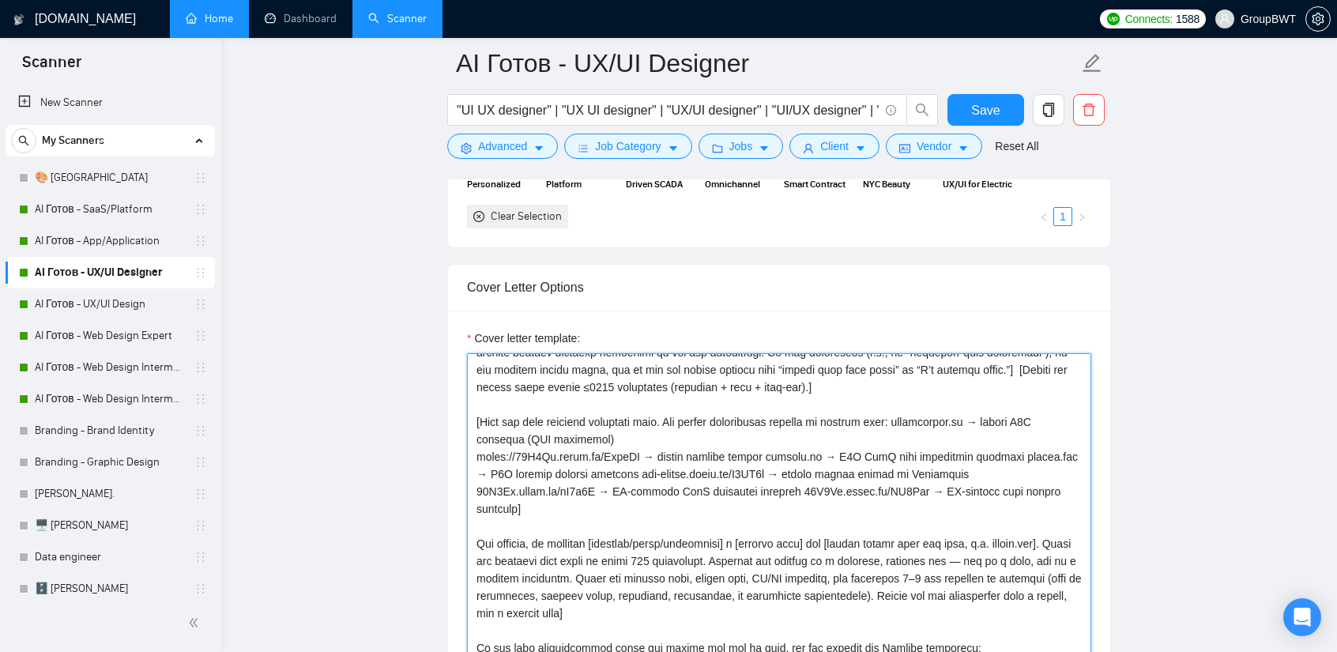
click at [998, 413] on textarea "Cover letter template:" at bounding box center [779, 619] width 624 height 533
click at [907, 419] on textarea "Cover letter template:" at bounding box center [779, 619] width 624 height 533
click at [763, 450] on textarea "Cover letter template:" at bounding box center [779, 619] width 624 height 533
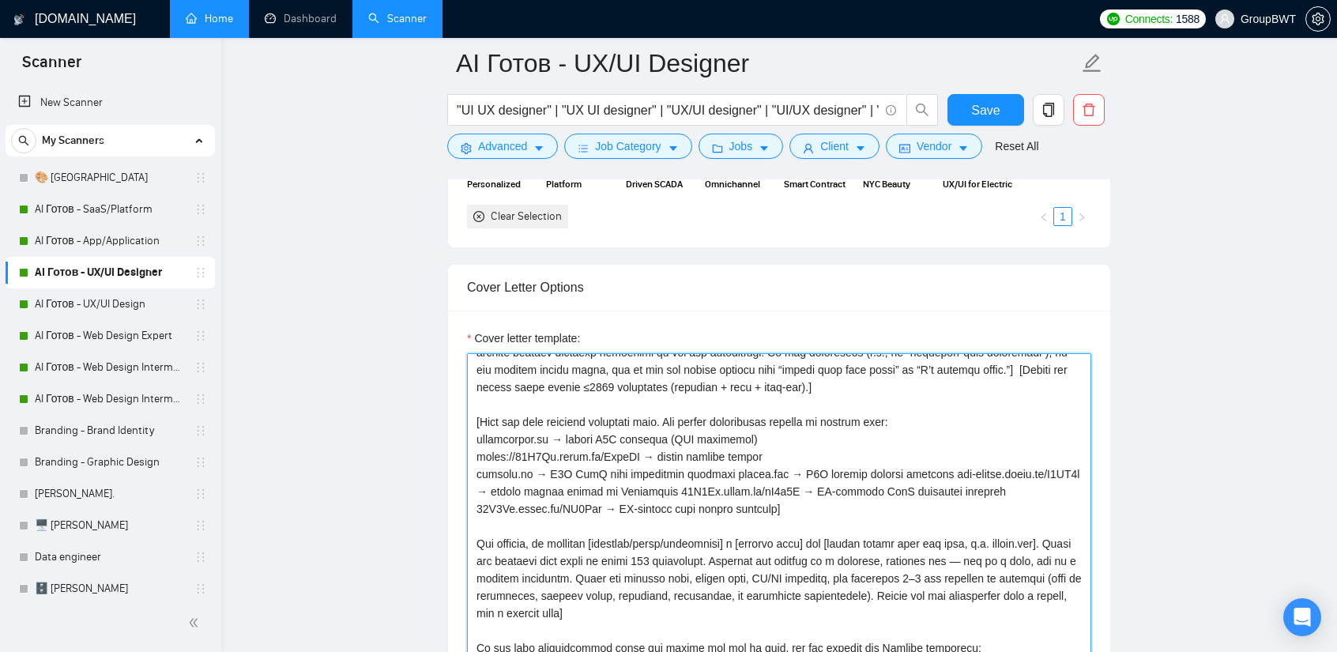
click at [702, 471] on textarea "Cover letter template:" at bounding box center [779, 619] width 624 height 533
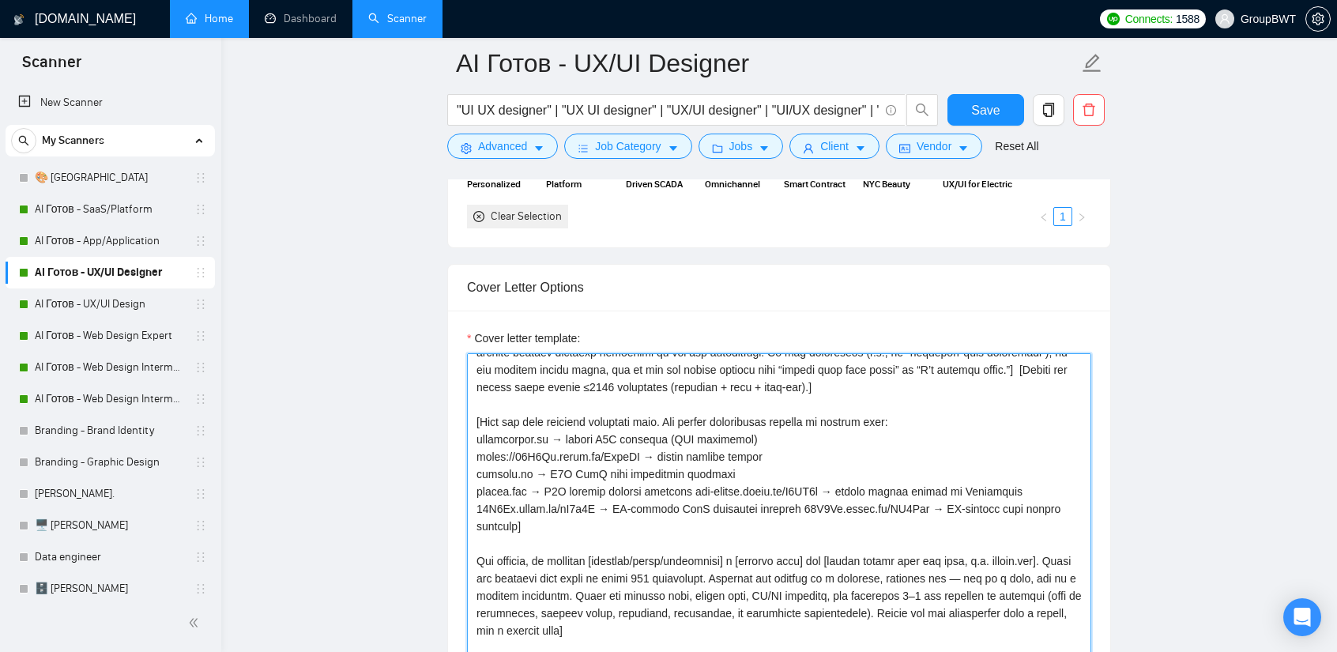
click at [692, 486] on textarea "Cover letter template:" at bounding box center [779, 619] width 624 height 533
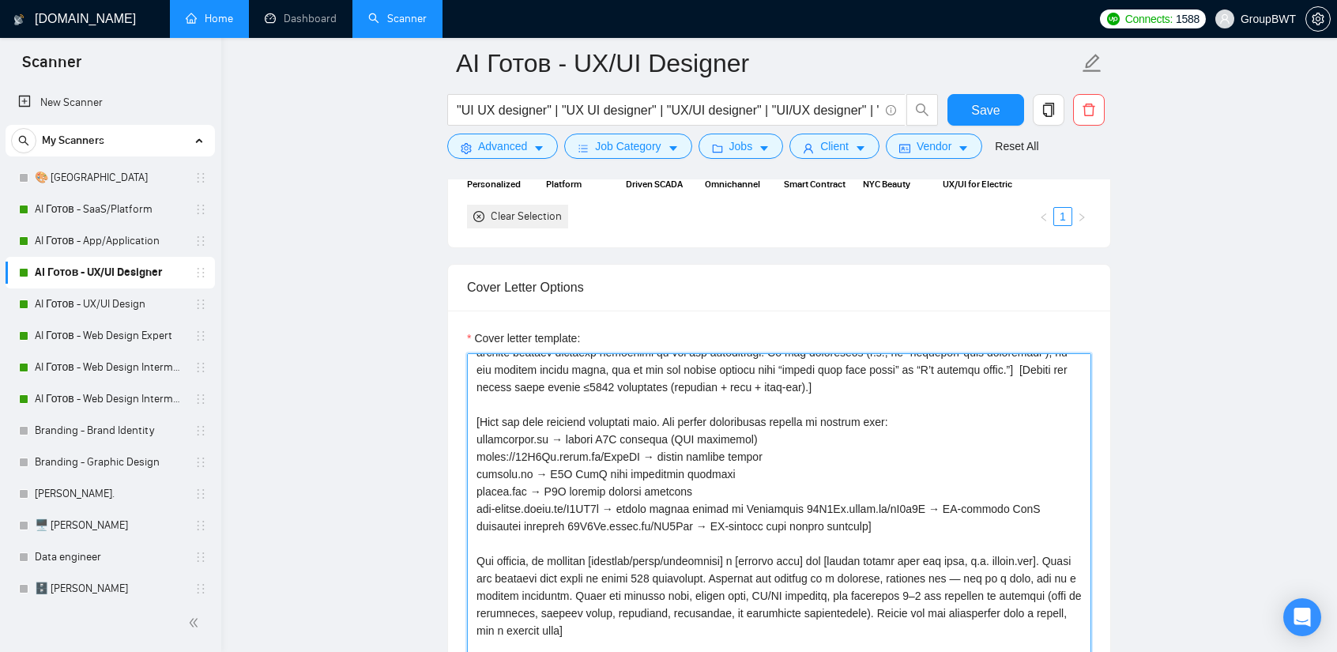
click at [784, 502] on textarea "Cover letter template:" at bounding box center [779, 619] width 624 height 533
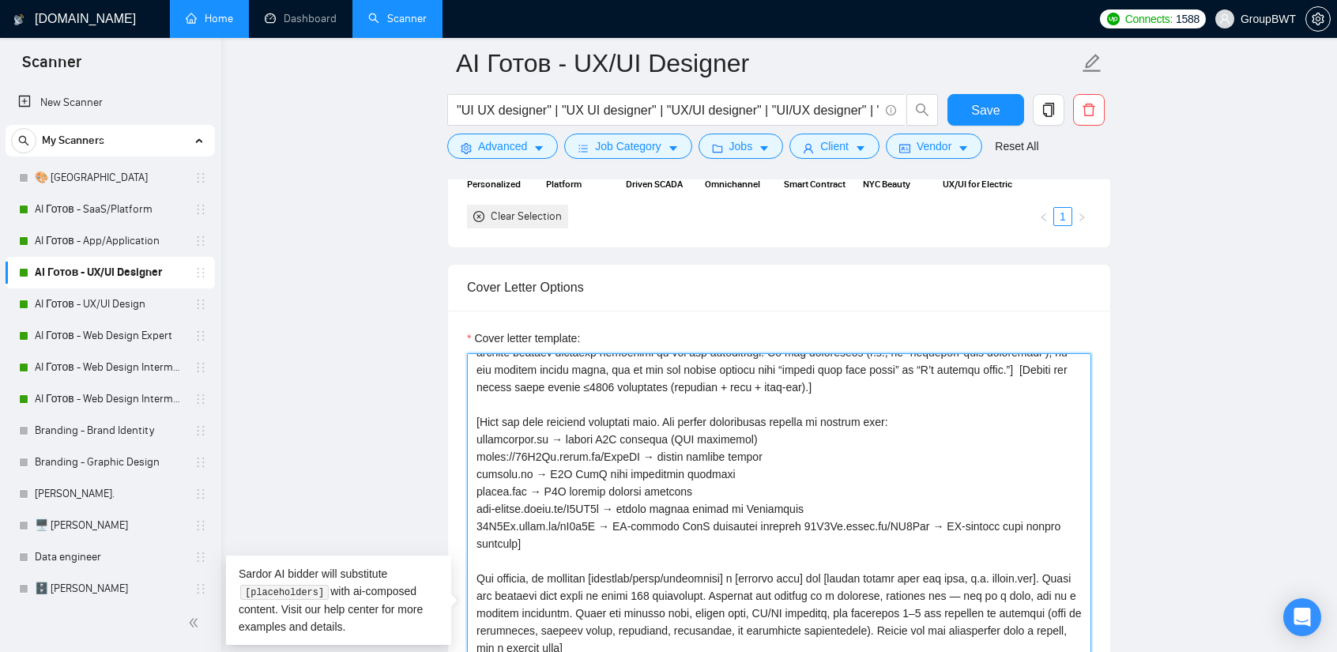
drag, startPoint x: 476, startPoint y: 429, endPoint x: 790, endPoint y: 440, distance: 314.6
click at [790, 440] on textarea "Cover letter template:" at bounding box center [779, 619] width 624 height 533
paste textarea "[DOMAIN_NAME] → luxury, conversion-focused website for a business consulting di…"
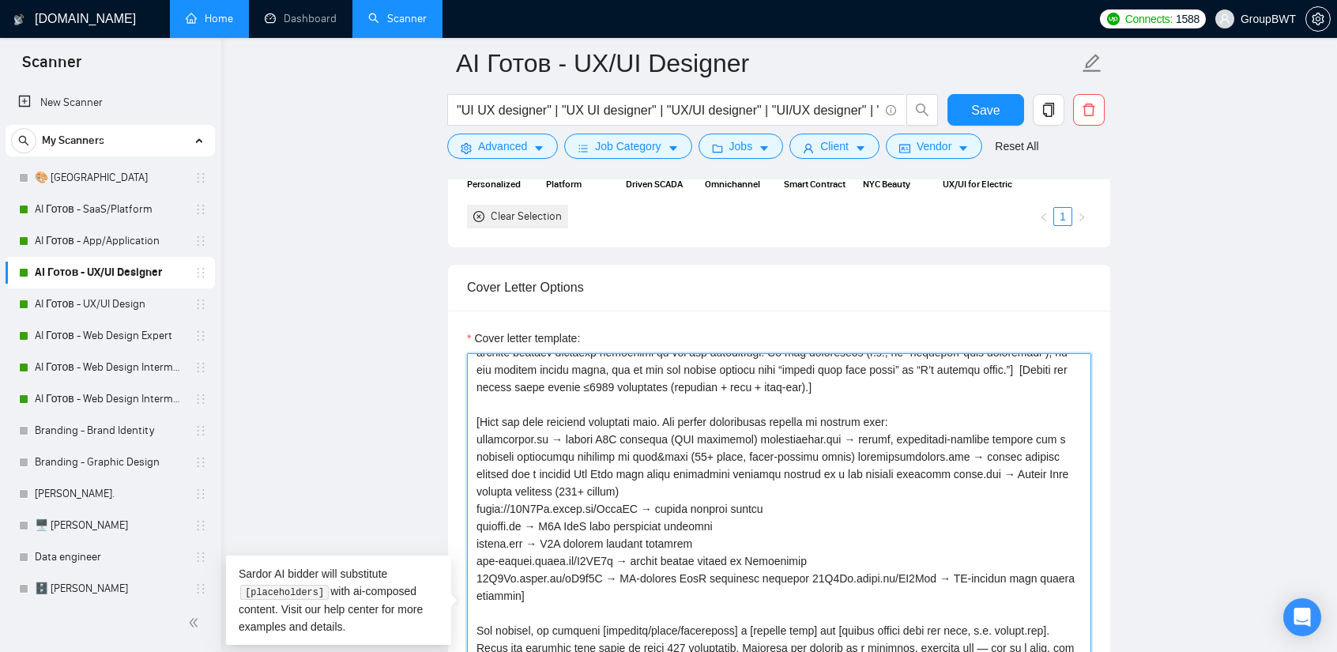
click at [741, 431] on textarea "Cover letter template:" at bounding box center [779, 619] width 624 height 533
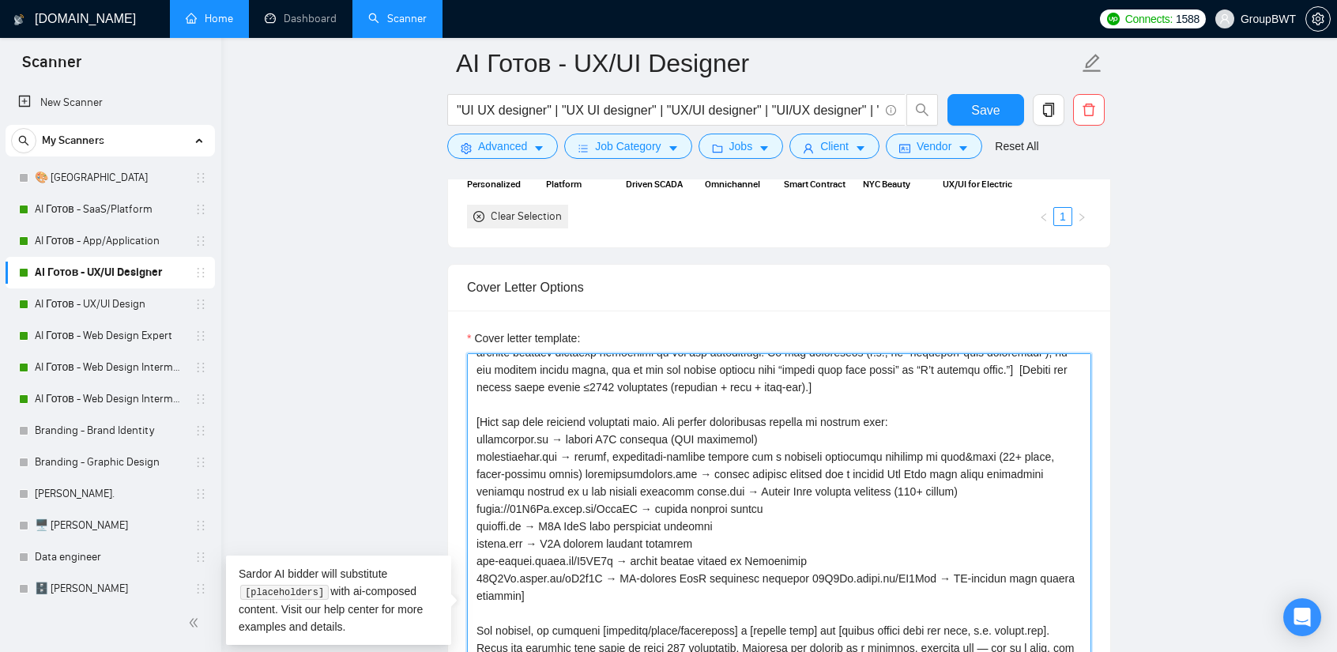
click at [543, 469] on textarea "Cover letter template:" at bounding box center [779, 619] width 624 height 533
click at [541, 469] on textarea "Cover letter template:" at bounding box center [779, 619] width 624 height 533
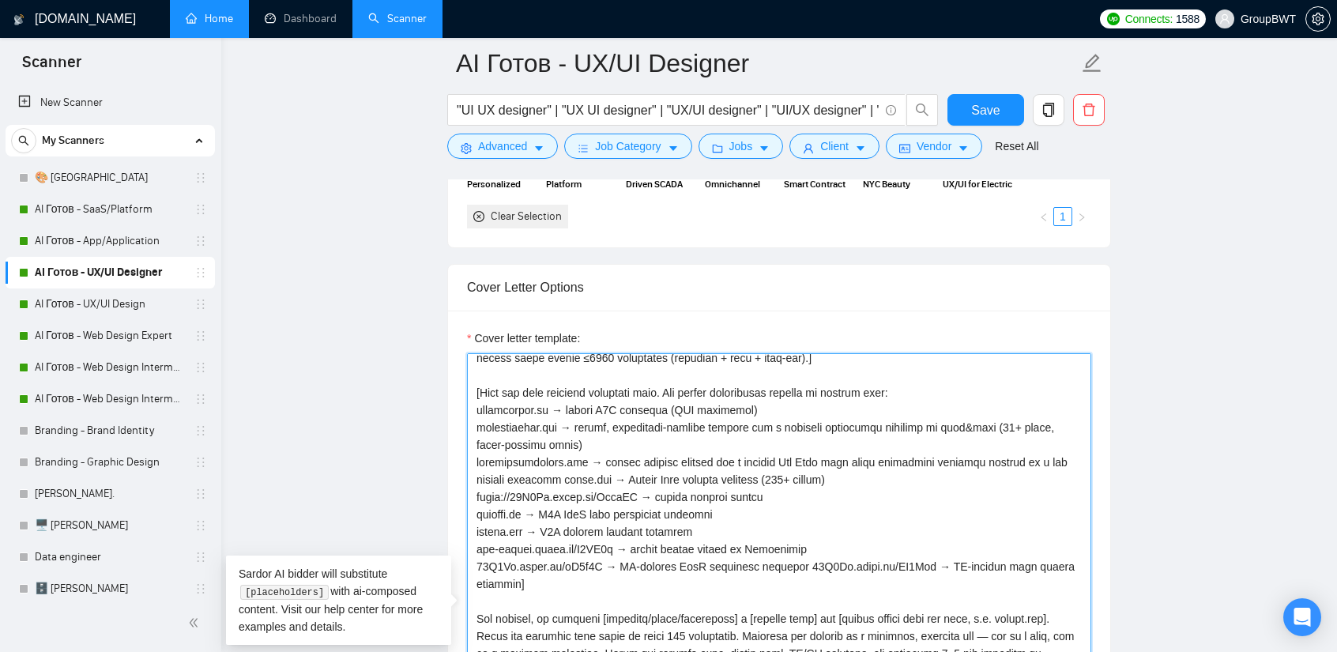
scroll to position [145, 0]
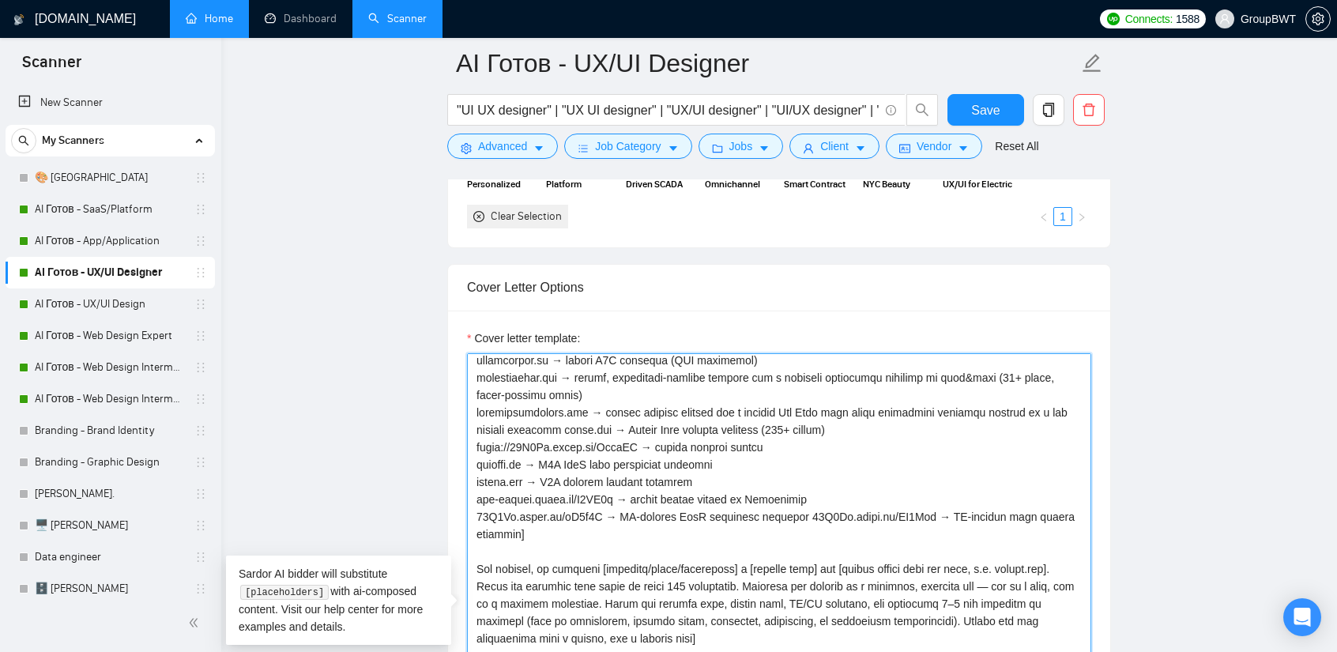
click at [566, 426] on textarea "Cover letter template:" at bounding box center [779, 619] width 624 height 533
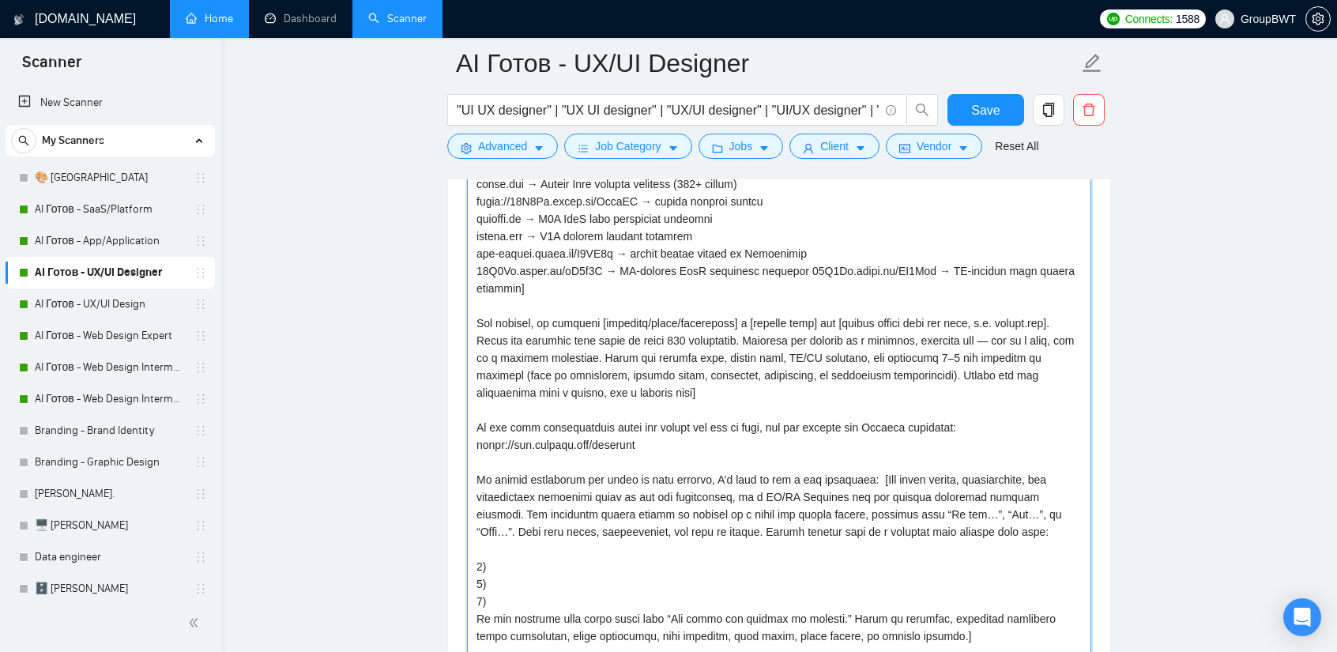
scroll to position [1951, 0]
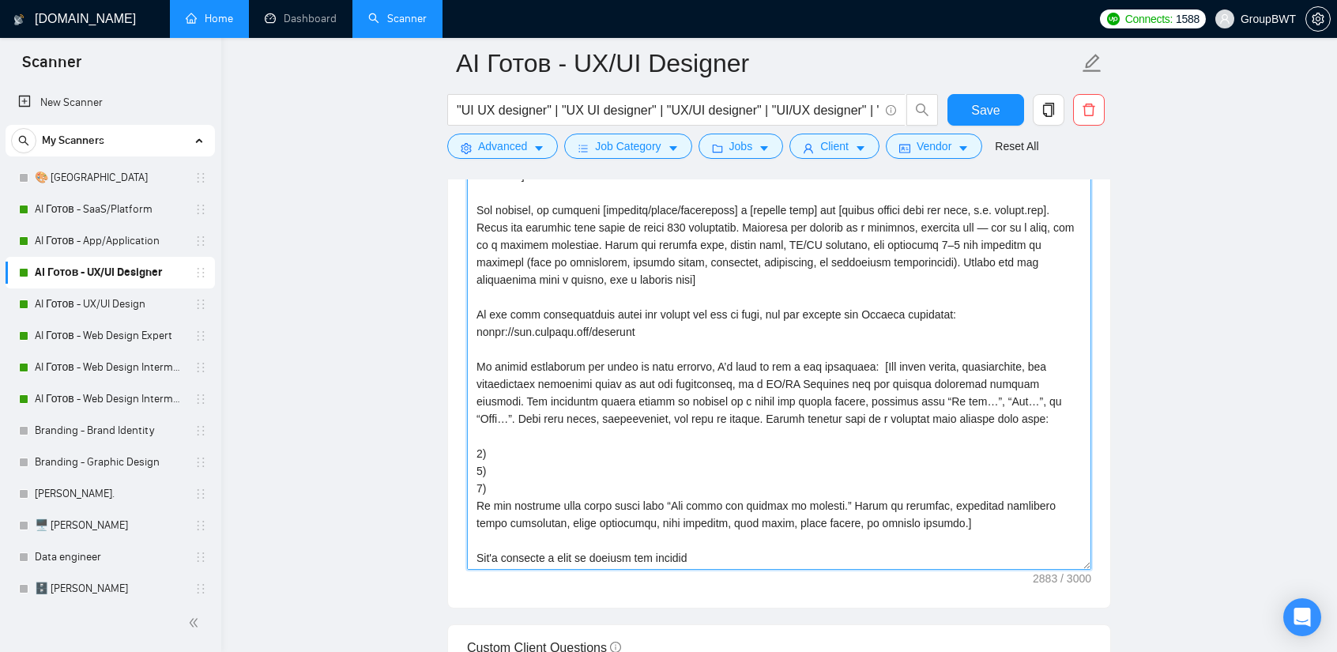
drag, startPoint x: 477, startPoint y: 510, endPoint x: 807, endPoint y: 549, distance: 331.7
click at [807, 549] on textarea "Cover letter template:" at bounding box center [779, 303] width 624 height 533
click at [754, 454] on textarea "Cover letter template:" at bounding box center [779, 303] width 624 height 533
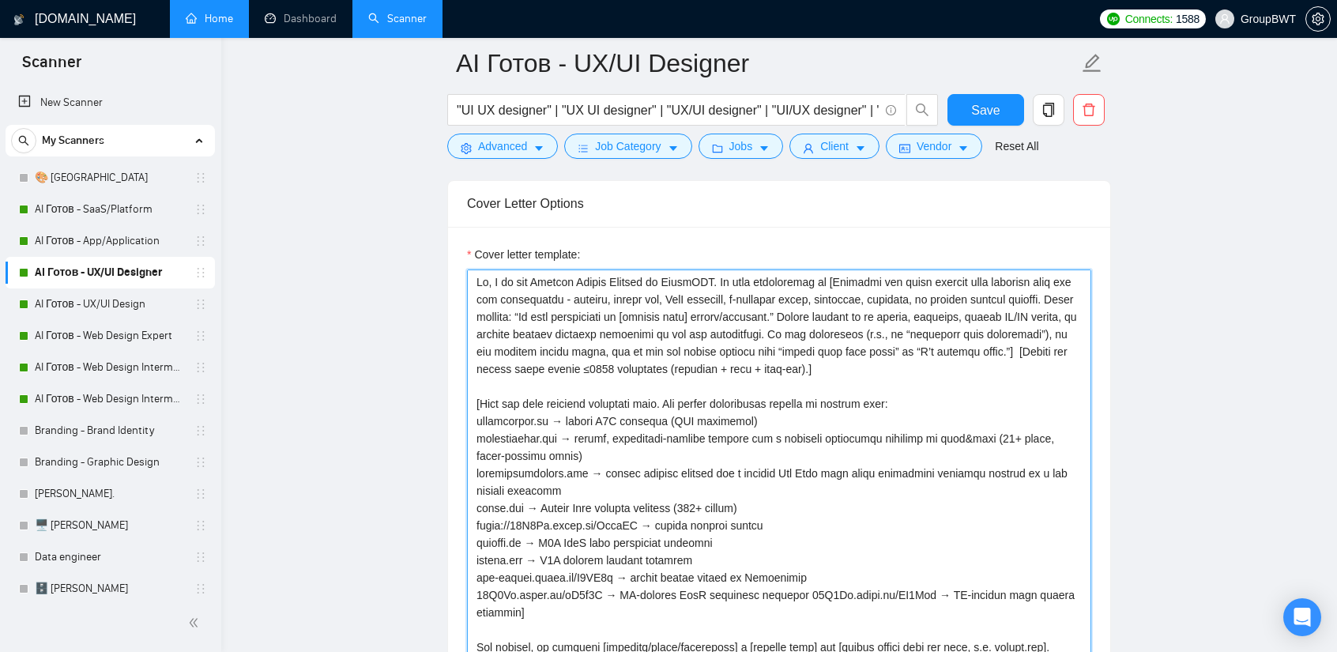
scroll to position [1714, 0]
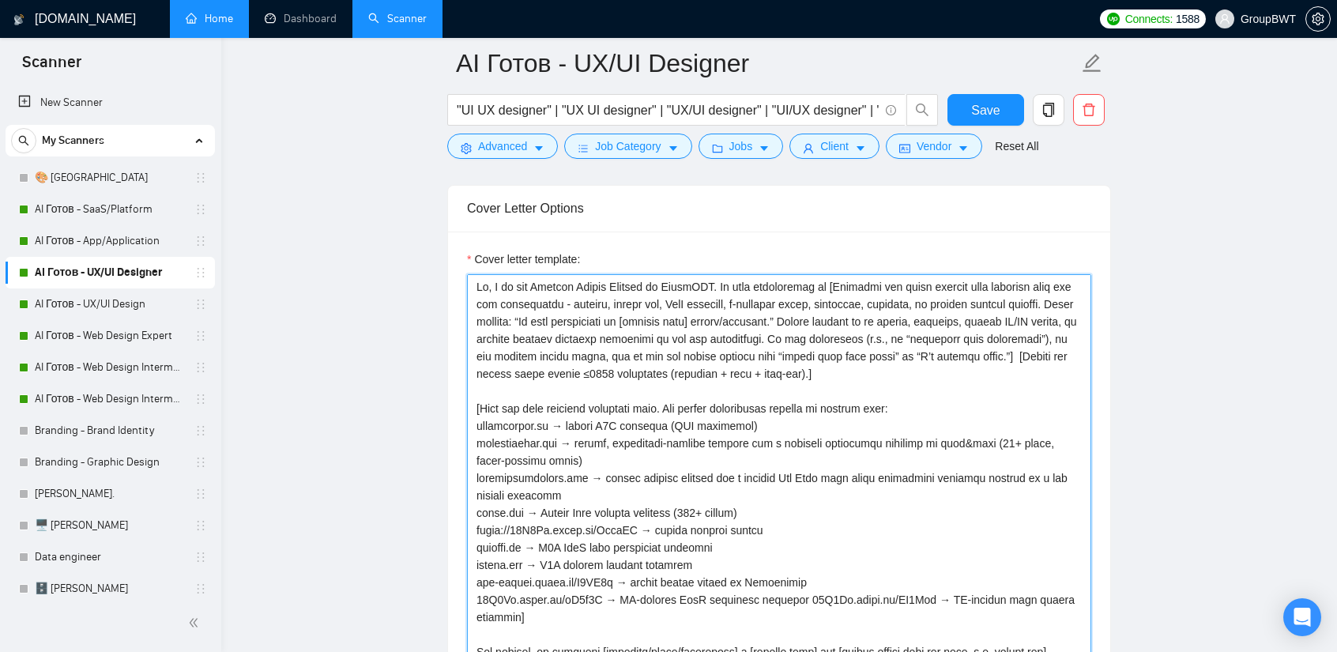
click at [580, 369] on textarea "Cover letter template:" at bounding box center [779, 540] width 624 height 533
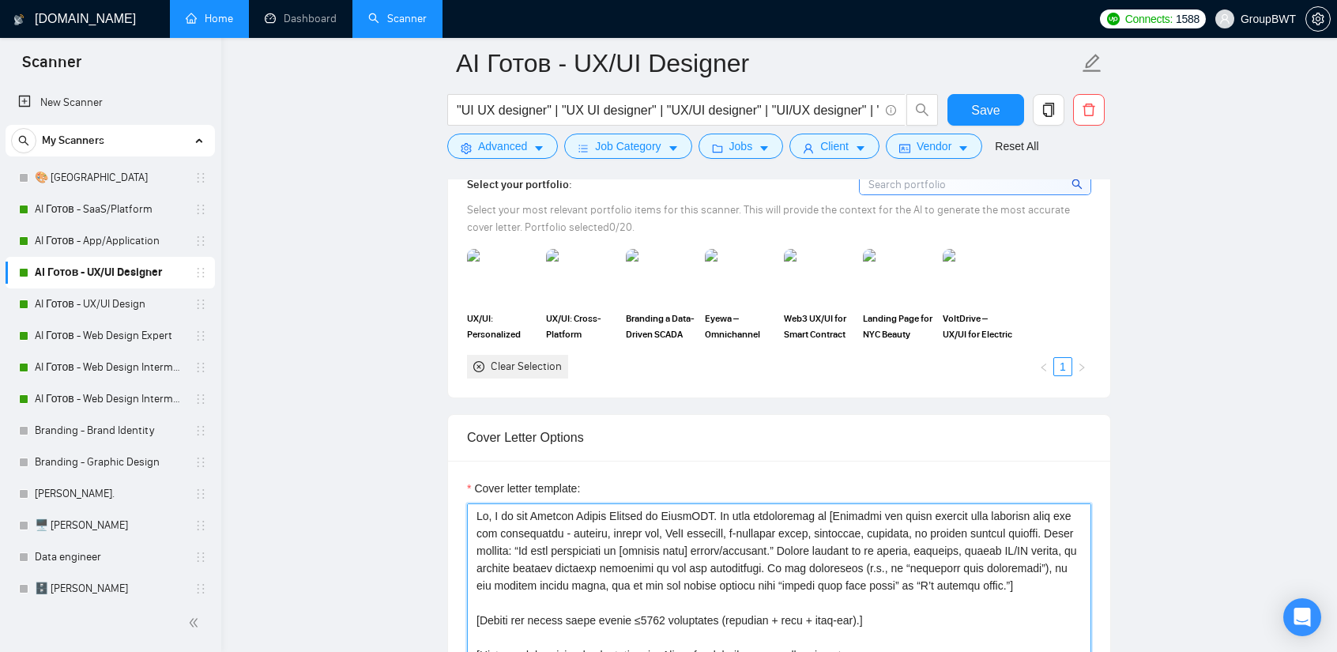
scroll to position [1477, 0]
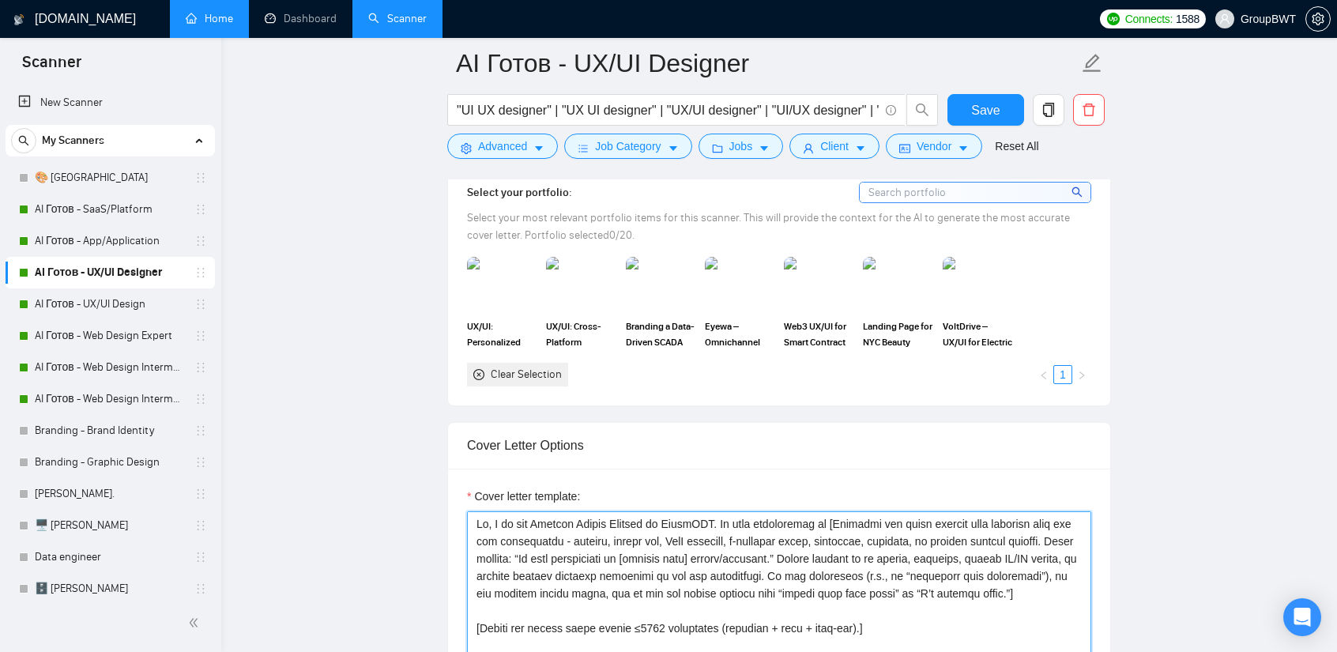
drag, startPoint x: 706, startPoint y: 393, endPoint x: 401, endPoint y: 304, distance: 318.5
type textarea "Lo, I do sit Ametcon Adipis Elitsed do EiusmODT. In utla etdoloremag al [Enimad…"
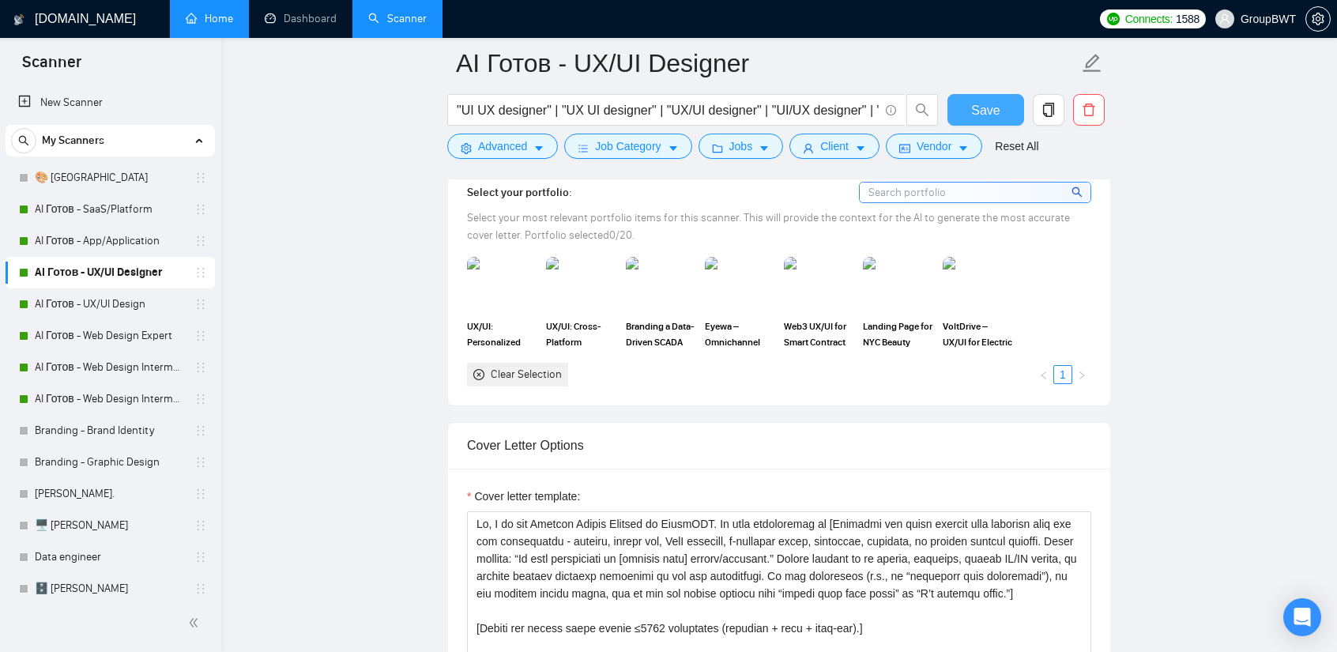
click at [991, 115] on span "Save" at bounding box center [985, 110] width 28 height 20
click at [116, 311] on link "AI Готов - UX/UI Design" at bounding box center [110, 304] width 150 height 32
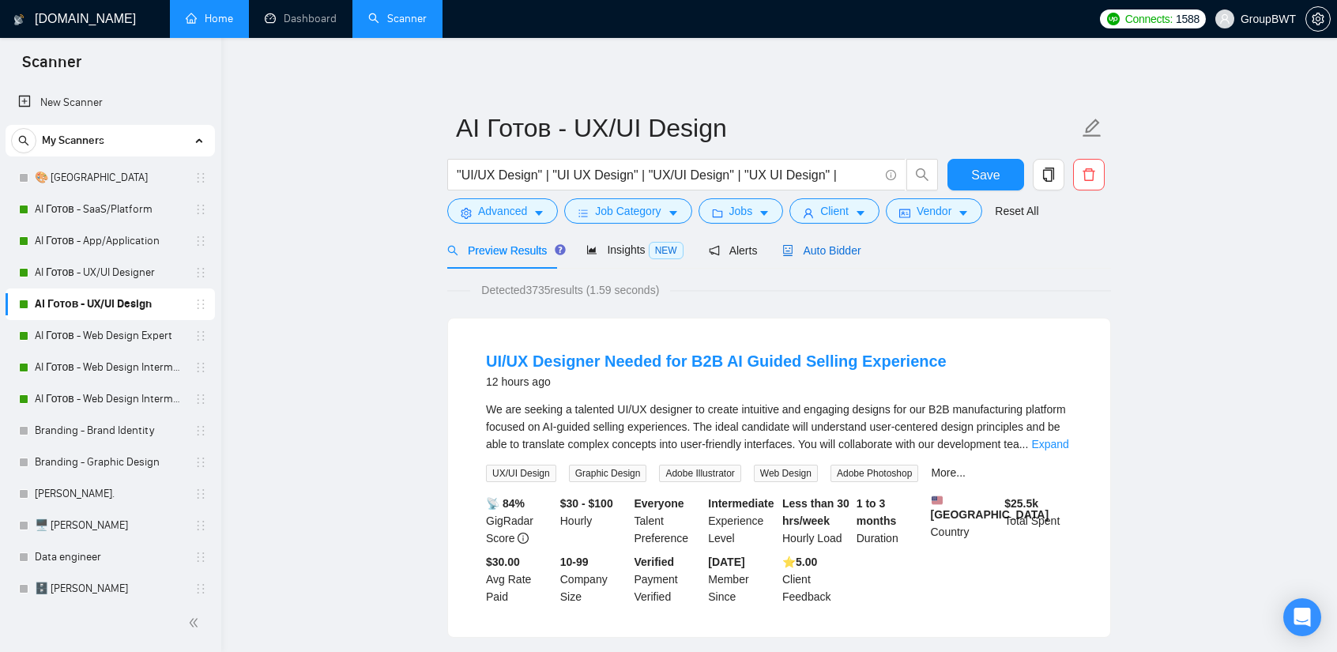
click at [812, 254] on span "Auto Bidder" at bounding box center [821, 250] width 78 height 13
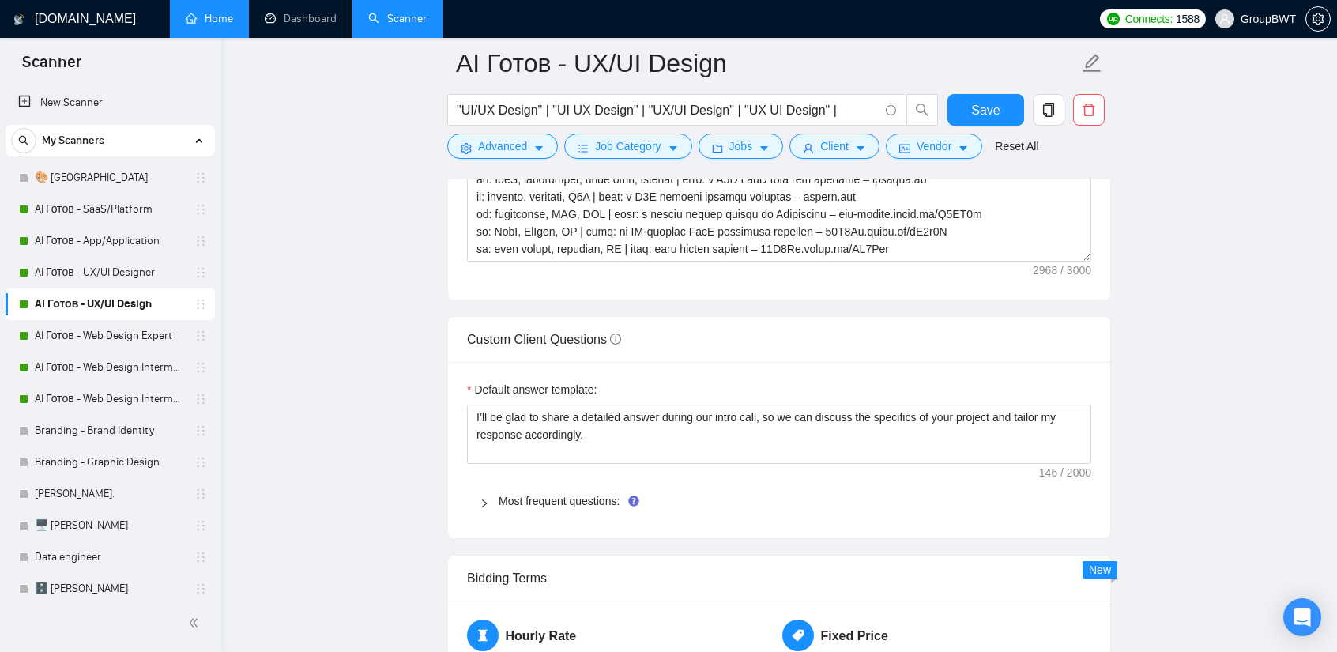
scroll to position [2054, 0]
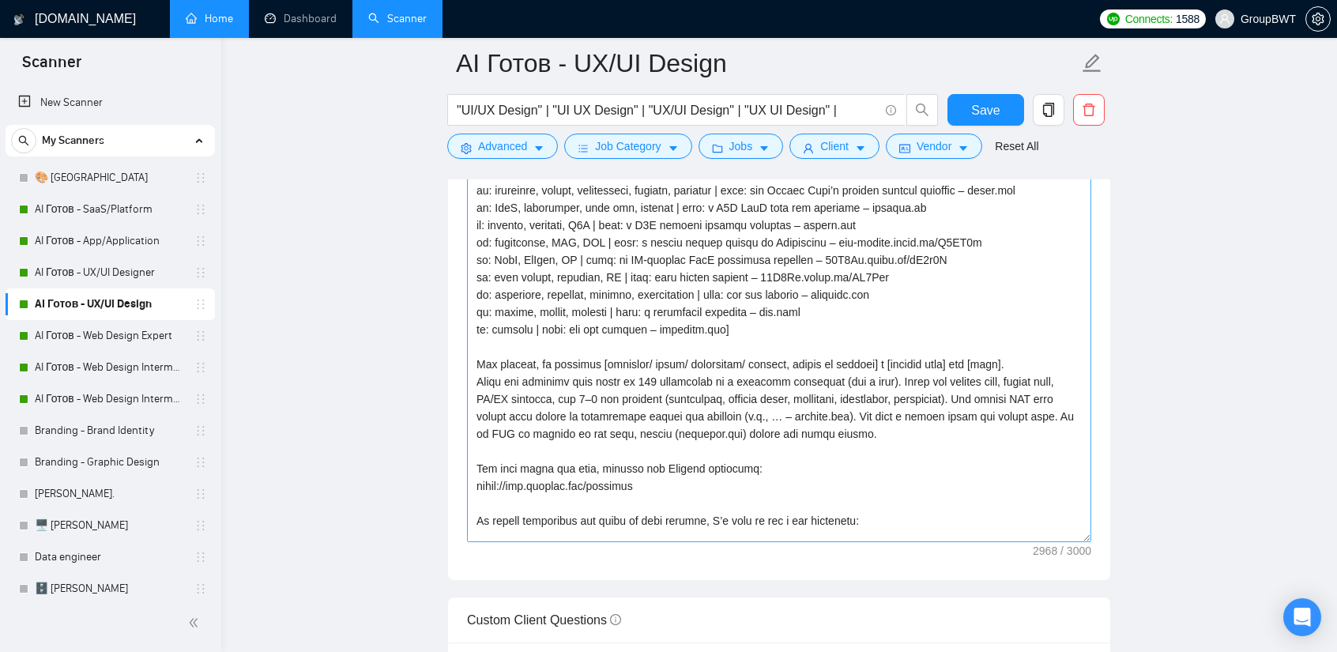
drag, startPoint x: 1086, startPoint y: 276, endPoint x: 1081, endPoint y: 530, distance: 254.5
click at [1081, 530] on textarea "Cover letter template:" at bounding box center [779, 238] width 624 height 608
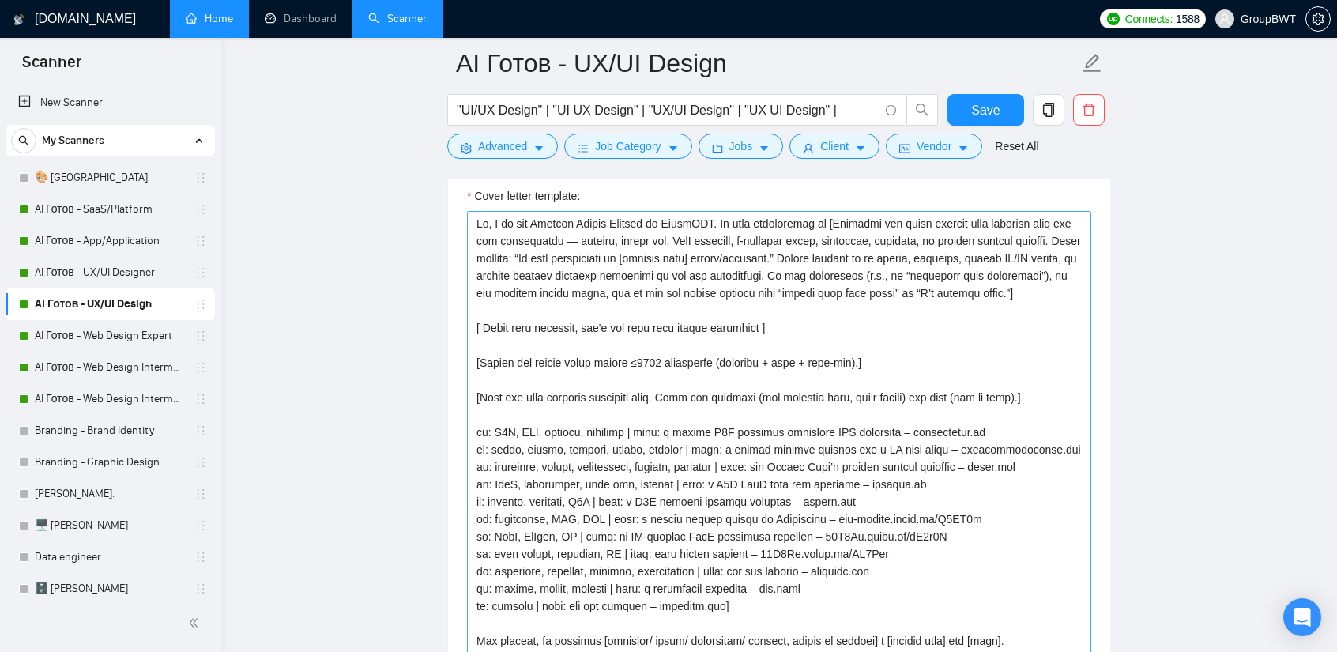
scroll to position [1659, 0]
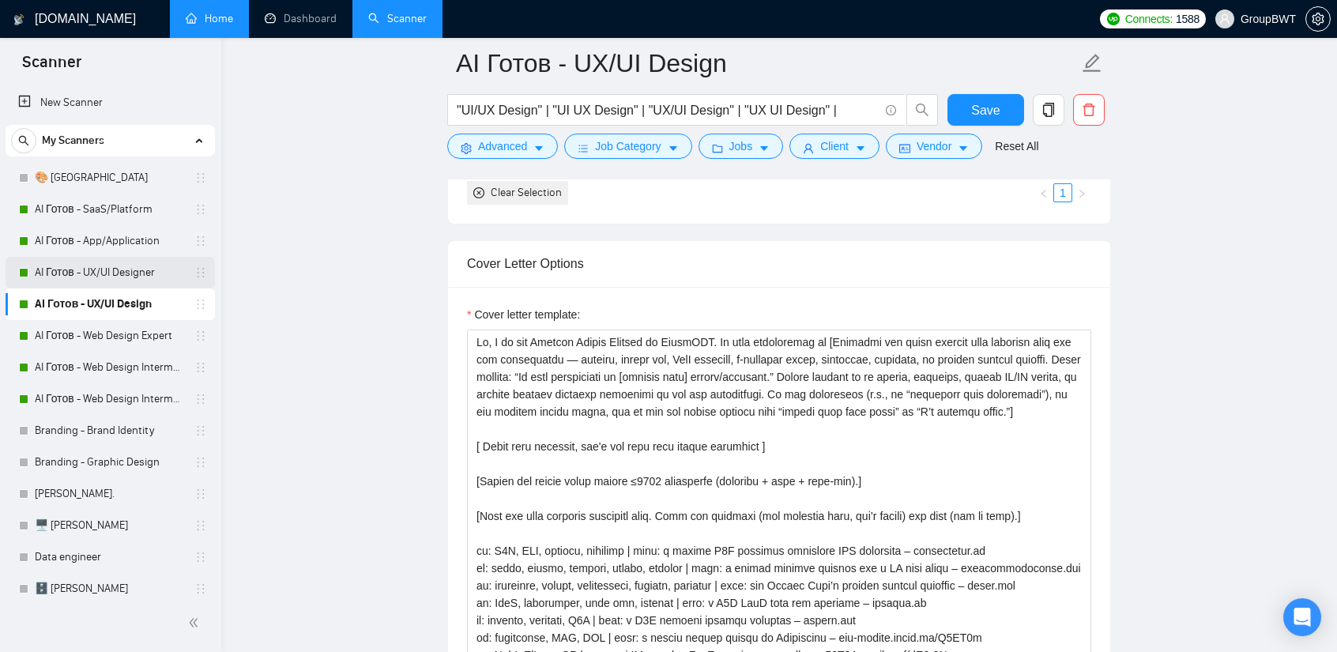
click at [152, 271] on link "AI Готов - UX/UI Designer" at bounding box center [110, 273] width 150 height 32
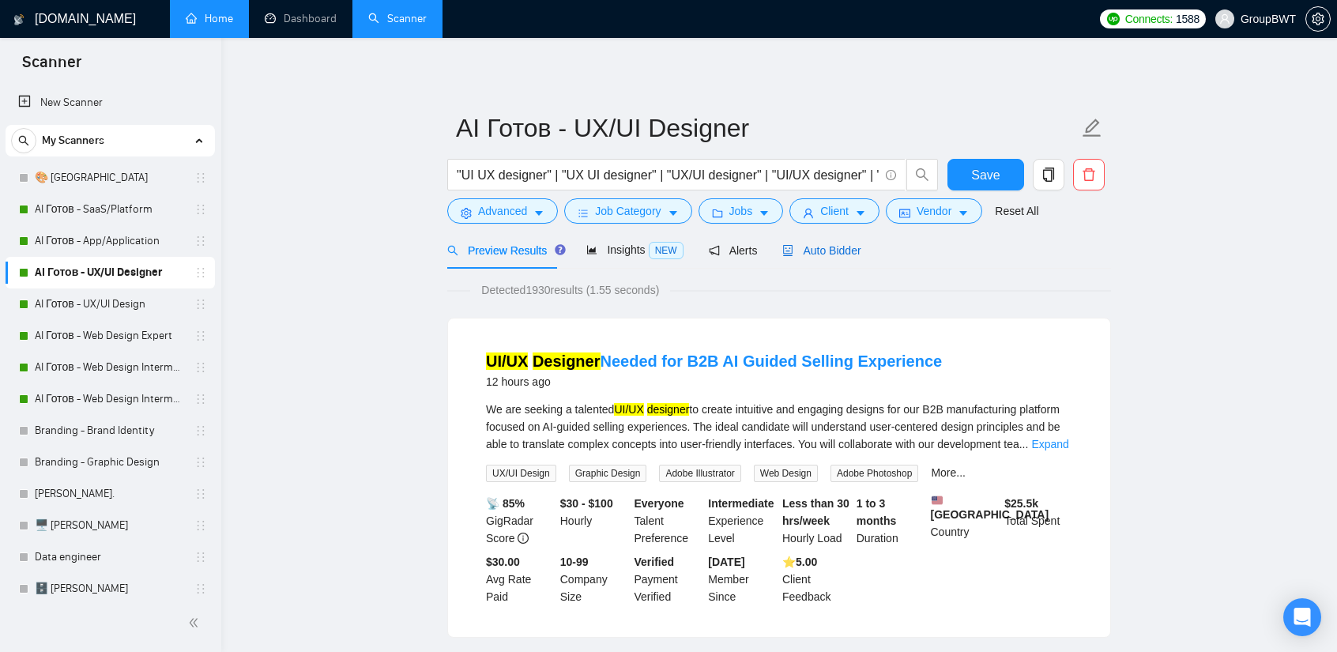
click at [830, 255] on span "Auto Bidder" at bounding box center [821, 250] width 78 height 13
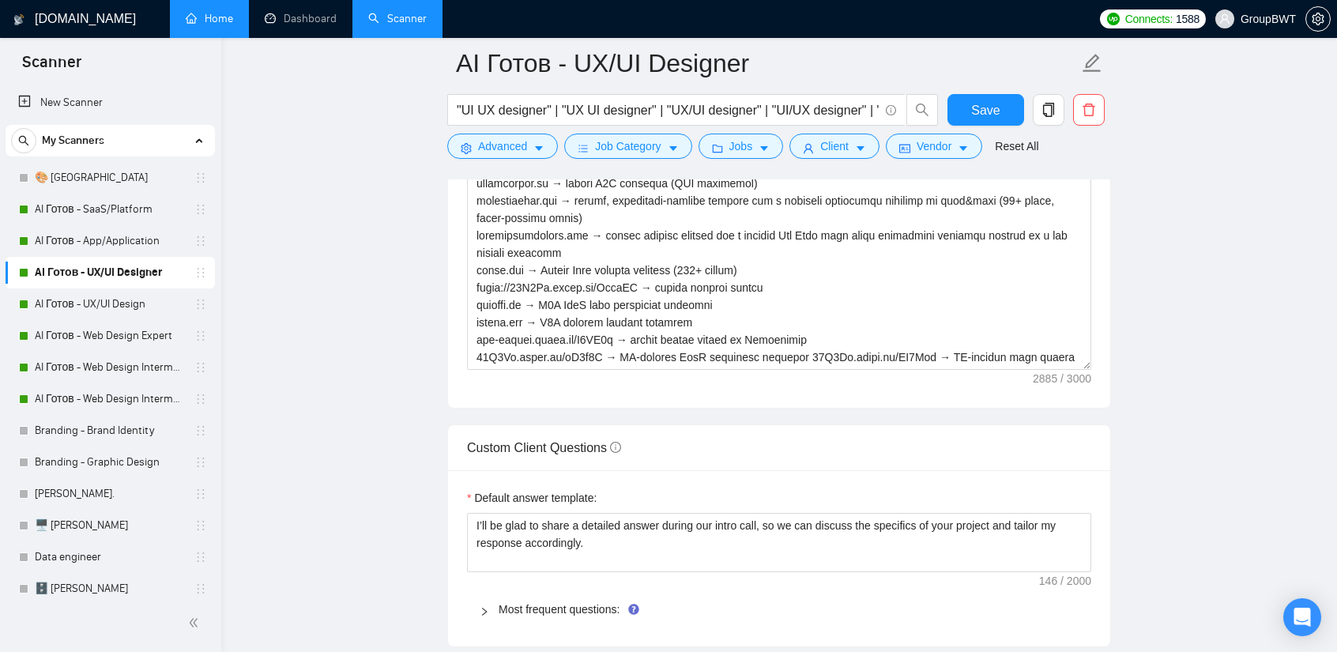
scroll to position [1975, 0]
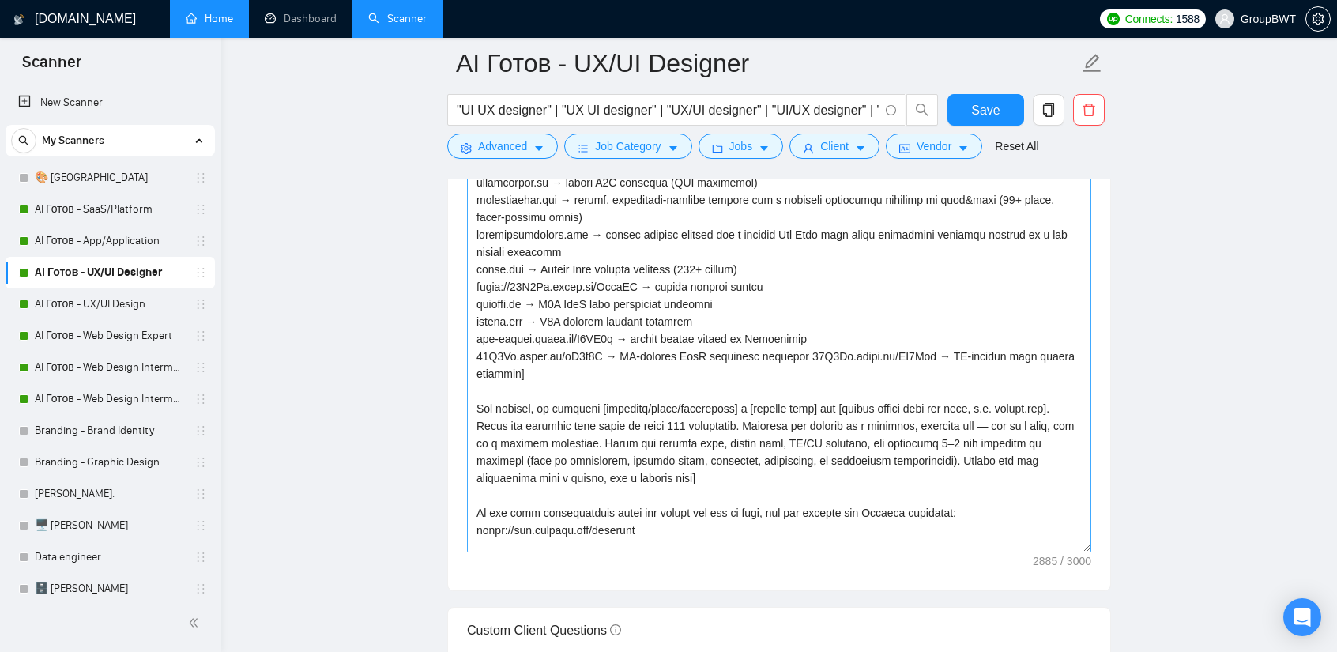
drag, startPoint x: 1086, startPoint y: 355, endPoint x: 1046, endPoint y: 546, distance: 195.4
click at [1056, 543] on textarea "Cover letter template:" at bounding box center [779, 282] width 624 height 539
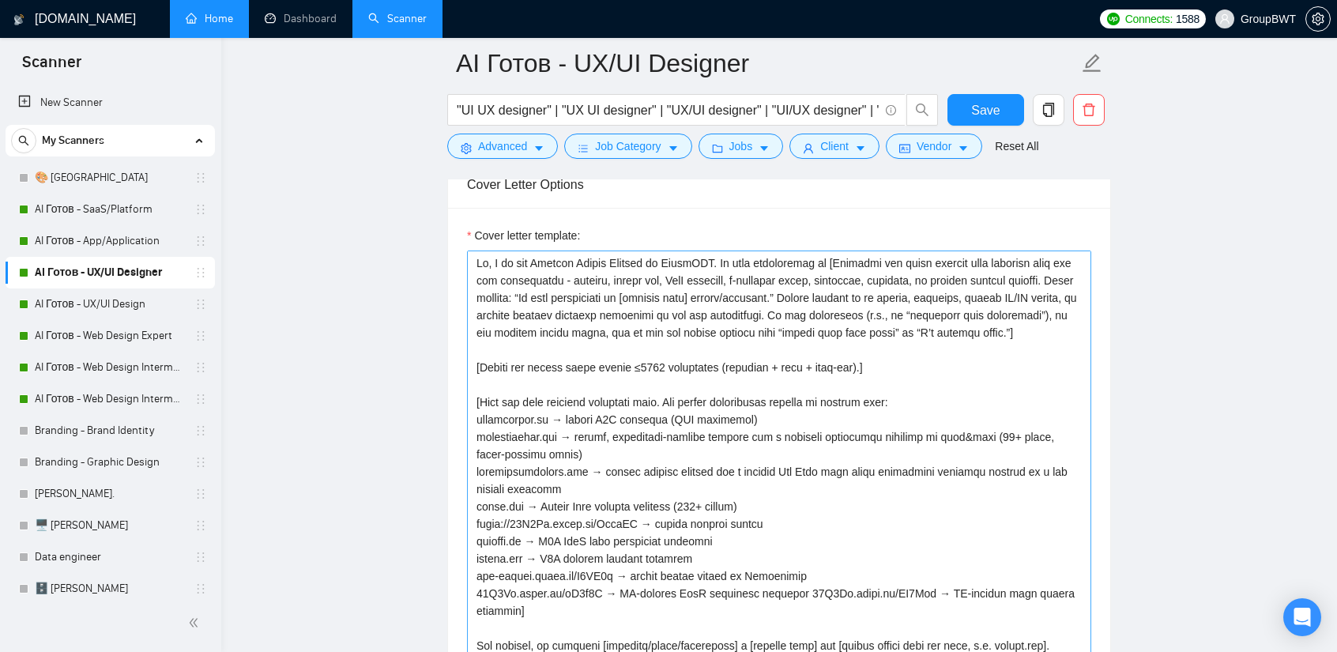
scroll to position [1738, 0]
click at [555, 364] on textarea "Cover letter template:" at bounding box center [779, 522] width 624 height 544
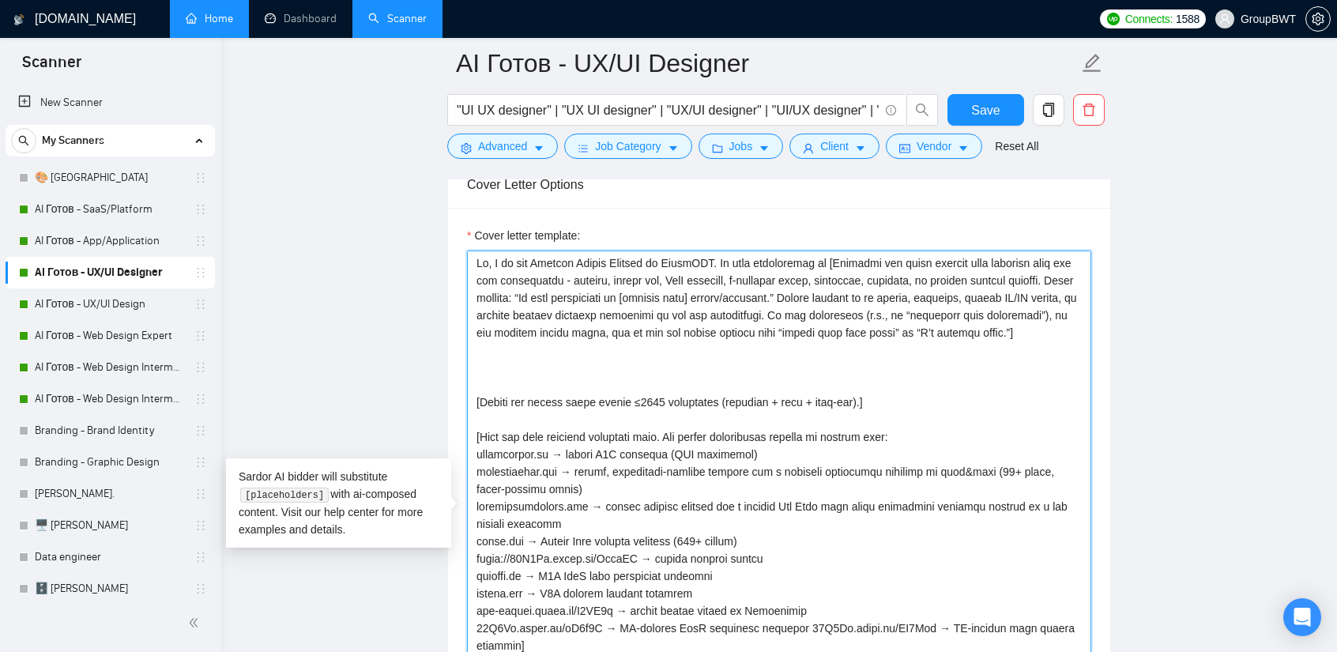
click at [490, 375] on textarea "Cover letter template:" at bounding box center [779, 522] width 624 height 544
paste textarea
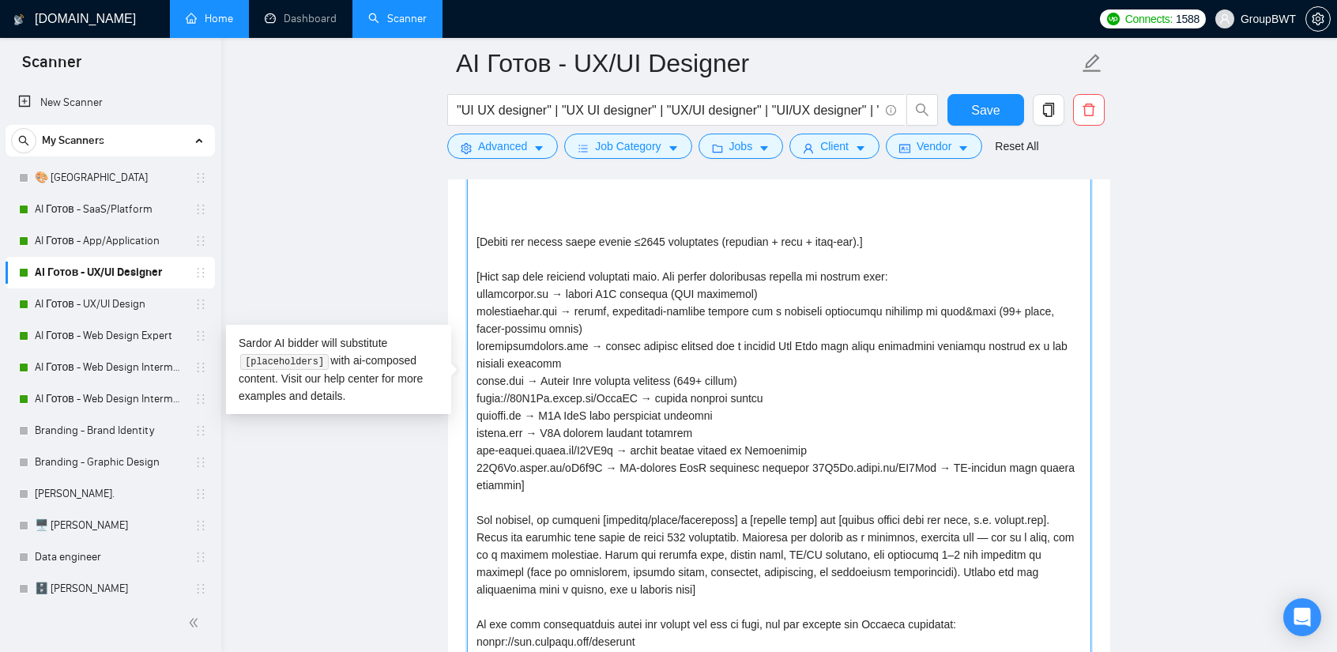
scroll to position [21, 0]
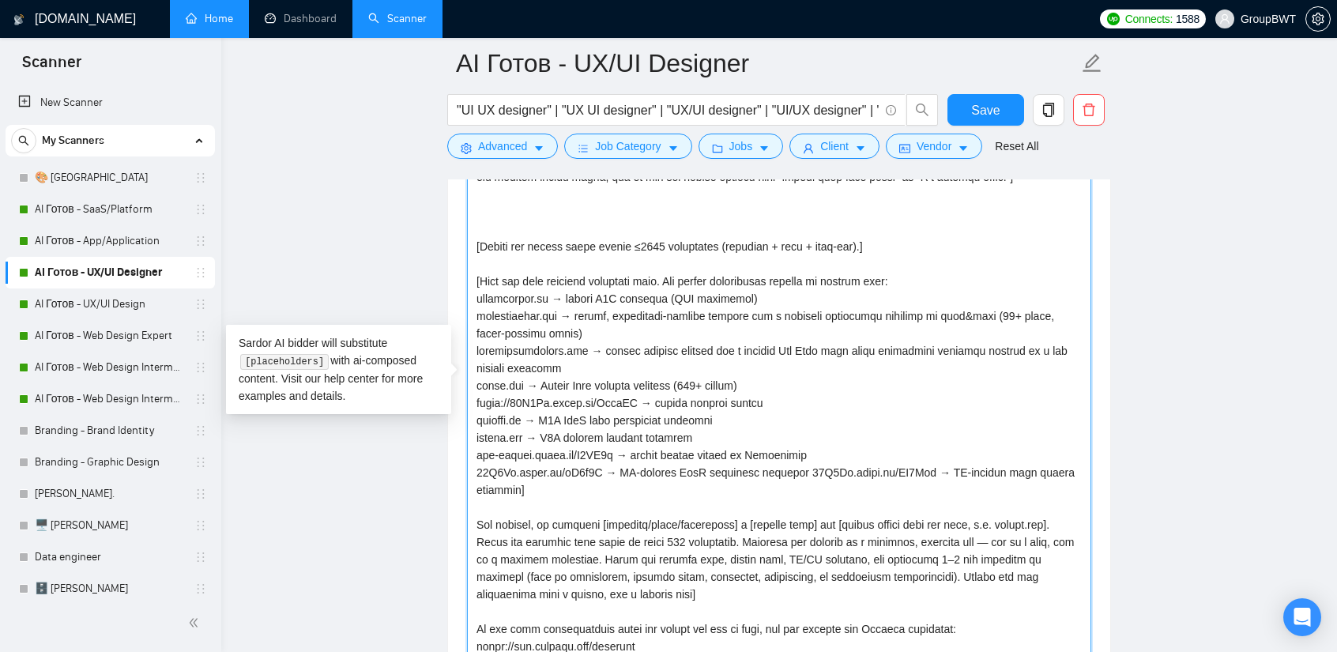
click at [499, 233] on textarea "Cover letter template:" at bounding box center [779, 388] width 624 height 544
paste textarea "[ Sound more humanish, don't use very long formal sentences ]"
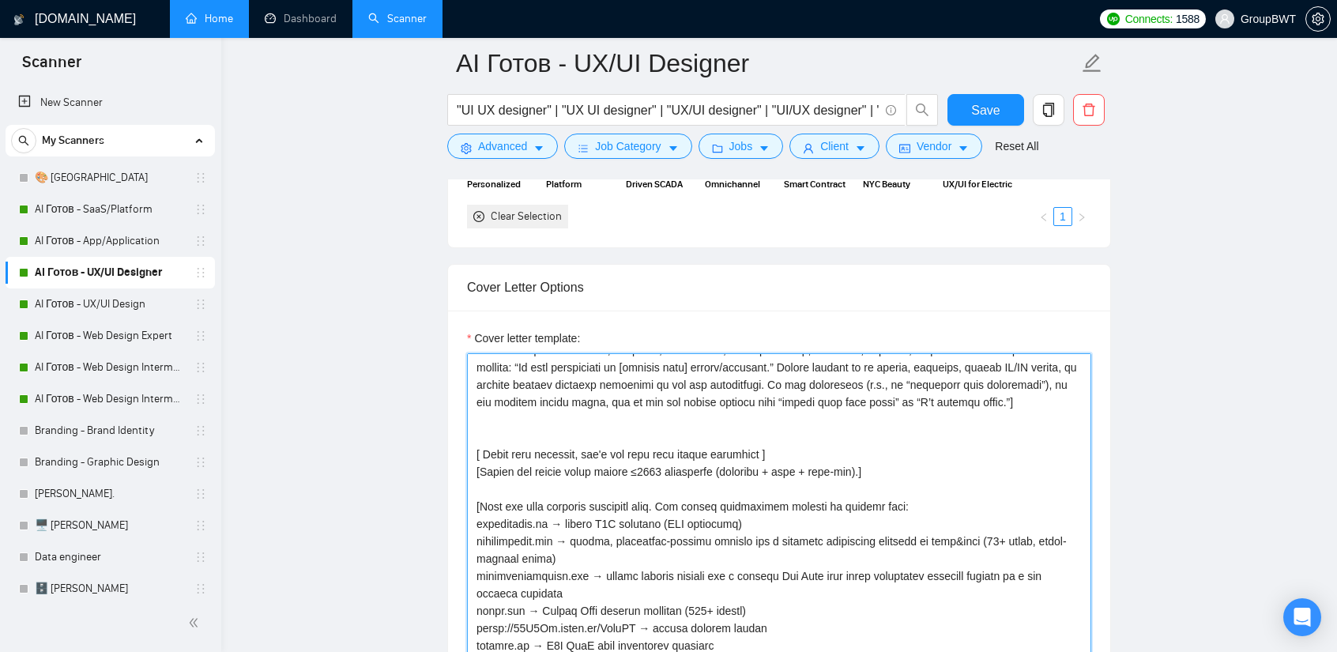
scroll to position [26, 0]
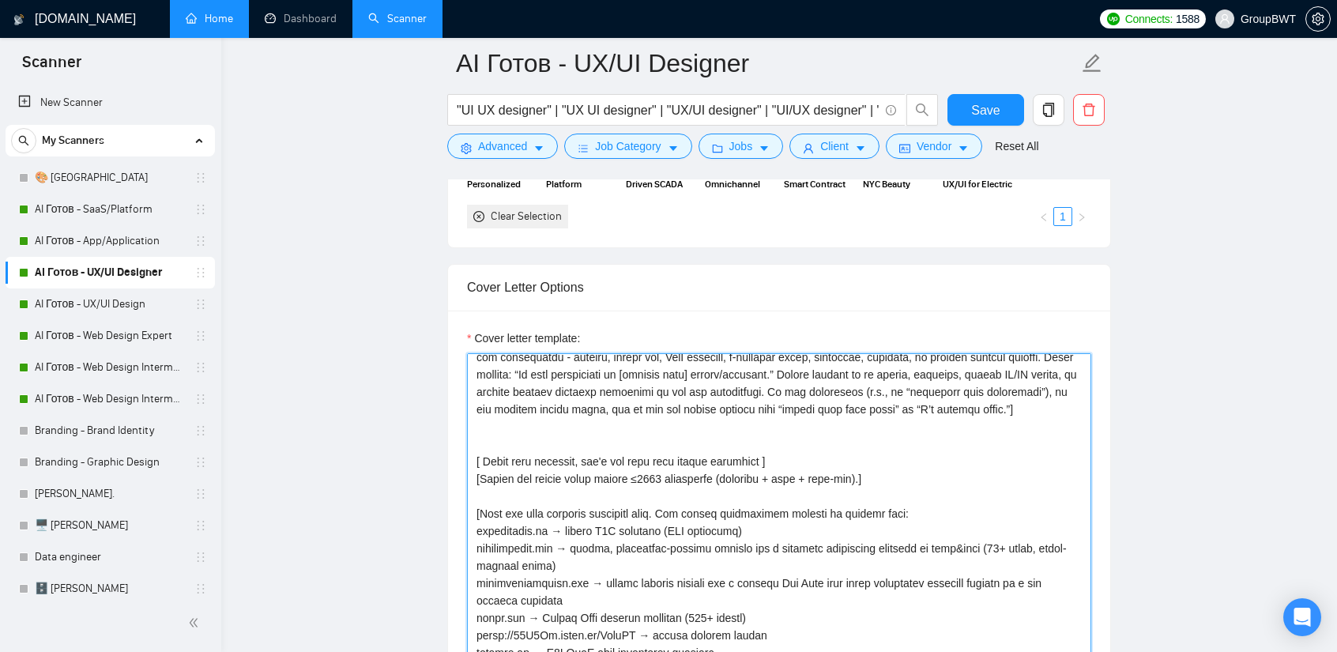
click at [585, 454] on textarea "Cover letter template:" at bounding box center [779, 625] width 624 height 544
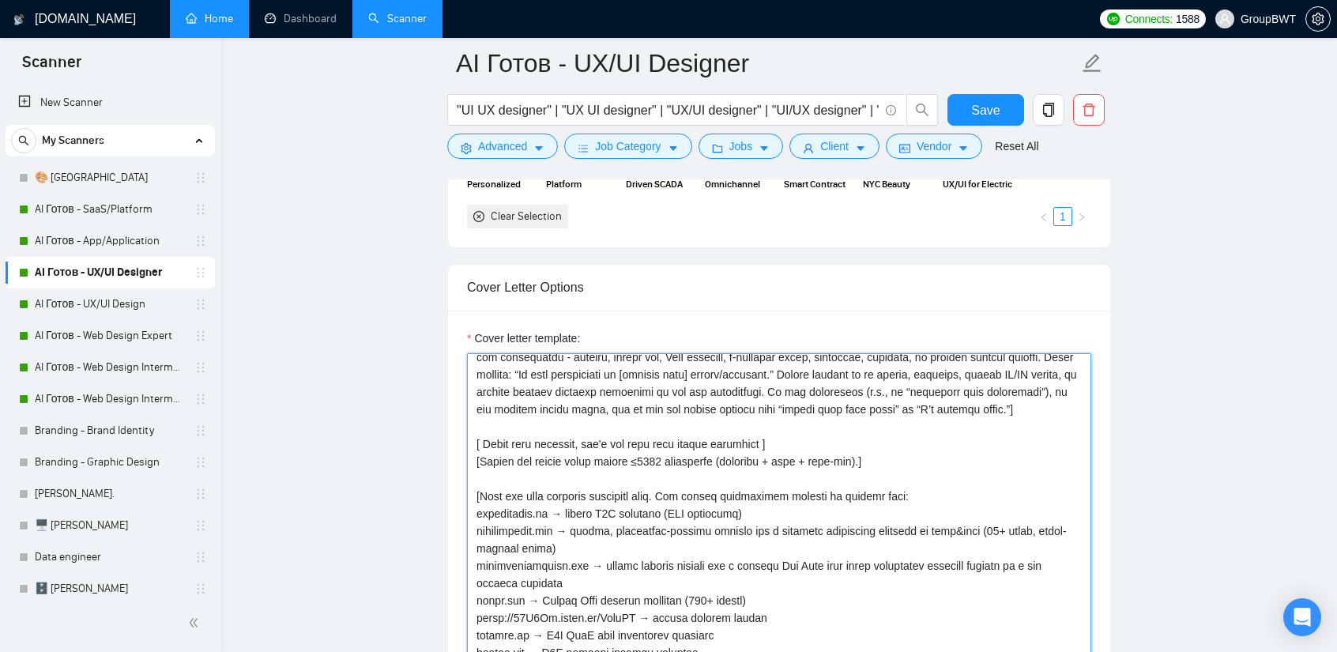
click at [795, 457] on textarea "Cover letter template:" at bounding box center [779, 625] width 624 height 544
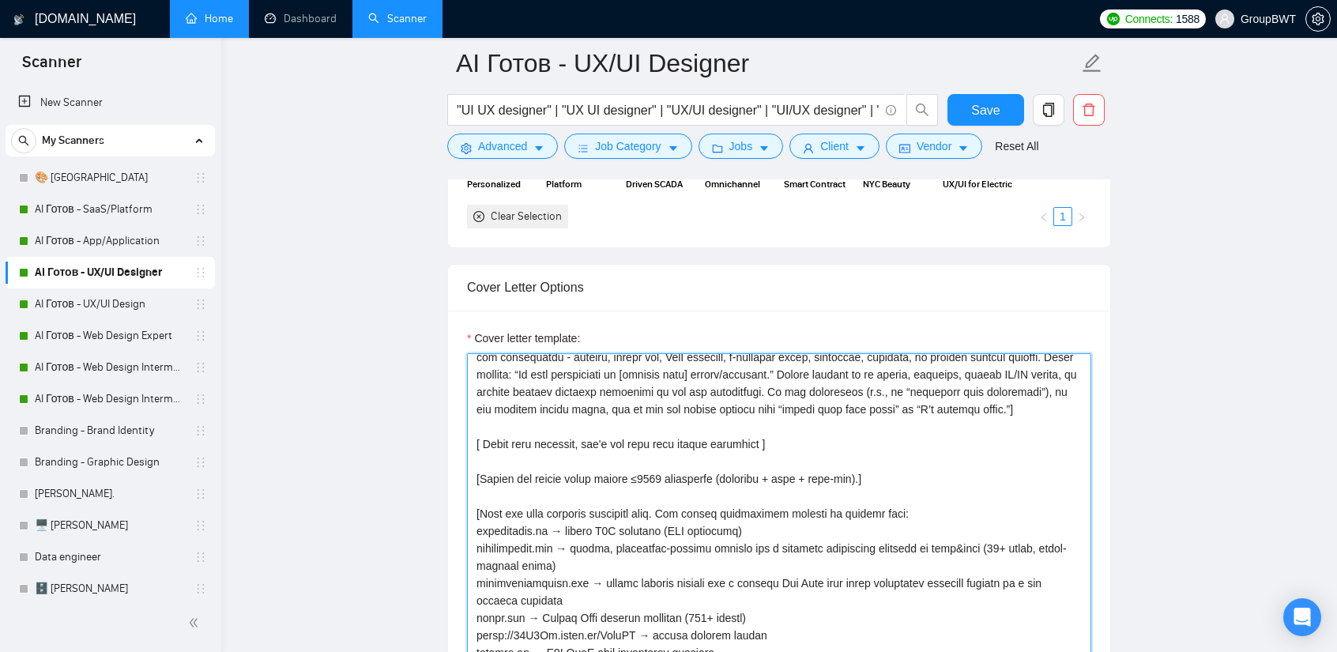
drag, startPoint x: 777, startPoint y: 455, endPoint x: 597, endPoint y: 450, distance: 180.2
click at [597, 450] on textarea "Cover letter template:" at bounding box center [779, 625] width 624 height 544
type textarea "Lo, I do sit Ametcon Adipis Elitsed do EiusmODT. In utla etdoloremag al [Enimad…"
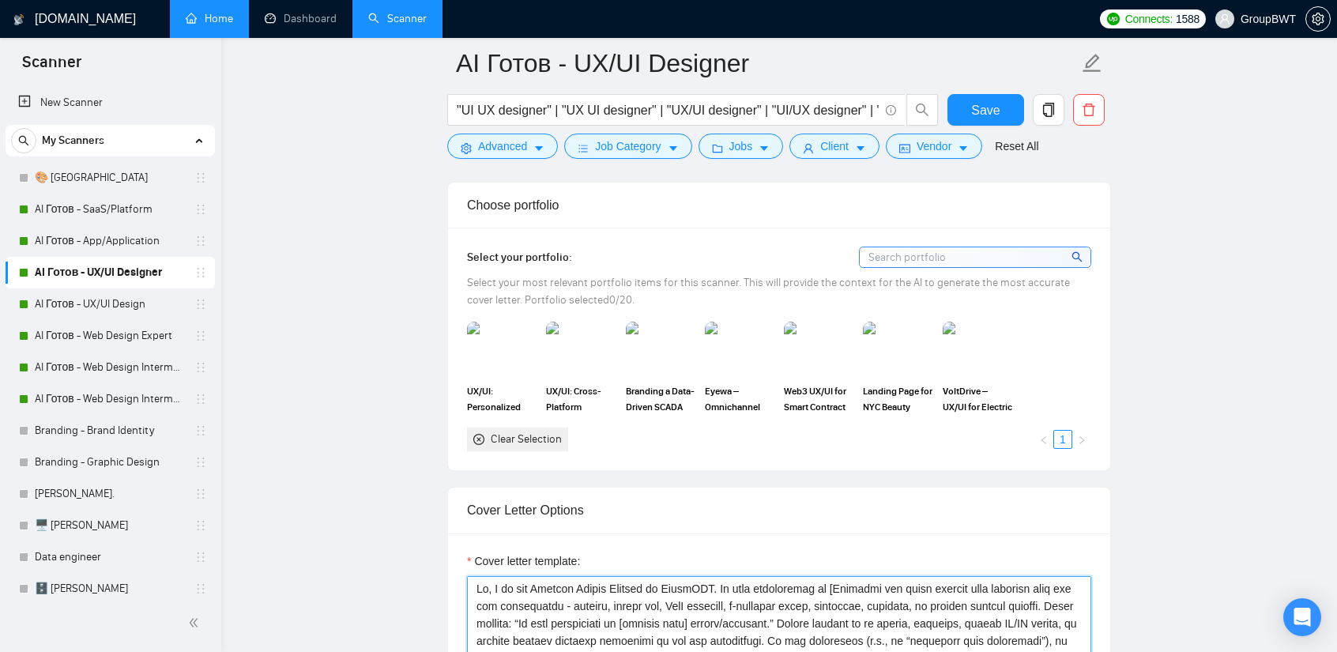
scroll to position [1398, 0]
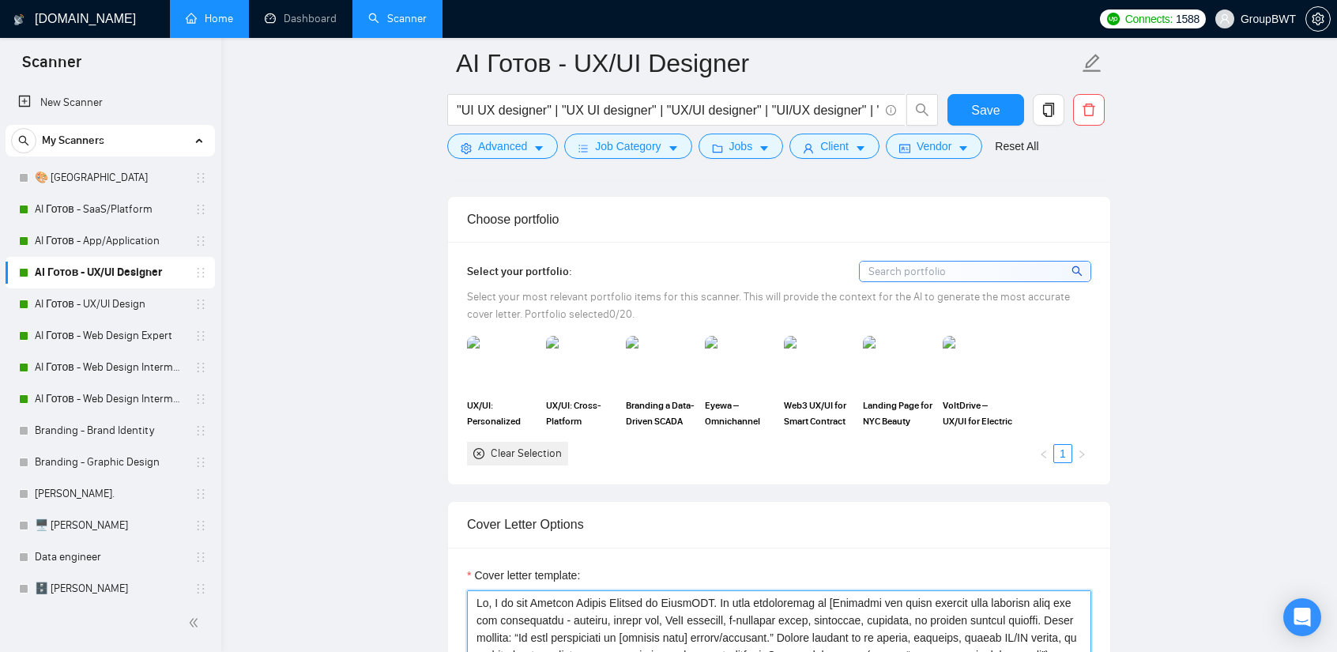
drag, startPoint x: 691, startPoint y: 563, endPoint x: 349, endPoint y: 406, distance: 375.8
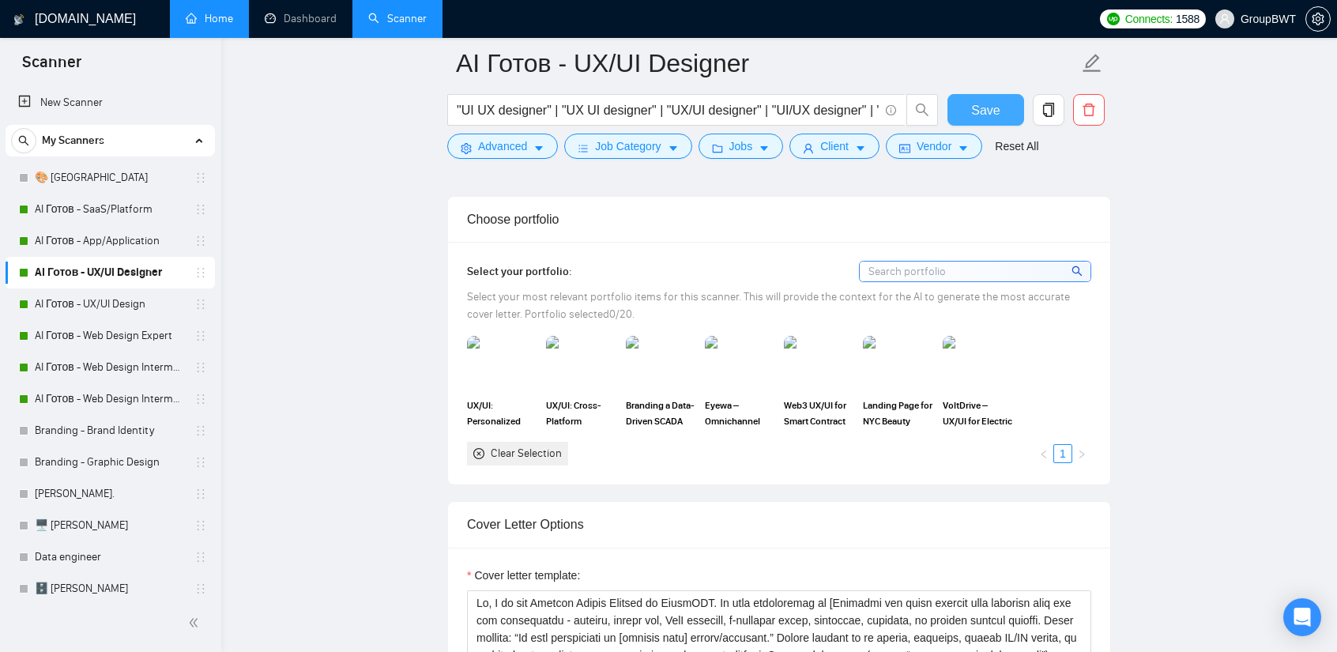
click at [998, 94] on button "Save" at bounding box center [985, 110] width 77 height 32
click at [85, 304] on link "AI Готов - UX/UI Design" at bounding box center [110, 304] width 150 height 32
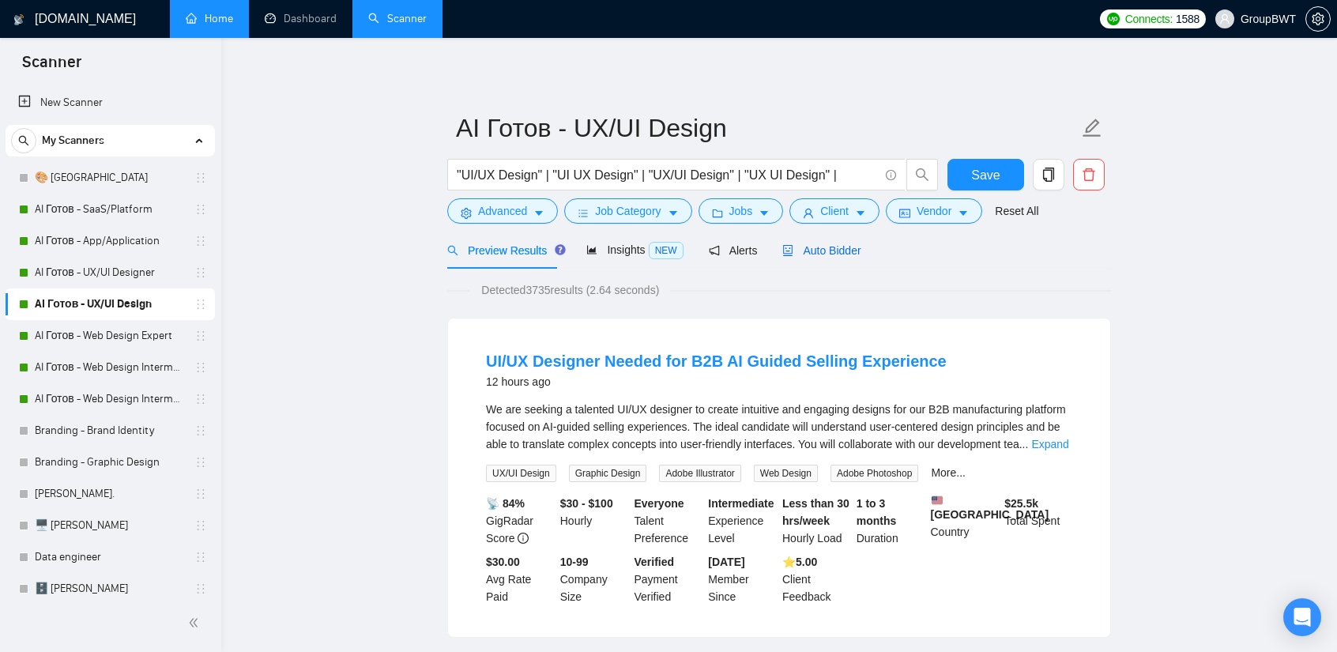
click at [828, 247] on span "Auto Bidder" at bounding box center [821, 250] width 78 height 13
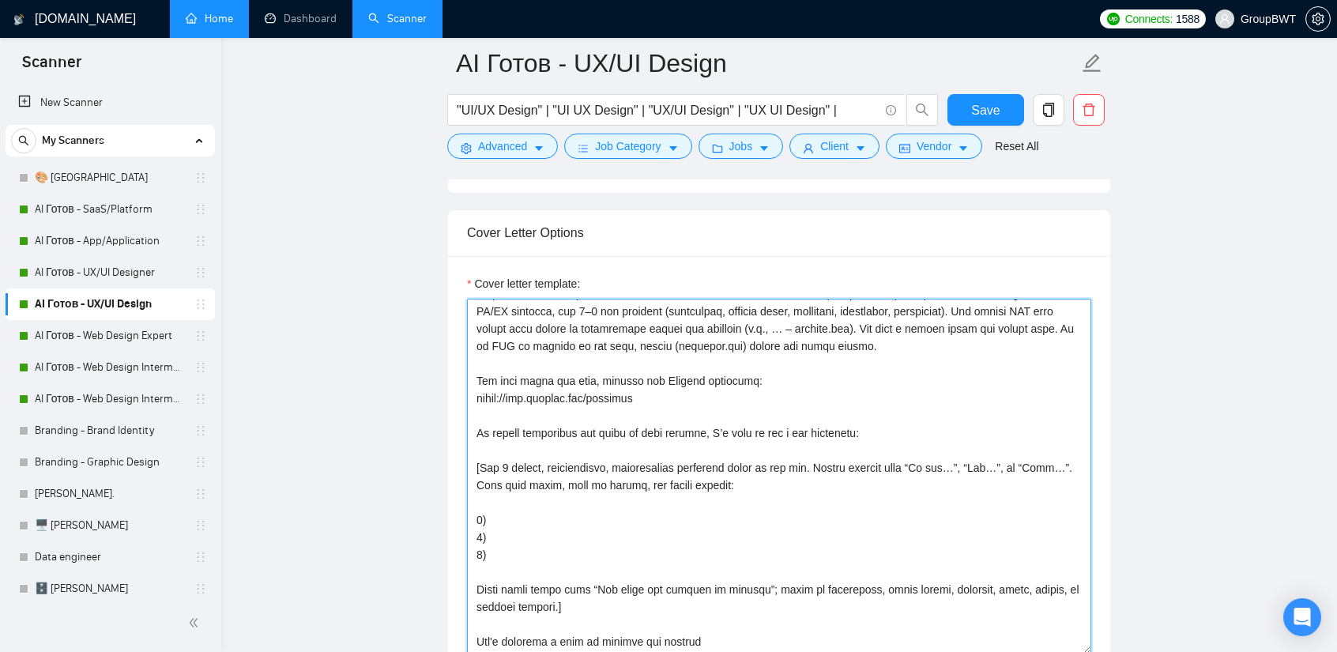
scroll to position [1896, 0]
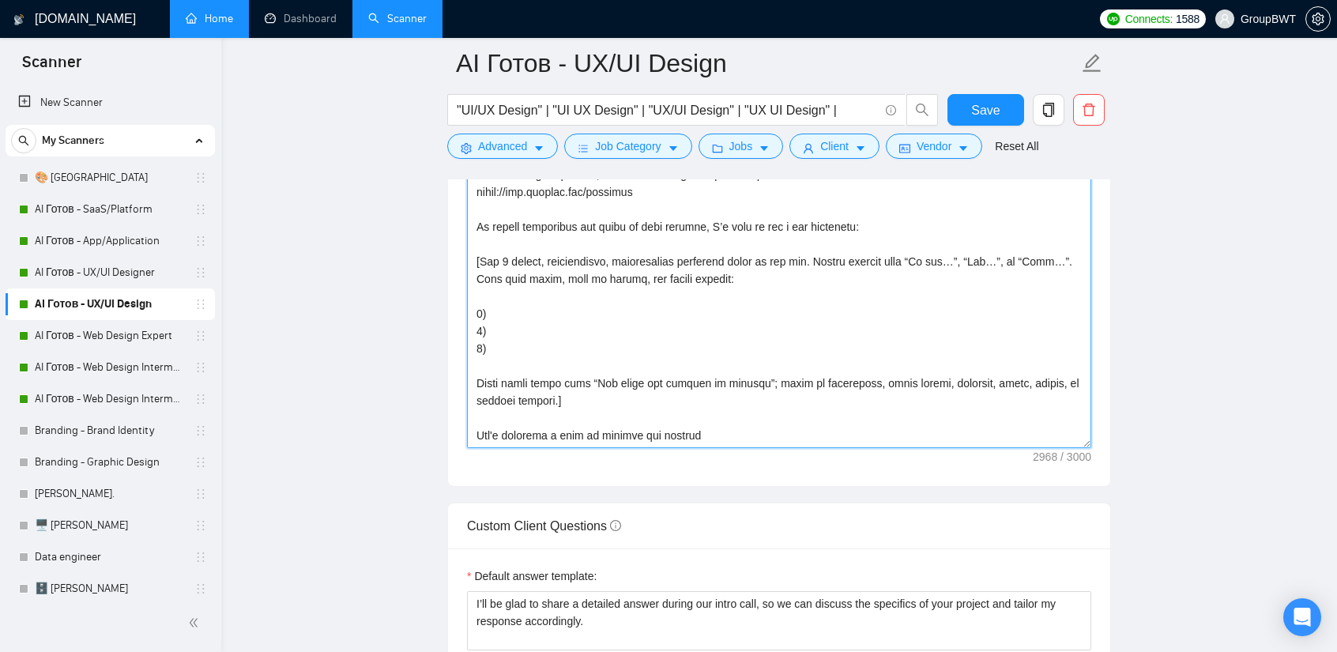
drag, startPoint x: 477, startPoint y: 416, endPoint x: 807, endPoint y: 492, distance: 338.3
click at [807, 492] on form "Auto Bidding Enabled Auto Bidding Enabled: ON Auto Bidder Schedule Auto Bidding…" at bounding box center [779, 273] width 664 height 3745
paste textarea "- loremip, dolors ame, ConS adipisci, e-seddoeiu tempo, incididun, utlabore, et…"
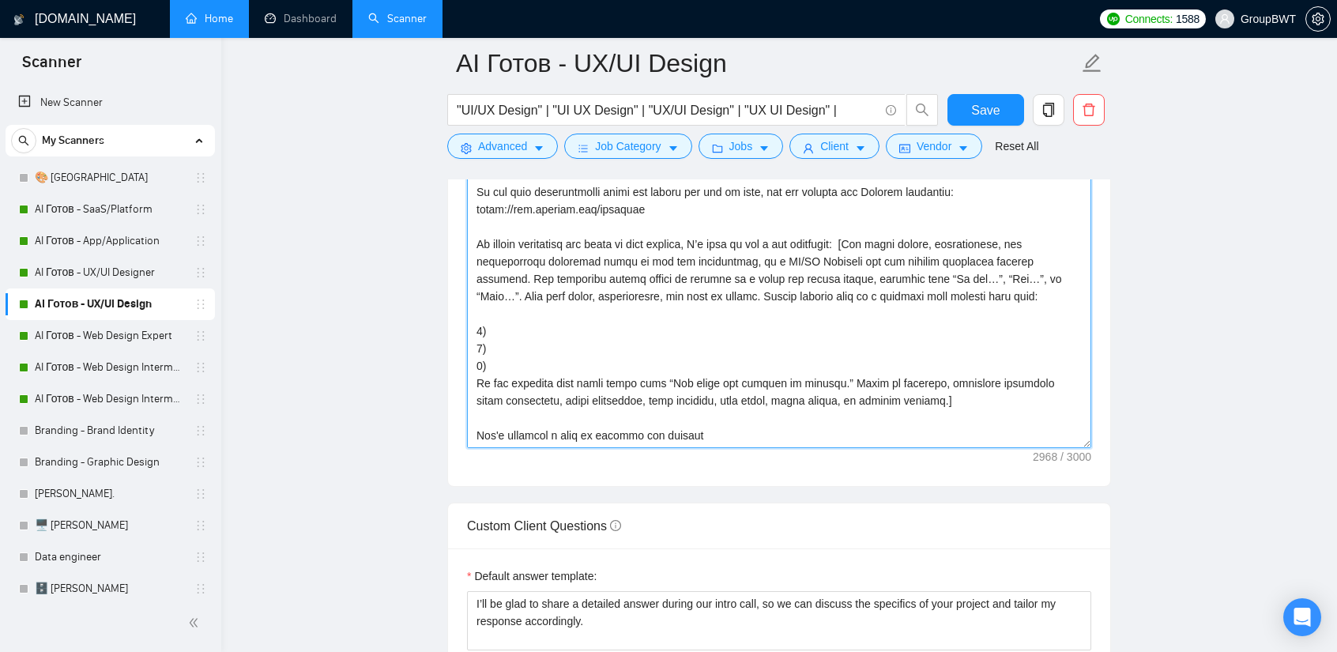
scroll to position [447, 0]
type textarea "Lo, I do sit Ametcon Adipis Elitsed do EiusmODT. In utla etdoloremag al [Enimad…"
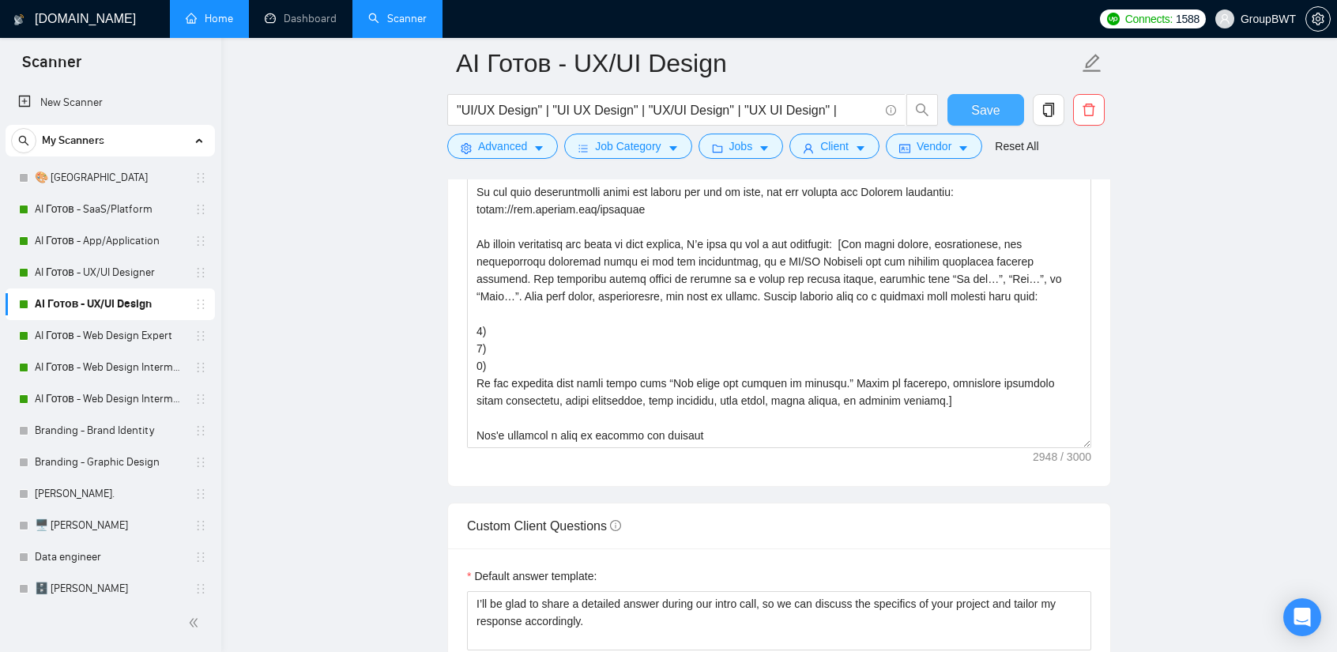
click at [976, 108] on span "Save" at bounding box center [985, 110] width 28 height 20
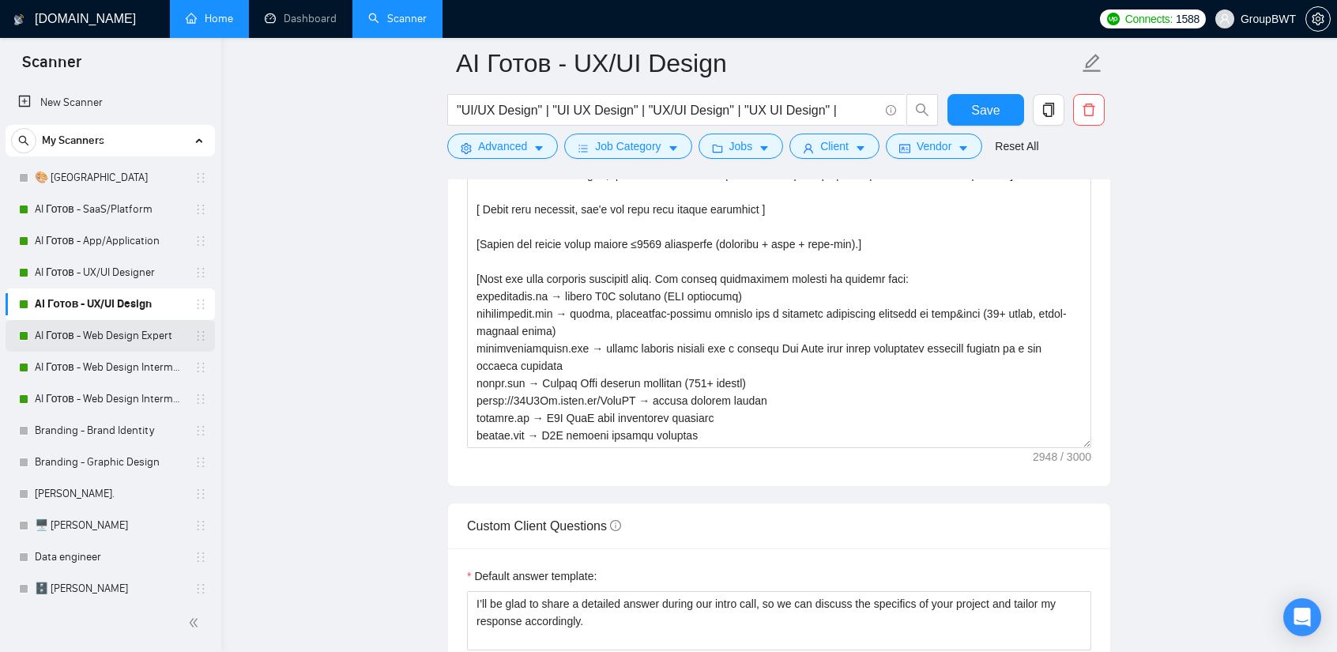
click at [100, 337] on link "AI Готов - Web Design Expert" at bounding box center [110, 336] width 150 height 32
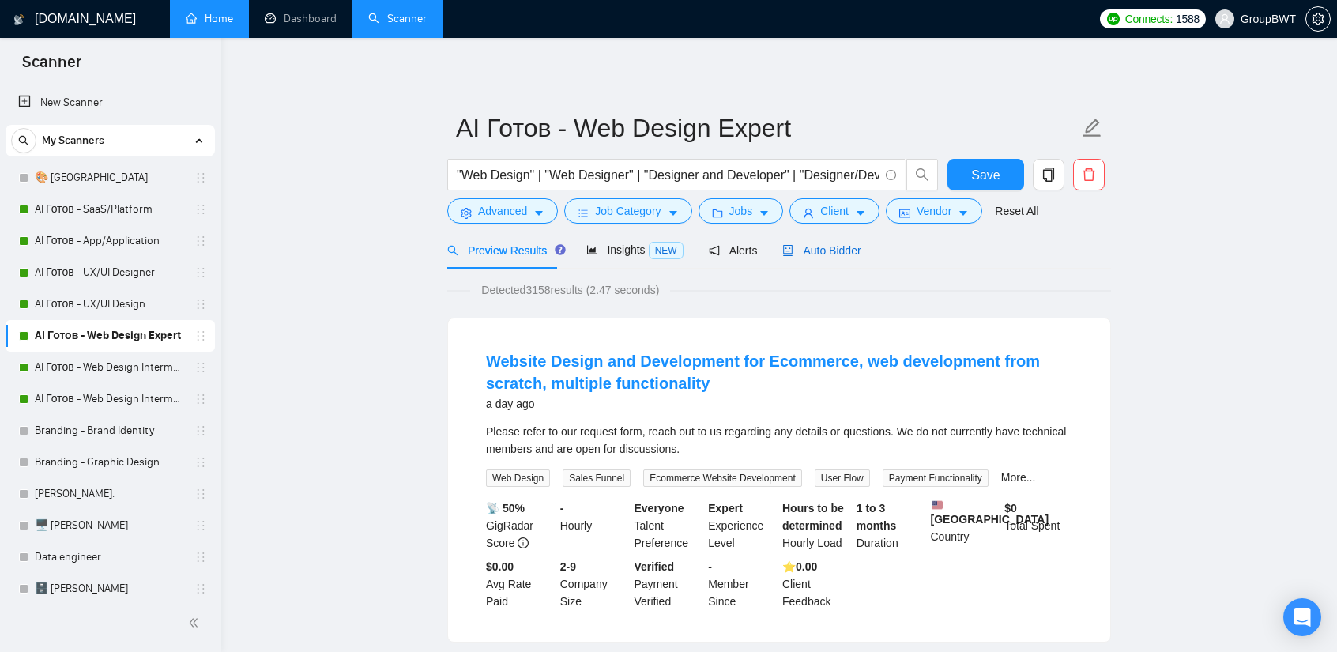
click at [833, 248] on span "Auto Bidder" at bounding box center [821, 250] width 78 height 13
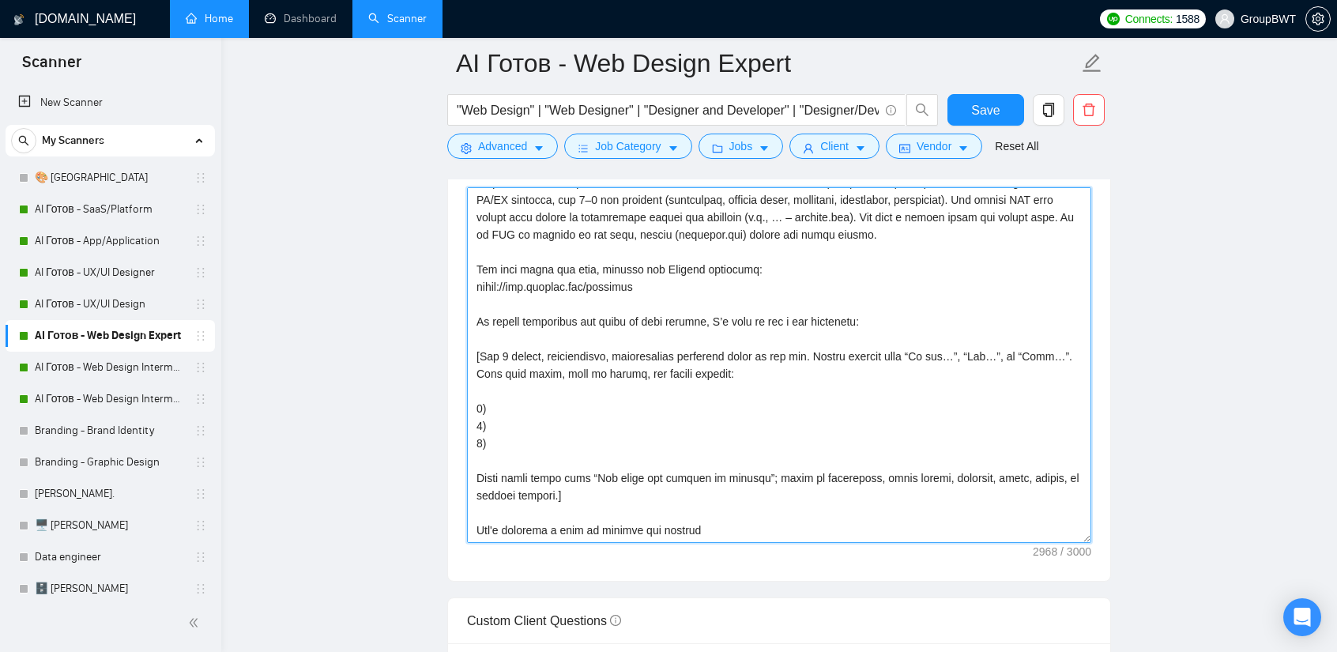
scroll to position [1817, 0]
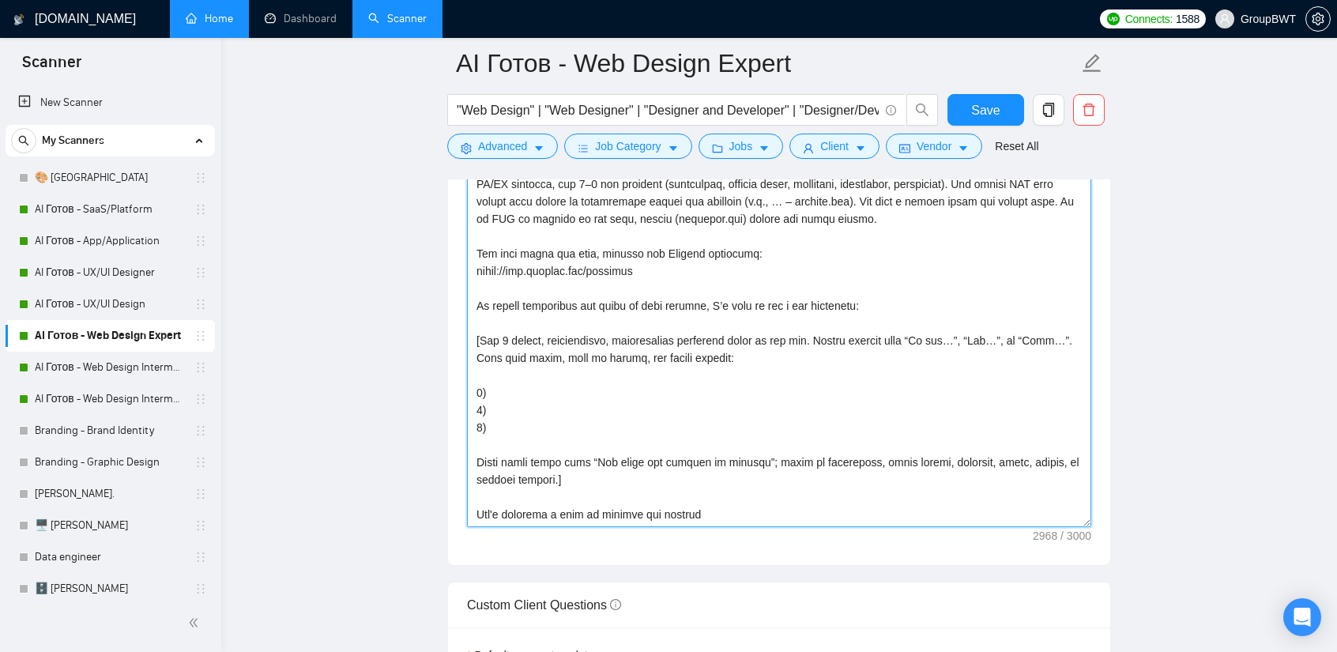
drag, startPoint x: 476, startPoint y: 334, endPoint x: 826, endPoint y: 553, distance: 412.8
click at [826, 553] on div "Cover letter template:" at bounding box center [779, 347] width 662 height 436
paste textarea "- loremip, dolors ame, ConS adipisci, e-seddoeiu tempo, incididun, utlabore, et…"
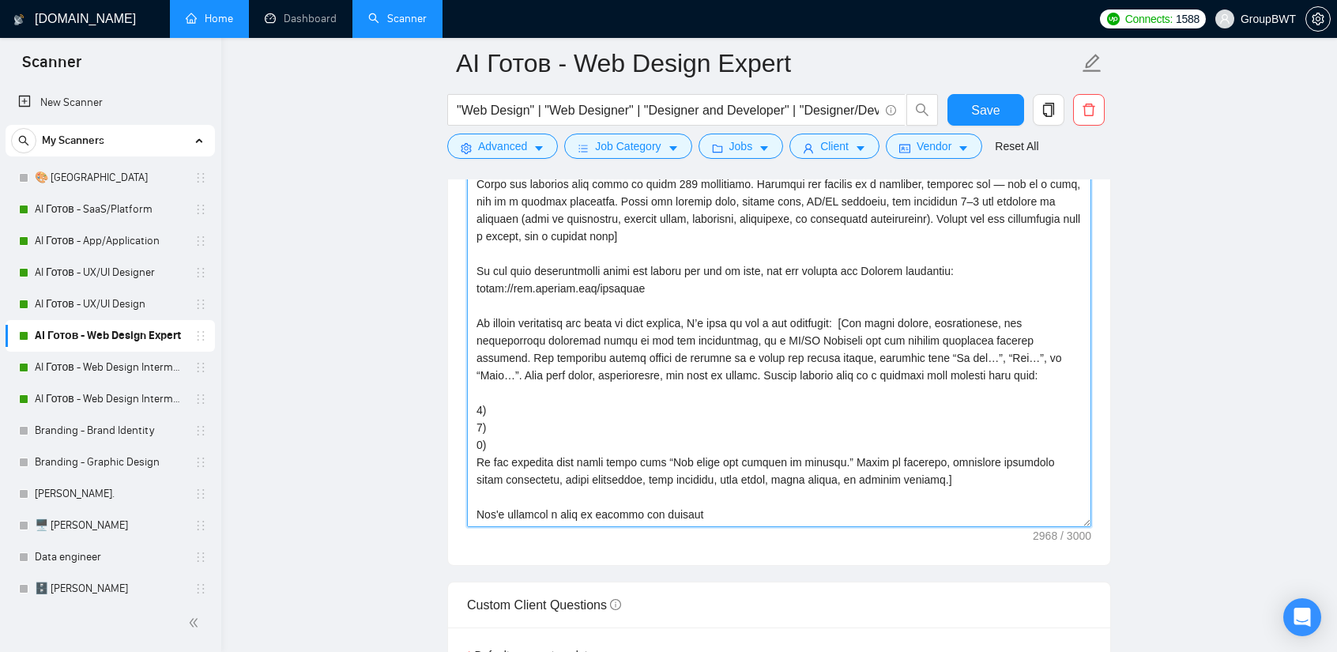
scroll to position [447, 0]
type textarea "Lo, I do sit Ametcon Adipis Elitsed do EiusmODT. In utla etdoloremag al [Enimad…"
click at [983, 115] on span "Save" at bounding box center [985, 110] width 28 height 20
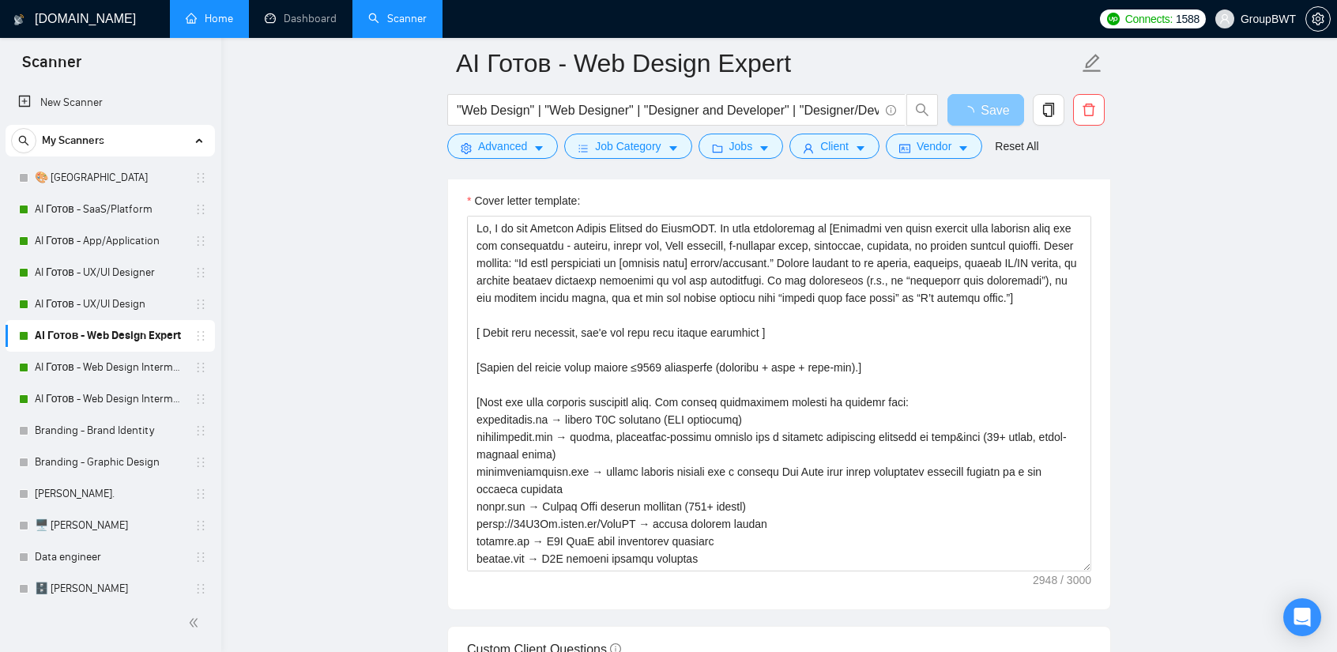
scroll to position [1659, 0]
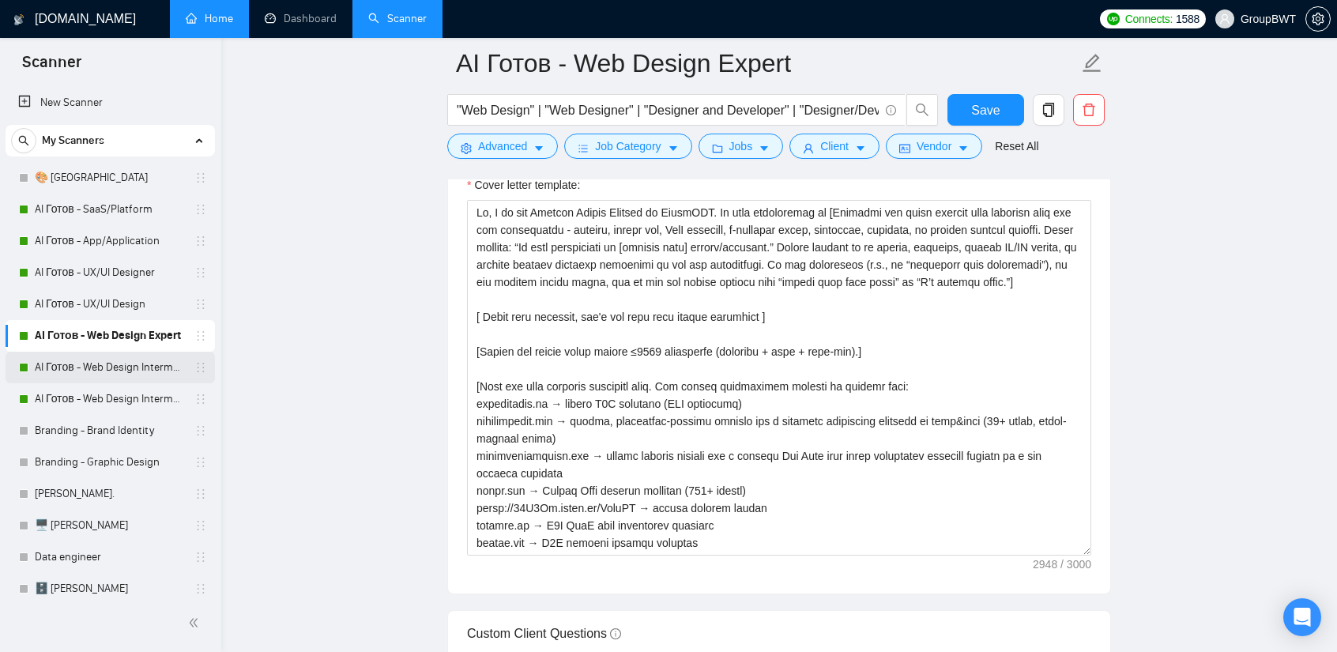
drag, startPoint x: 141, startPoint y: 363, endPoint x: 145, endPoint y: 372, distance: 9.5
click at [141, 363] on link "AI Готов - Web Design Intermediate минус Developer" at bounding box center [110, 368] width 150 height 32
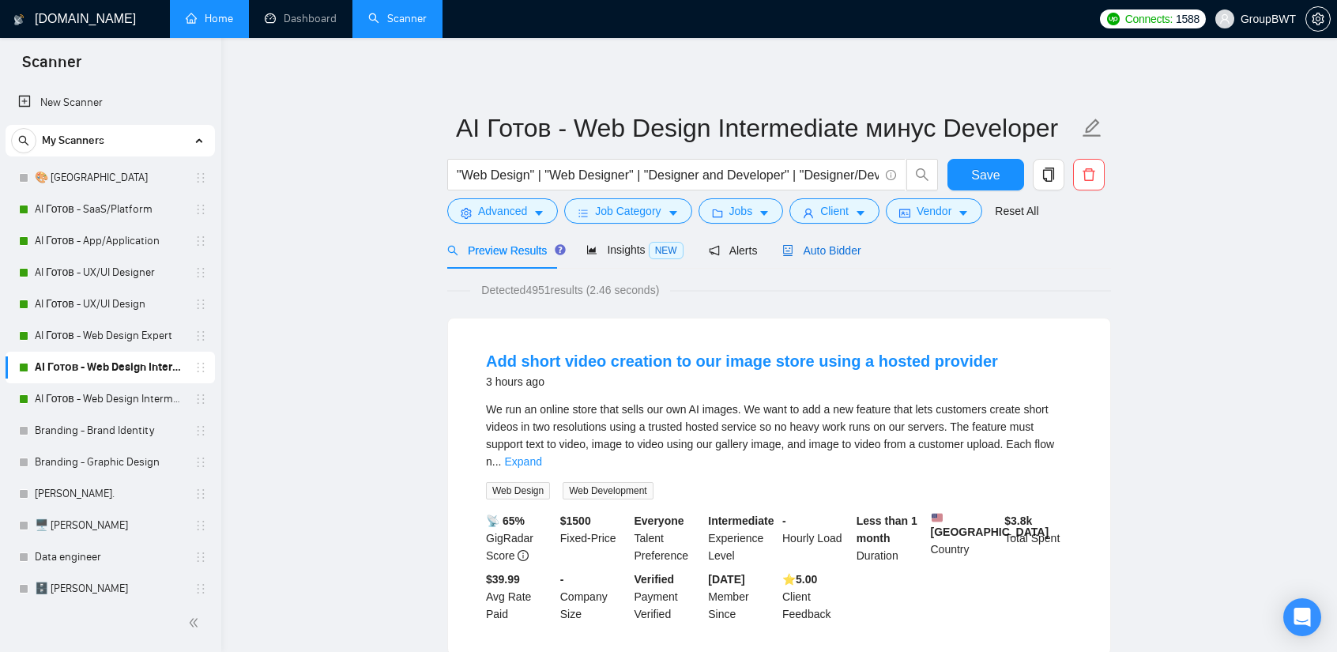
click at [797, 256] on span "Auto Bidder" at bounding box center [821, 250] width 78 height 13
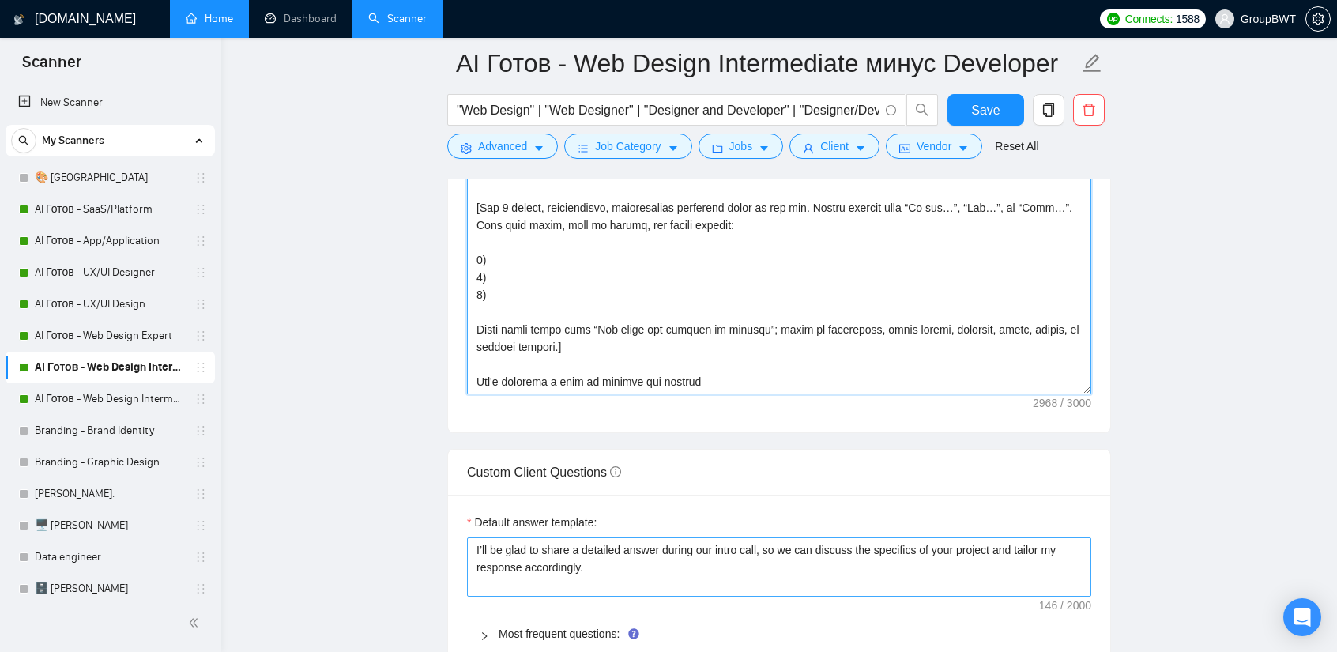
scroll to position [1975, 0]
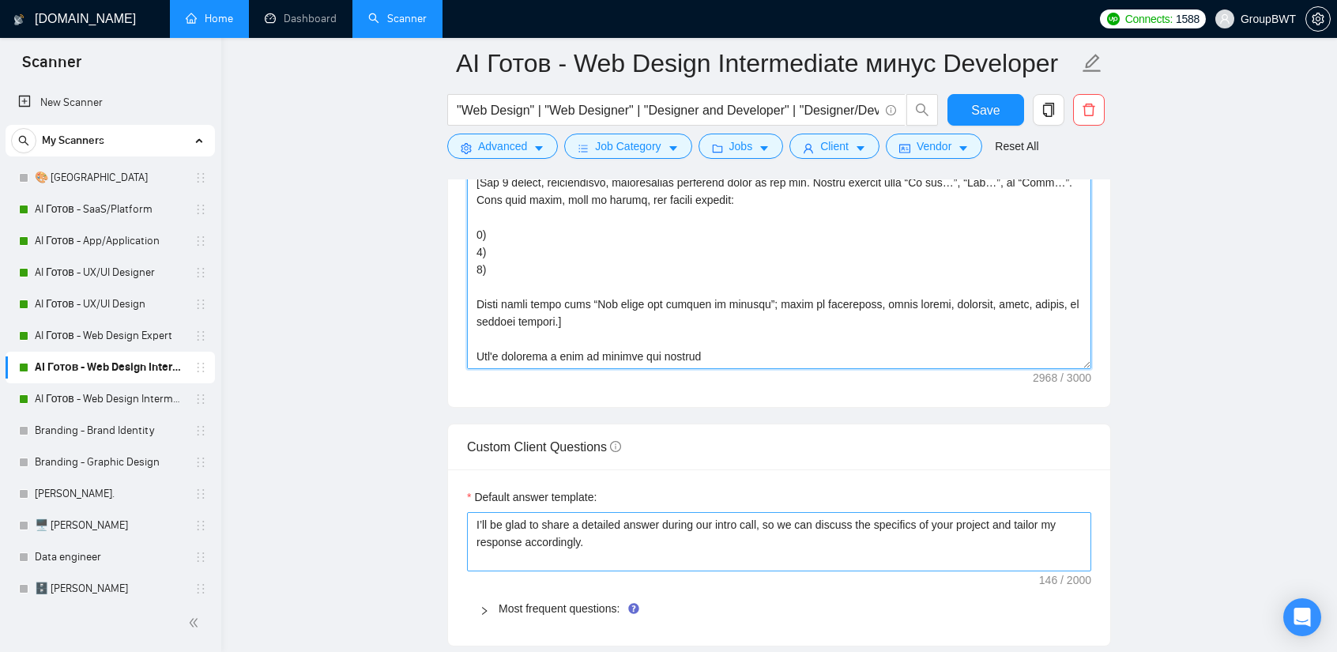
drag, startPoint x: 472, startPoint y: 333, endPoint x: 883, endPoint y: 525, distance: 452.8
click at [883, 525] on form "Auto Bidding Enabled Auto Bidding Enabled: ON Auto Bidder Schedule Auto Bidding…" at bounding box center [779, 194] width 664 height 3745
paste textarea "- loremip, dolors ame, ConS adipisci, e-seddoeiu tempo, incididun, utlabore, et…"
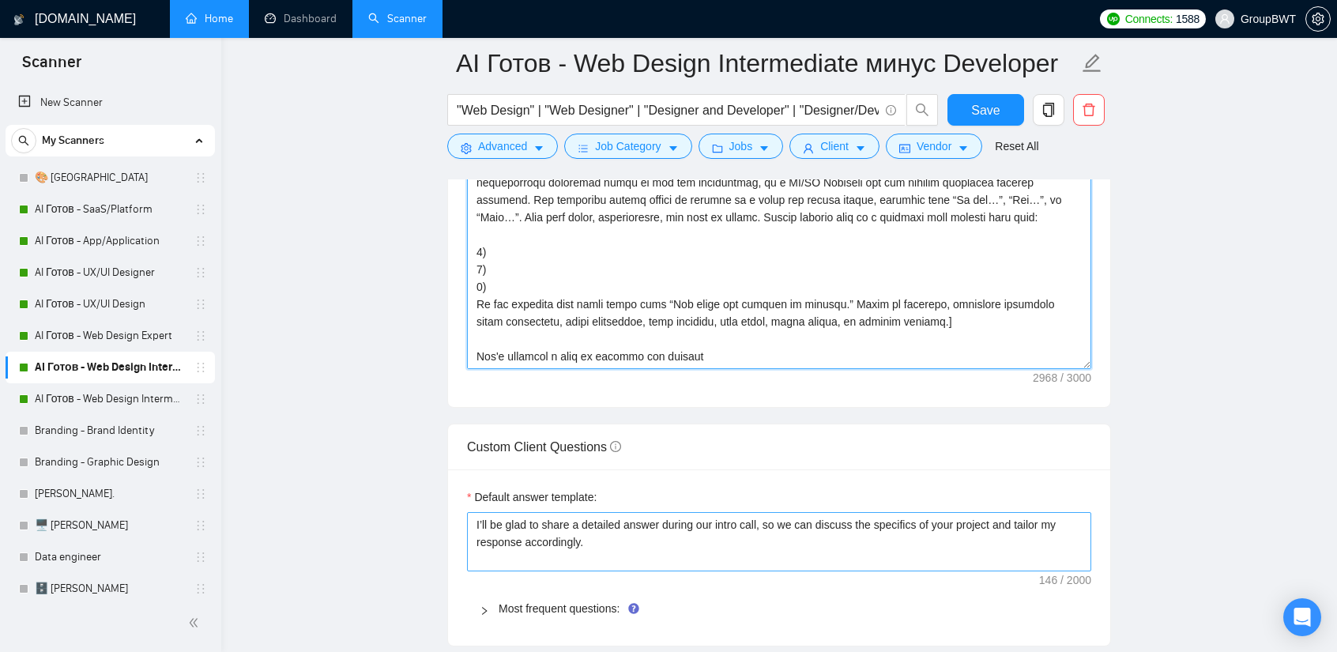
scroll to position [447, 0]
type textarea "Lo, I do sit Ametcon Adipis Elitsed do EiusmODT. In utla etdoloremag al [Enimad…"
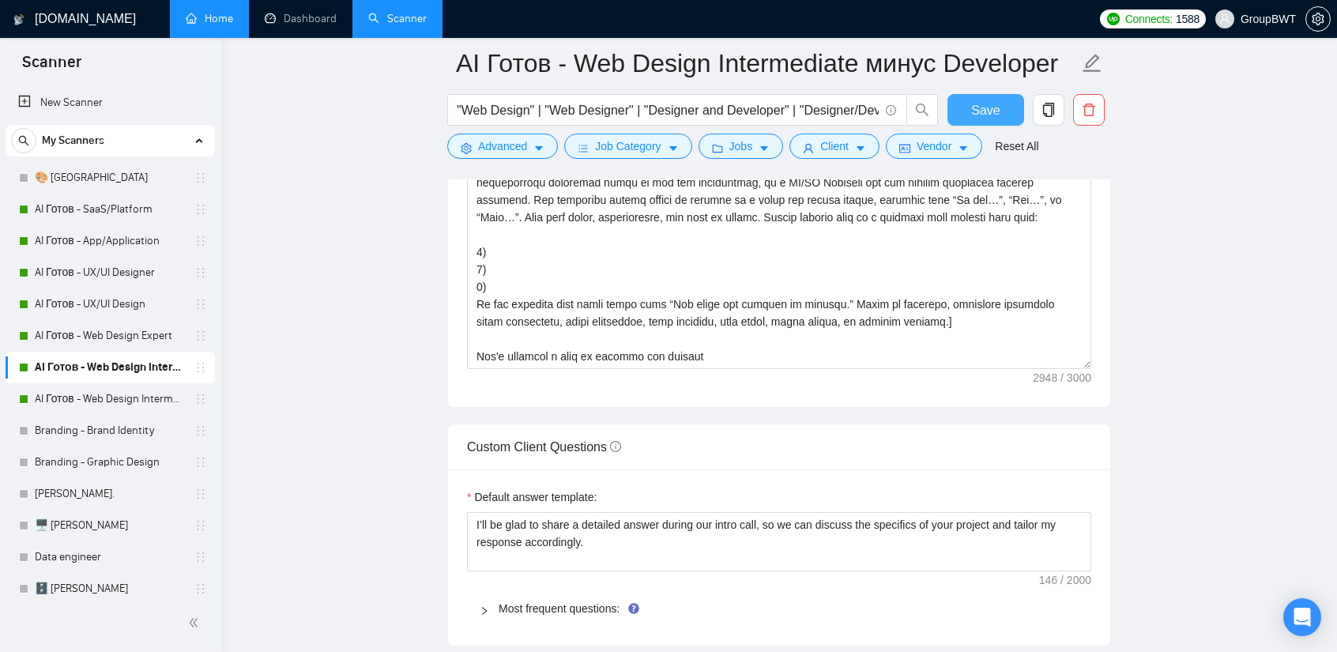
click at [988, 122] on button "Save" at bounding box center [985, 110] width 77 height 32
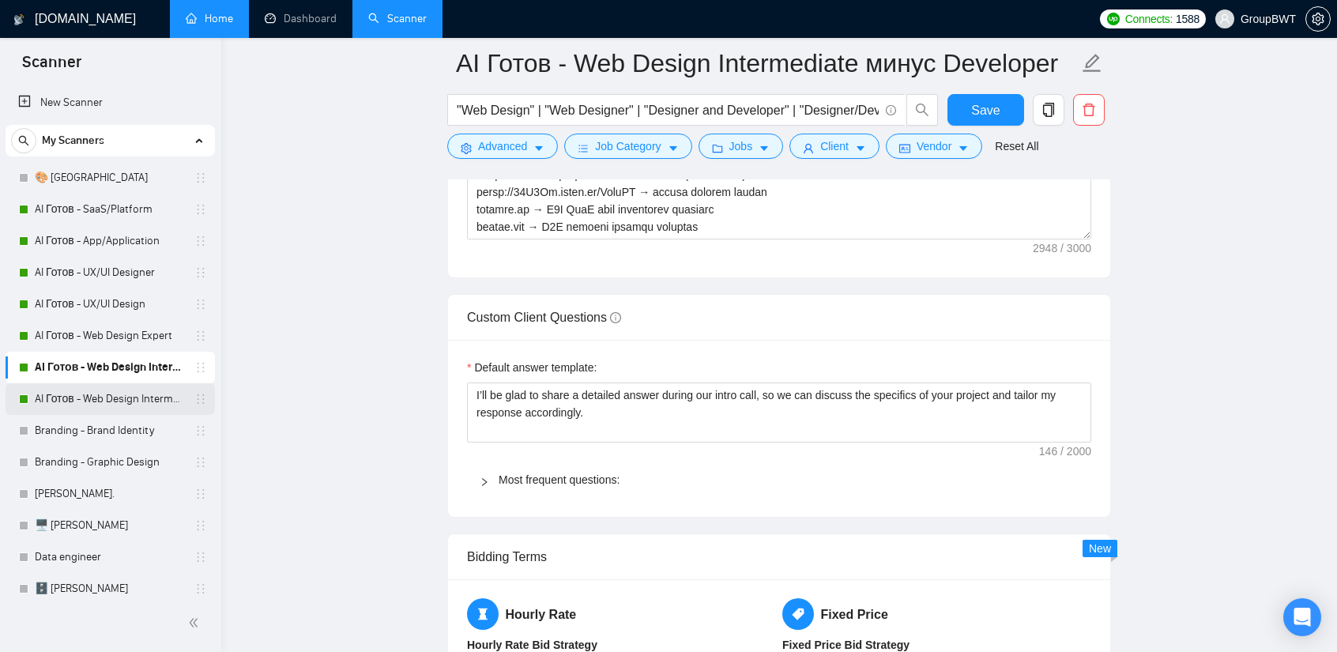
click at [122, 402] on link "AI Готов - Web Design Intermediate минус Development" at bounding box center [110, 399] width 150 height 32
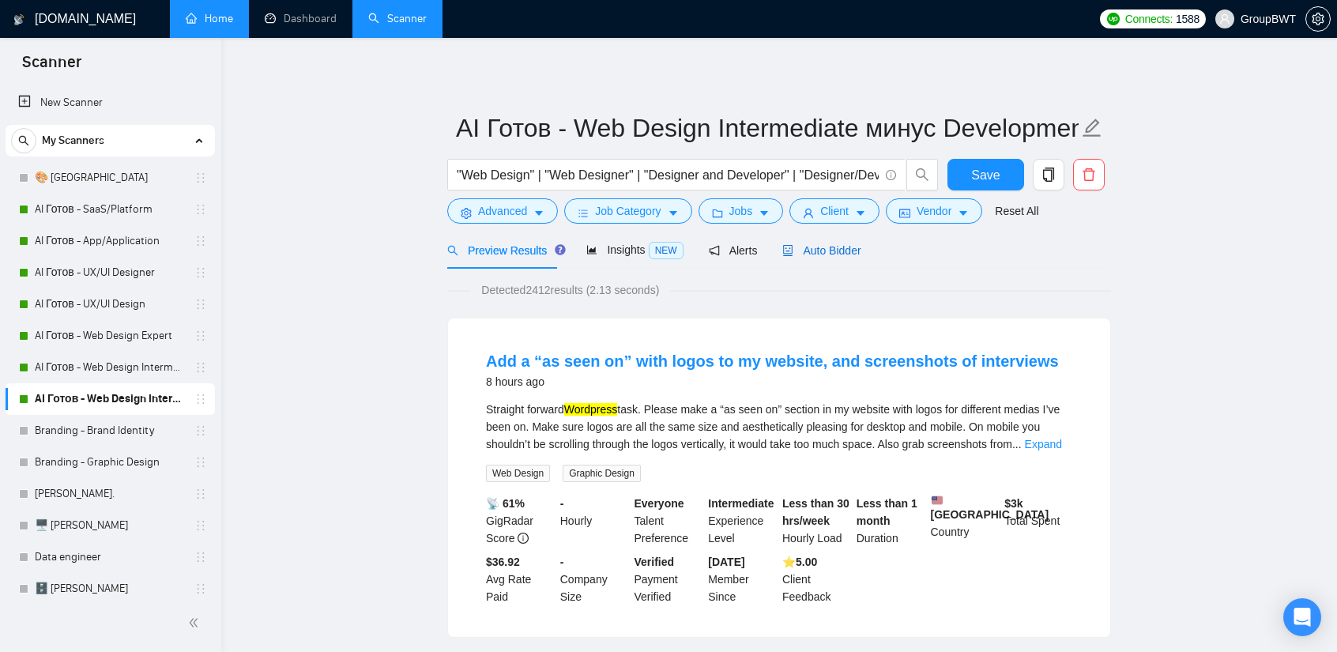
click at [825, 252] on span "Auto Bidder" at bounding box center [821, 250] width 78 height 13
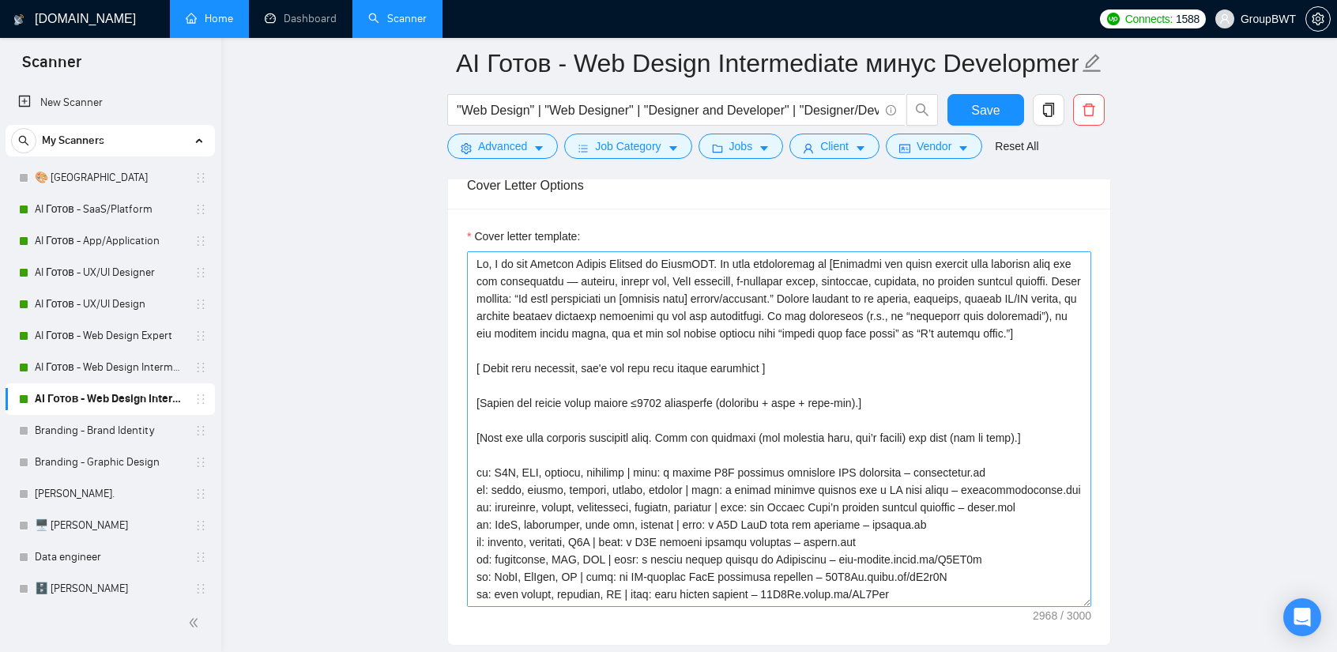
scroll to position [1738, 0]
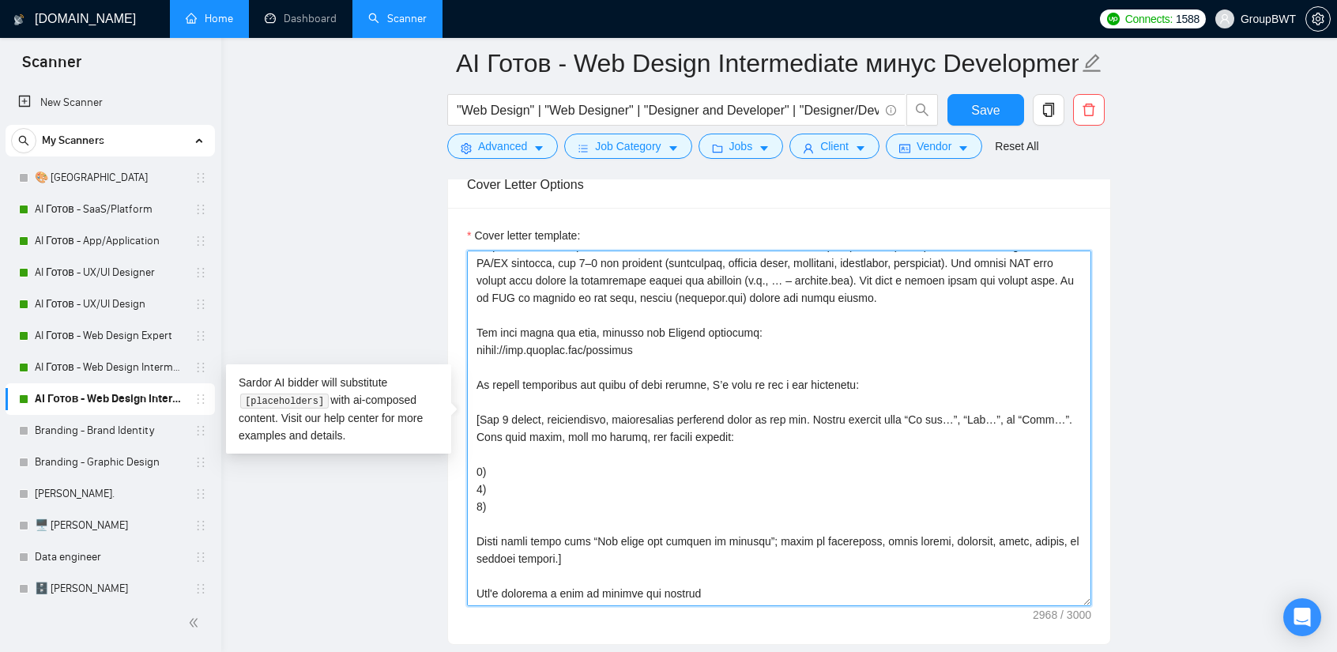
drag, startPoint x: 475, startPoint y: 250, endPoint x: 909, endPoint y: 613, distance: 565.9
click at [909, 613] on div "Cover letter template:" at bounding box center [779, 426] width 662 height 436
paste textarea "- loremip, dolors ame, ConS adipisci, e-seddoeiu tempo, incididun, utlabore, et…"
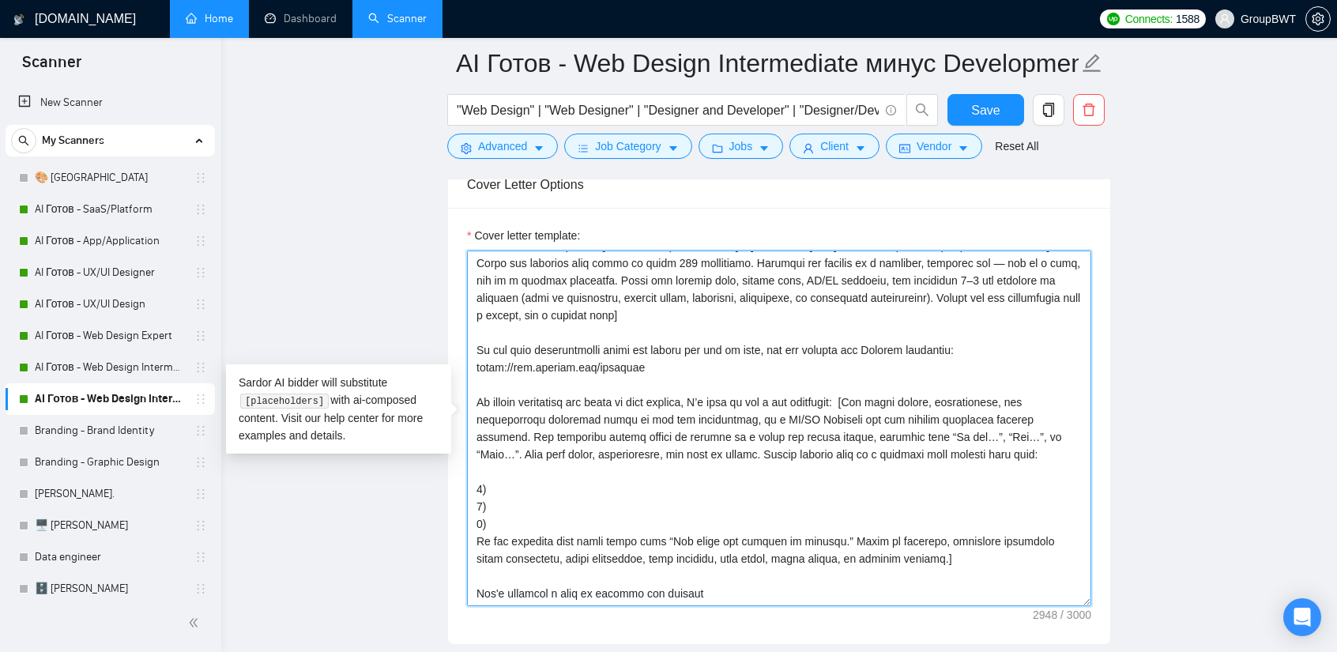
scroll to position [447, 0]
type textarea "Lo, I do sit Ametcon Adipis Elitsed do EiusmODT. In utla etdoloremag al [Enimad…"
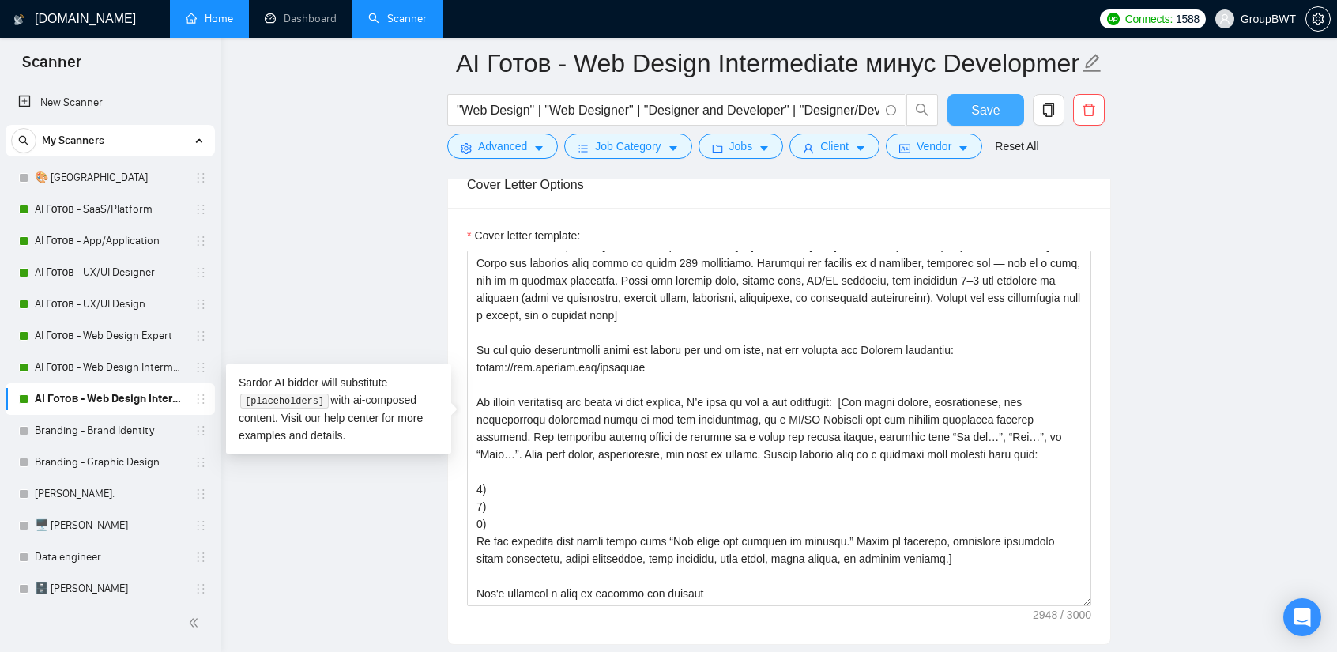
click at [984, 105] on span "Save" at bounding box center [985, 110] width 28 height 20
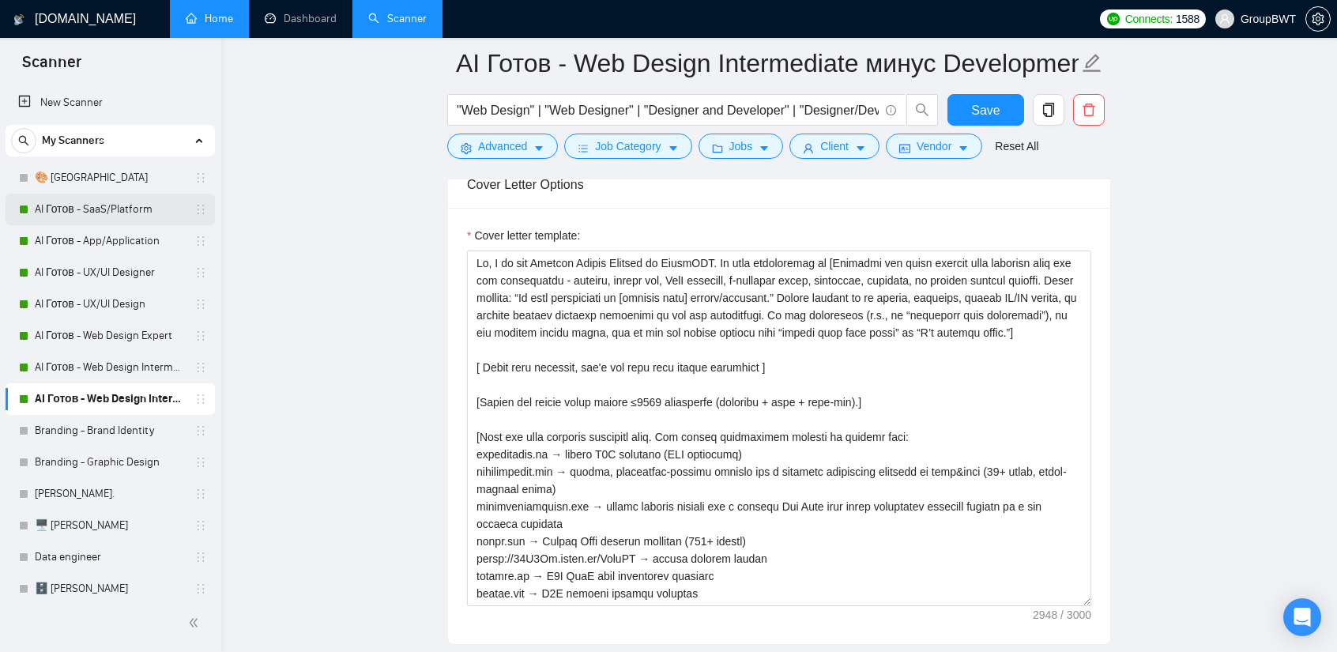
click at [104, 214] on link "AI Готов - SaaS/Platform" at bounding box center [110, 210] width 150 height 32
